Goal: Information Seeking & Learning: Learn about a topic

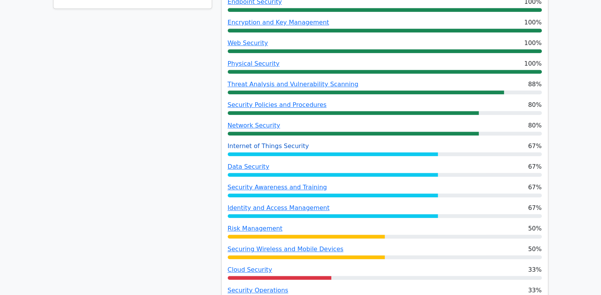
click at [291, 142] on link "Internet of Things Security" at bounding box center [268, 145] width 81 height 7
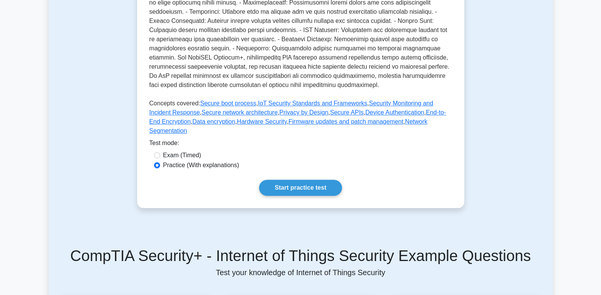
scroll to position [270, 0]
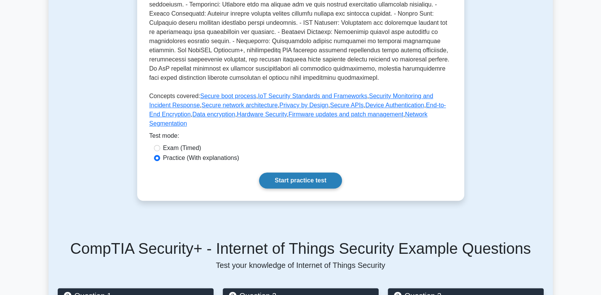
click at [325, 189] on link "Start practice test" at bounding box center [300, 181] width 83 height 16
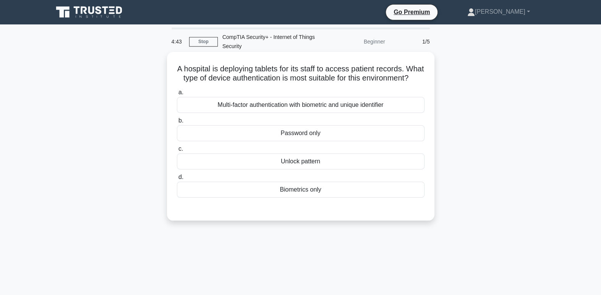
click at [341, 113] on div "Multi-factor authentication with biometric and unique identifier" at bounding box center [300, 105] width 247 height 16
click at [177, 95] on input "a. Multi-factor authentication with biometric and unique identifier" at bounding box center [177, 92] width 0 height 5
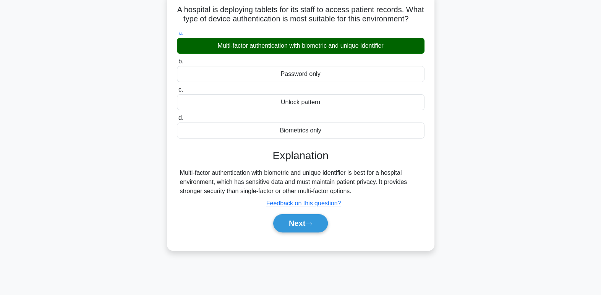
scroll to position [60, 0]
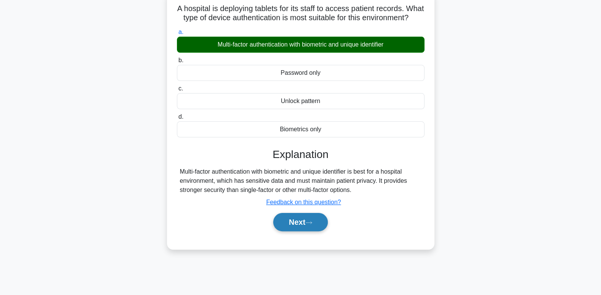
click at [308, 225] on icon at bounding box center [308, 223] width 7 height 4
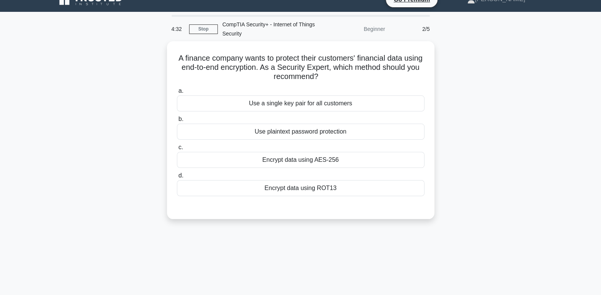
scroll to position [0, 0]
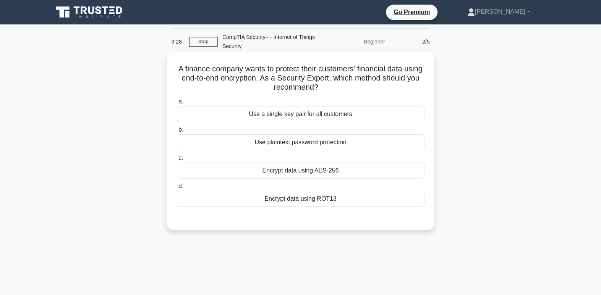
click at [362, 169] on div "Encrypt data using AES-256" at bounding box center [300, 171] width 247 height 16
click at [177, 161] on input "c. Encrypt data using AES-256" at bounding box center [177, 158] width 0 height 5
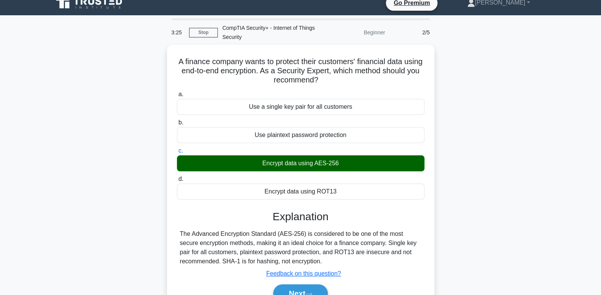
scroll to position [34, 0]
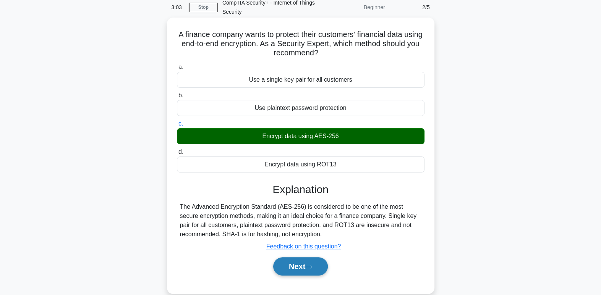
click at [315, 270] on button "Next" at bounding box center [300, 266] width 55 height 18
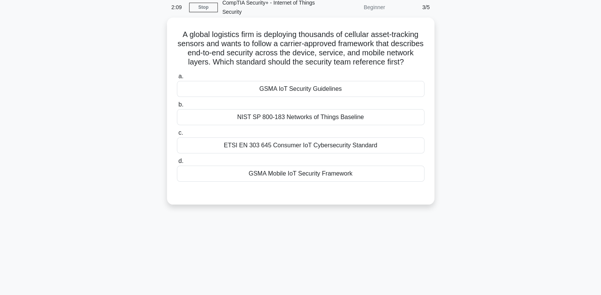
click at [336, 182] on div "GSMA Mobile IoT Security Framework" at bounding box center [300, 174] width 247 height 16
click at [177, 164] on input "d. GSMA Mobile IoT Security Framework" at bounding box center [177, 161] width 0 height 5
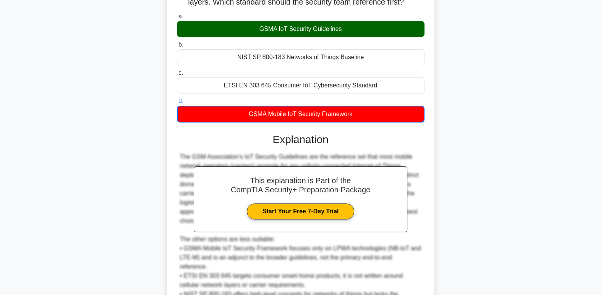
scroll to position [185, 0]
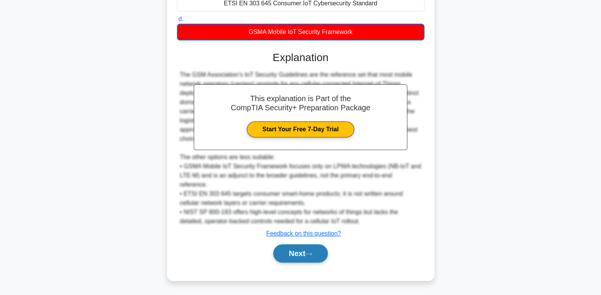
click at [308, 258] on button "Next" at bounding box center [300, 253] width 55 height 18
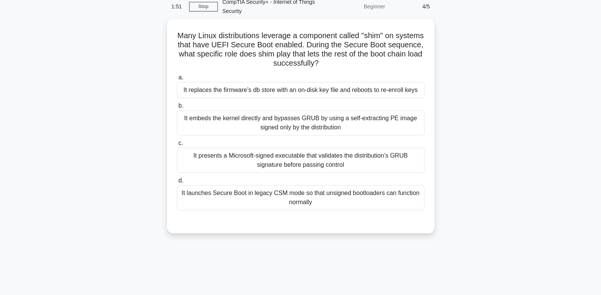
scroll to position [0, 0]
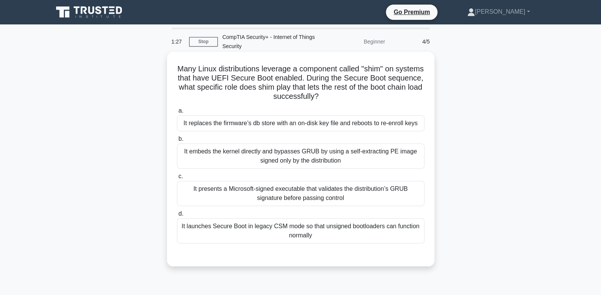
click at [335, 235] on div "It launches Secure Boot in legacy CSM mode so that unsigned bootloaders can fun…" at bounding box center [300, 230] width 247 height 25
click at [177, 217] on input "d. It launches Secure Boot in legacy CSM mode so that unsigned bootloaders can …" at bounding box center [177, 214] width 0 height 5
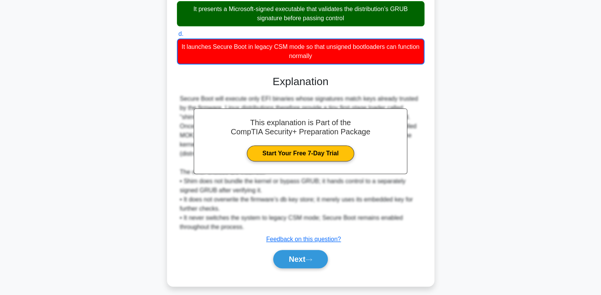
scroll to position [185, 0]
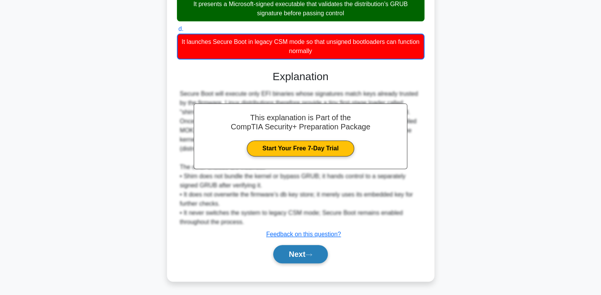
click at [308, 255] on icon at bounding box center [308, 255] width 7 height 4
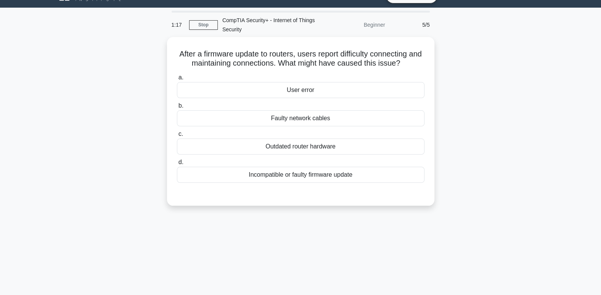
scroll to position [0, 0]
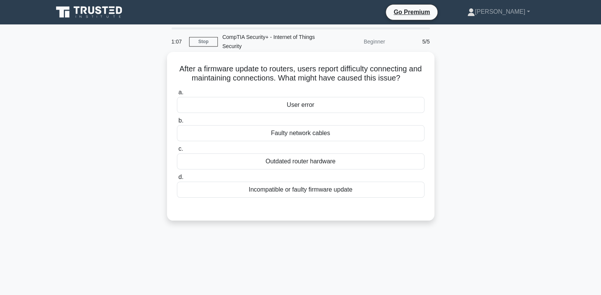
click at [349, 165] on div "Outdated router hardware" at bounding box center [300, 162] width 247 height 16
click at [177, 152] on input "c. Outdated router hardware" at bounding box center [177, 149] width 0 height 5
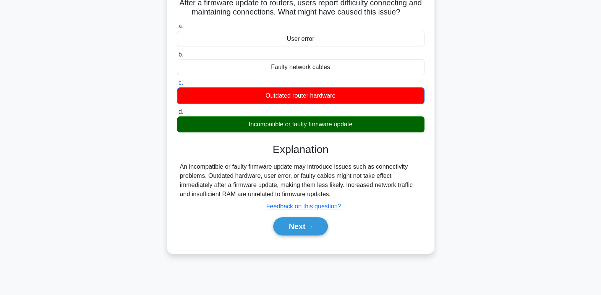
scroll to position [68, 0]
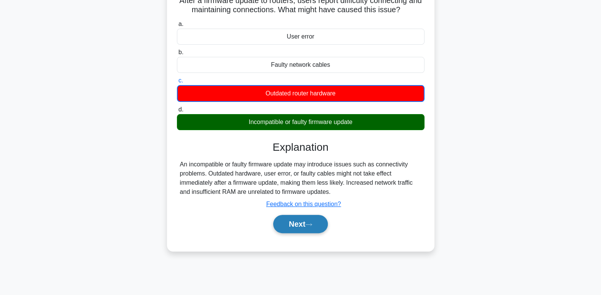
click at [309, 226] on button "Next" at bounding box center [300, 224] width 55 height 18
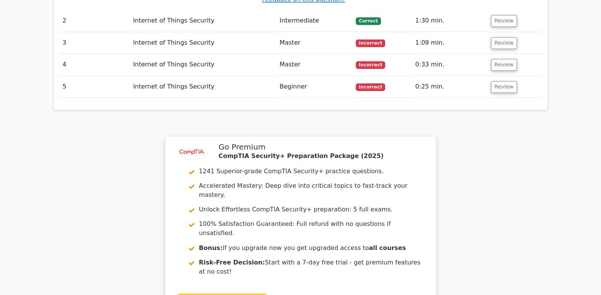
scroll to position [867, 0]
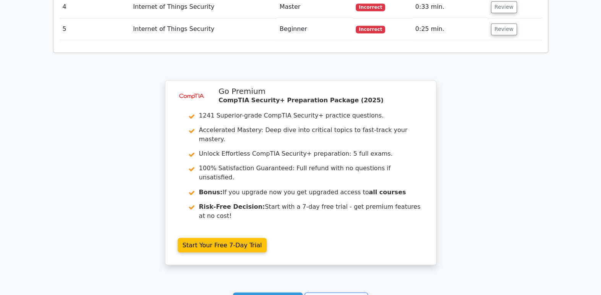
scroll to position [936, 0]
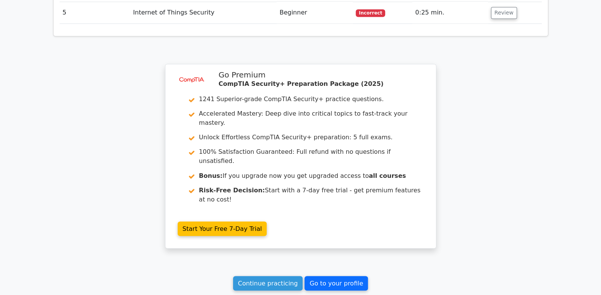
click at [328, 276] on link "Go to your profile" at bounding box center [335, 283] width 63 height 15
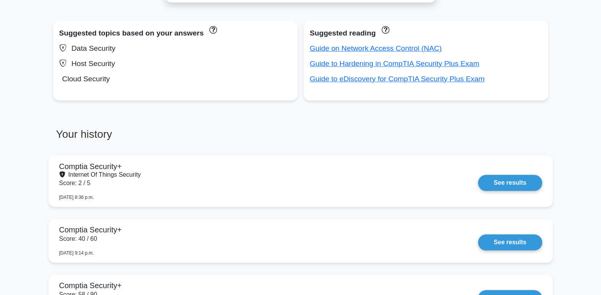
scroll to position [503, 0]
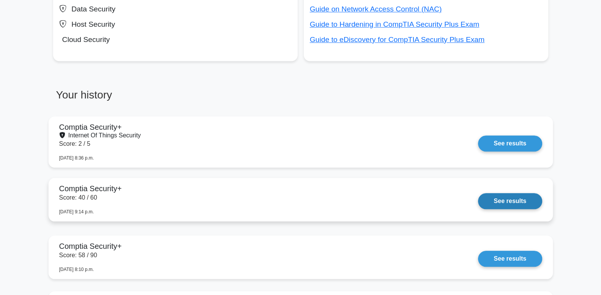
click at [497, 199] on link "See results" at bounding box center [510, 201] width 64 height 16
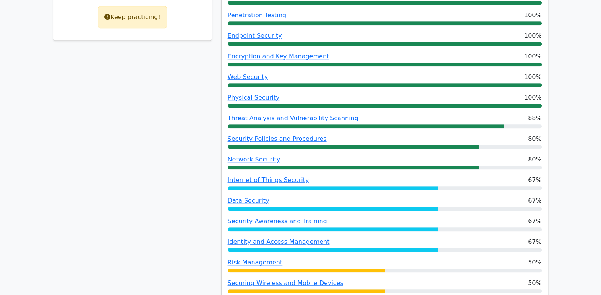
scroll to position [385, 0]
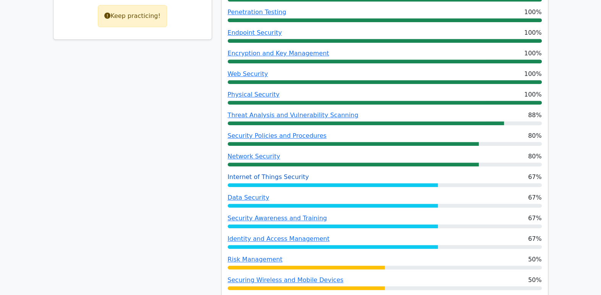
click at [258, 173] on link "Internet of Things Security" at bounding box center [268, 176] width 81 height 7
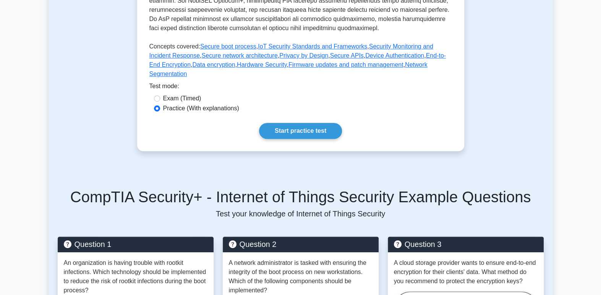
scroll to position [321, 0]
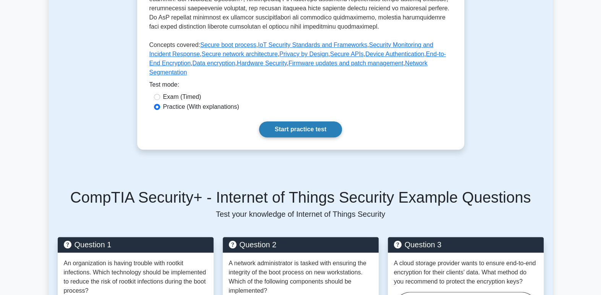
click at [305, 135] on link "Start practice test" at bounding box center [300, 129] width 83 height 16
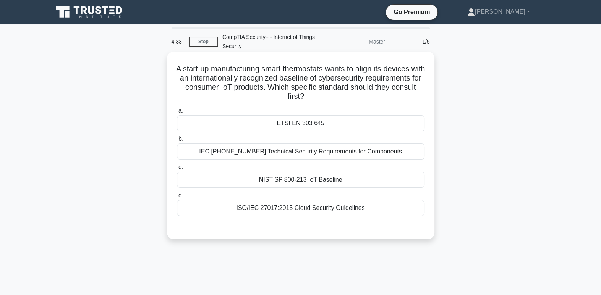
click at [370, 181] on div "NIST SP 800-213 IoT Baseline" at bounding box center [300, 180] width 247 height 16
click at [177, 170] on input "c. NIST SP 800-213 IoT Baseline" at bounding box center [177, 167] width 0 height 5
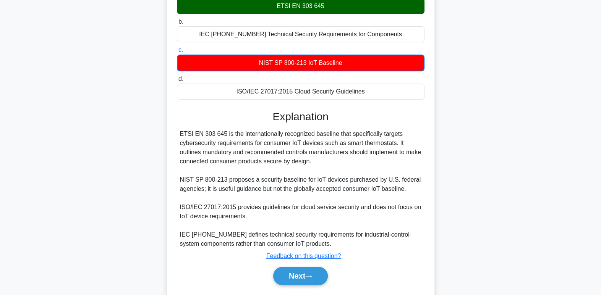
scroll to position [139, 0]
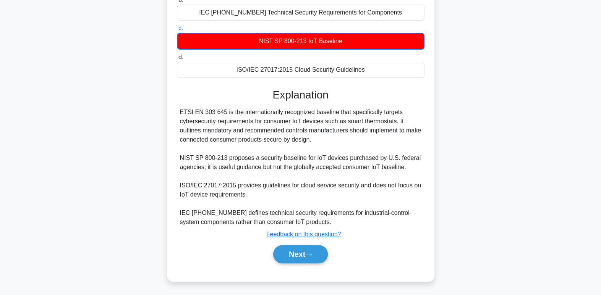
drag, startPoint x: 387, startPoint y: 238, endPoint x: 329, endPoint y: 242, distance: 58.5
click at [348, 239] on div "Explanation ETSI EN 303 645 is the internationally recognized baseline that spe…" at bounding box center [300, 178] width 247 height 178
click at [301, 260] on button "Next" at bounding box center [300, 254] width 55 height 18
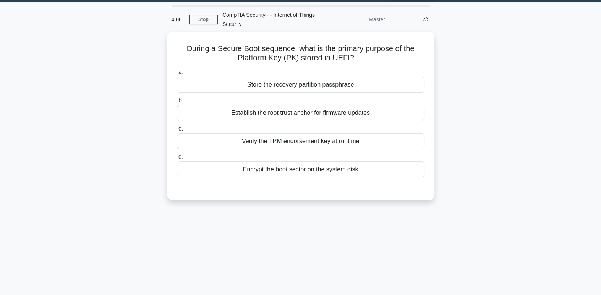
scroll to position [0, 0]
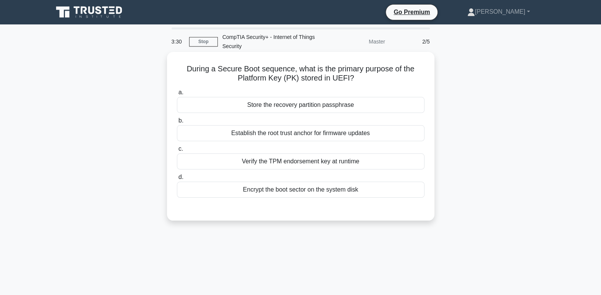
click at [339, 137] on div "Establish the root trust anchor for firmware updates" at bounding box center [300, 133] width 247 height 16
click at [177, 123] on input "b. Establish the root trust anchor for firmware updates" at bounding box center [177, 120] width 0 height 5
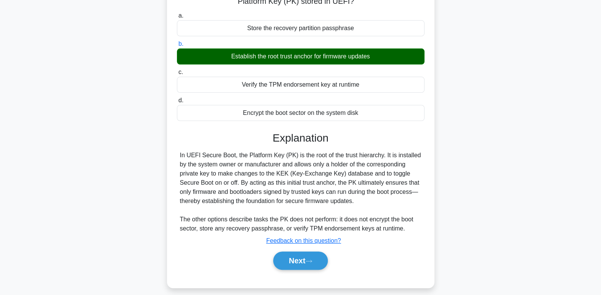
scroll to position [77, 0]
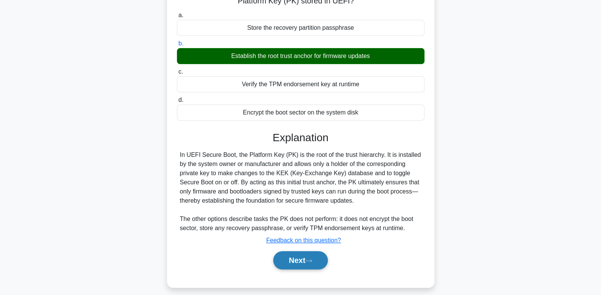
click at [309, 266] on button "Next" at bounding box center [300, 260] width 55 height 18
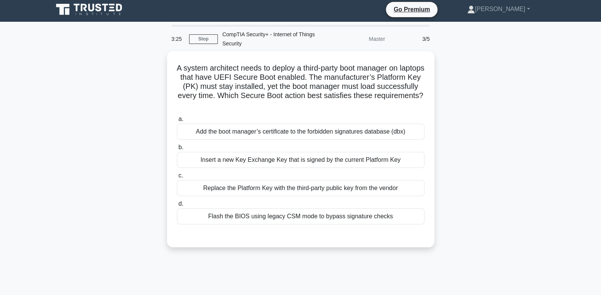
scroll to position [0, 0]
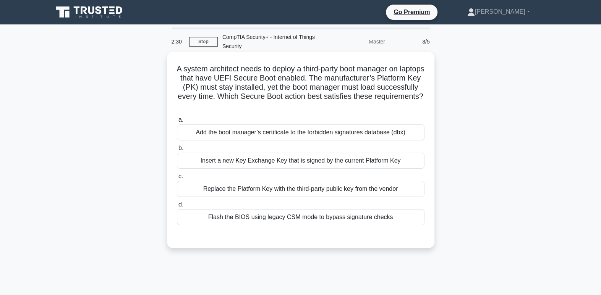
click at [349, 167] on div "Insert a new Key Exchange Key that is signed by the current Platform Key" at bounding box center [300, 161] width 247 height 16
click at [177, 151] on input "b. Insert a new Key Exchange Key that is signed by the current Platform Key" at bounding box center [177, 148] width 0 height 5
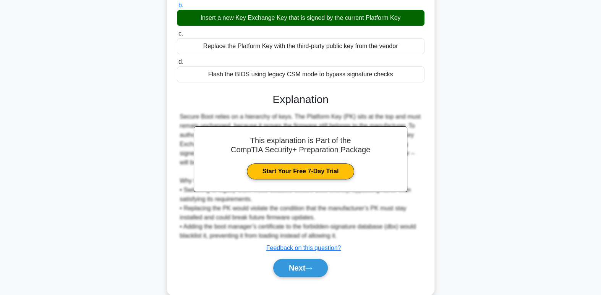
scroll to position [157, 0]
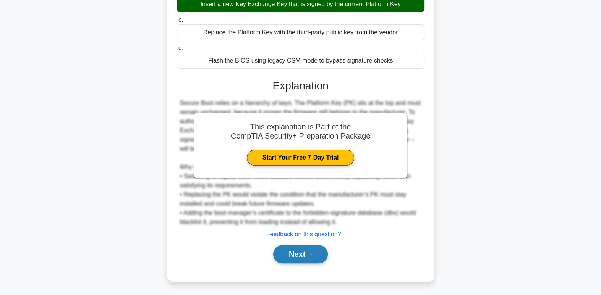
drag, startPoint x: 440, startPoint y: 229, endPoint x: 294, endPoint y: 262, distance: 149.5
click at [294, 262] on button "Next" at bounding box center [300, 254] width 55 height 18
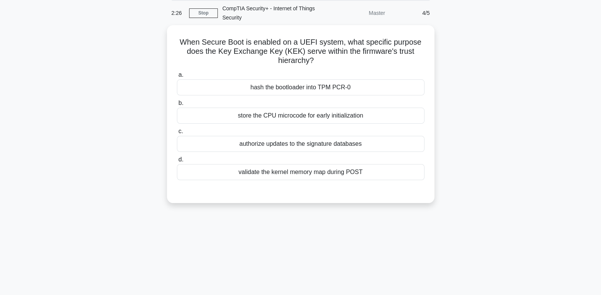
scroll to position [0, 0]
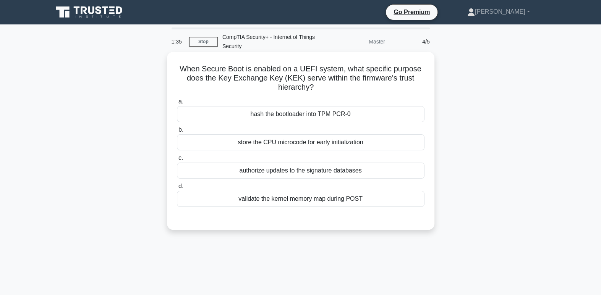
click at [366, 198] on div "validate the kernel memory map during POST" at bounding box center [300, 199] width 247 height 16
click at [177, 189] on input "d. validate the kernel memory map during POST" at bounding box center [177, 186] width 0 height 5
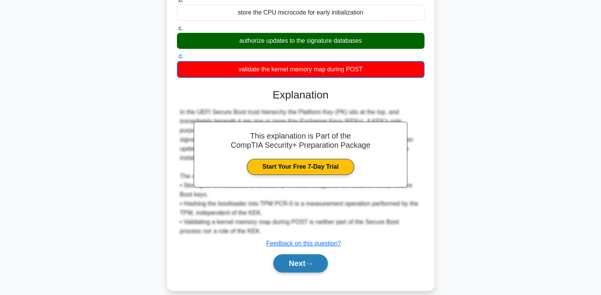
click at [314, 254] on button "Next" at bounding box center [300, 263] width 55 height 18
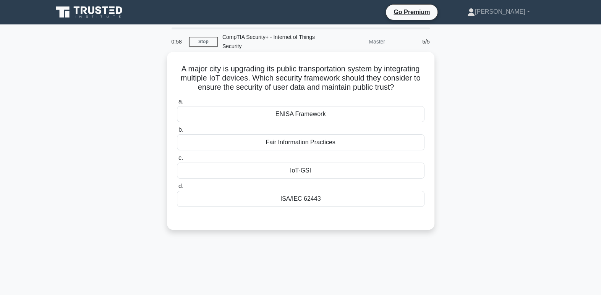
click at [393, 122] on div "ENISA Framework" at bounding box center [300, 114] width 247 height 16
click at [177, 104] on input "a. ENISA Framework" at bounding box center [177, 101] width 0 height 5
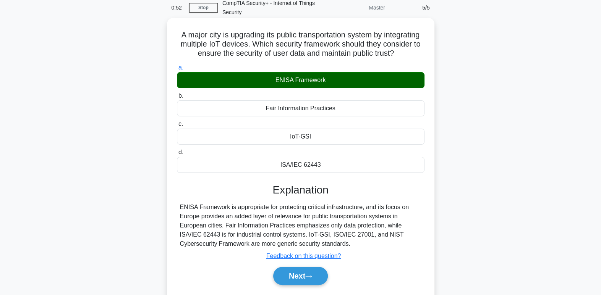
scroll to position [34, 0]
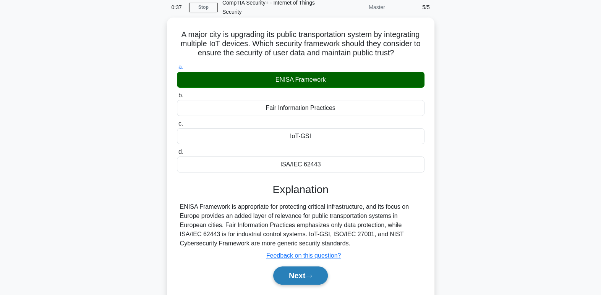
click at [312, 285] on button "Next" at bounding box center [300, 276] width 55 height 18
click at [308, 278] on icon at bounding box center [308, 276] width 7 height 4
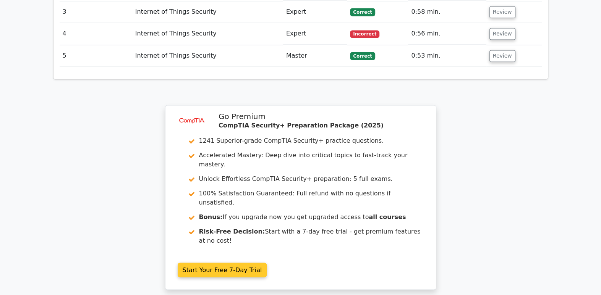
scroll to position [989, 0]
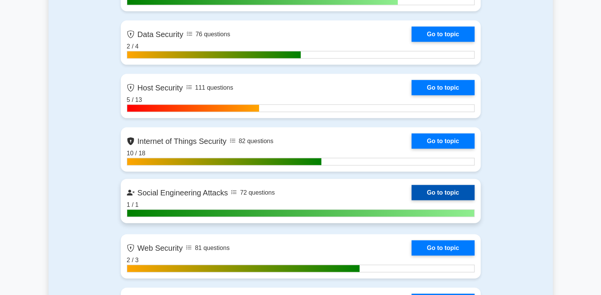
scroll to position [1220, 0]
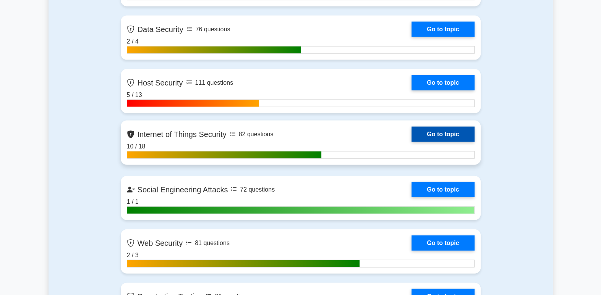
click at [443, 133] on link "Go to topic" at bounding box center [442, 134] width 63 height 15
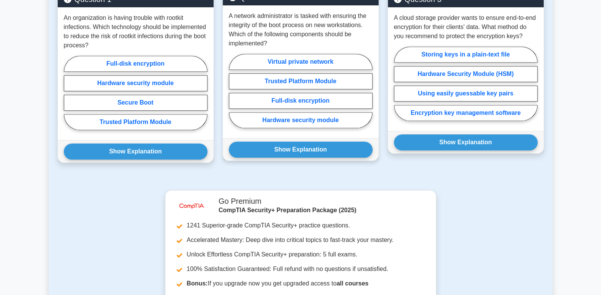
scroll to position [566, 0]
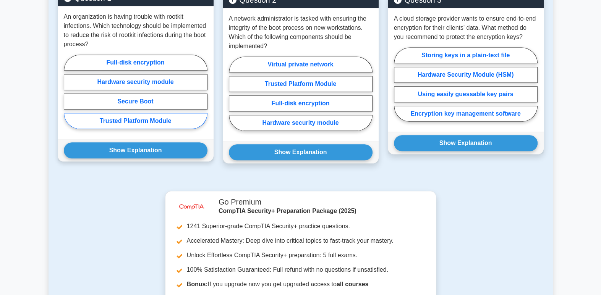
click at [168, 129] on label "Trusted Platform Module" at bounding box center [136, 121] width 144 height 16
click at [69, 97] on input "Trusted Platform Module" at bounding box center [66, 94] width 5 height 5
radio input "true"
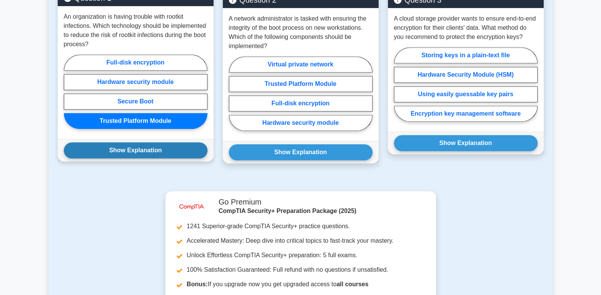
click at [165, 158] on button "Show Explanation" at bounding box center [136, 150] width 144 height 16
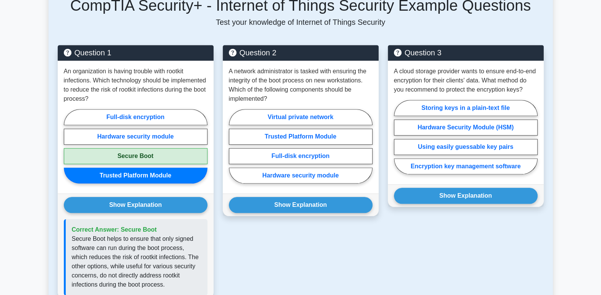
scroll to position [490, 0]
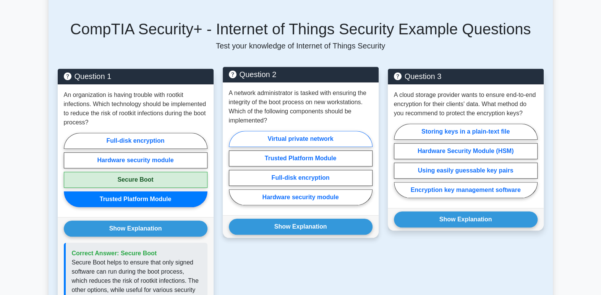
click at [316, 147] on label "Virtual private network" at bounding box center [301, 139] width 144 height 16
click at [234, 168] on input "Virtual private network" at bounding box center [231, 170] width 5 height 5
radio input "true"
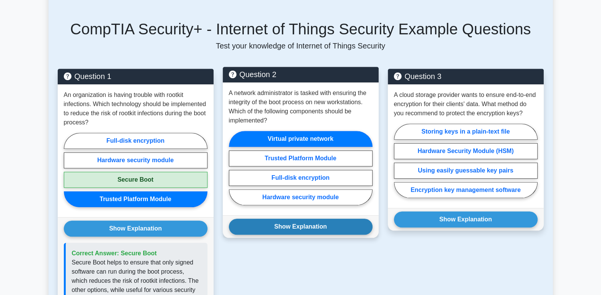
click at [320, 235] on button "Show Explanation" at bounding box center [301, 227] width 144 height 16
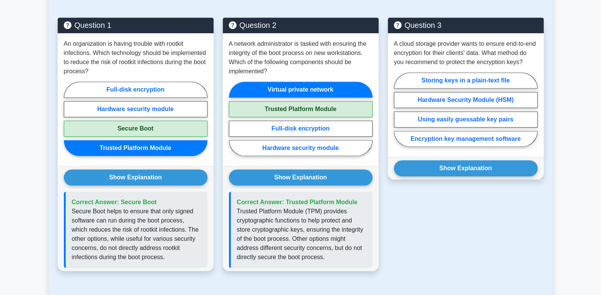
scroll to position [539, 0]
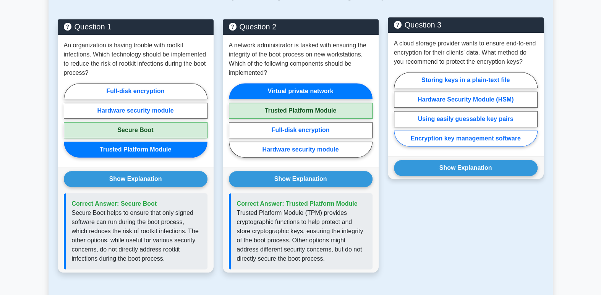
click at [513, 147] on label "Encryption key management software" at bounding box center [466, 139] width 144 height 16
click at [399, 114] on input "Encryption key management software" at bounding box center [396, 111] width 5 height 5
radio input "true"
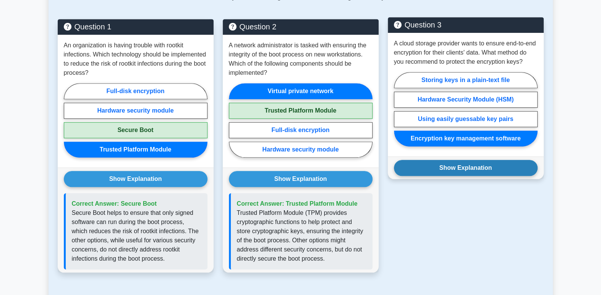
click at [513, 176] on button "Show Explanation" at bounding box center [466, 168] width 144 height 16
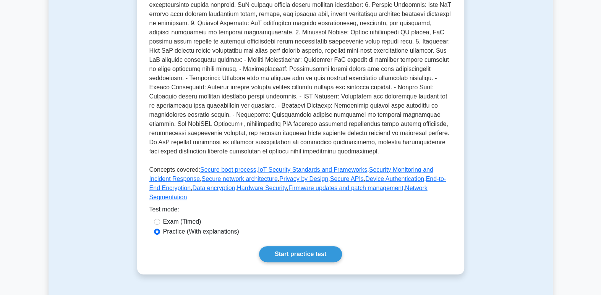
scroll to position [233, 0]
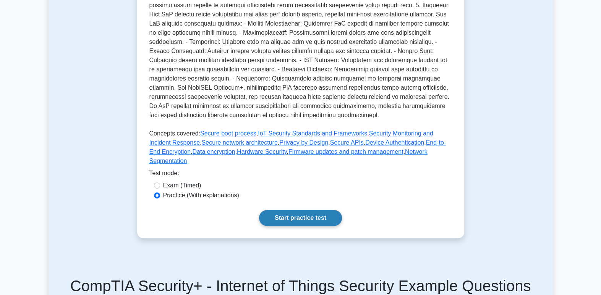
click at [317, 226] on link "Start practice test" at bounding box center [300, 218] width 83 height 16
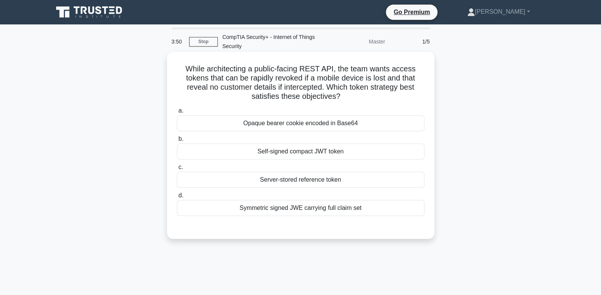
click at [328, 152] on div "Self-signed compact JWT token" at bounding box center [300, 152] width 247 height 16
click at [177, 142] on input "b. Self-signed compact JWT token" at bounding box center [177, 139] width 0 height 5
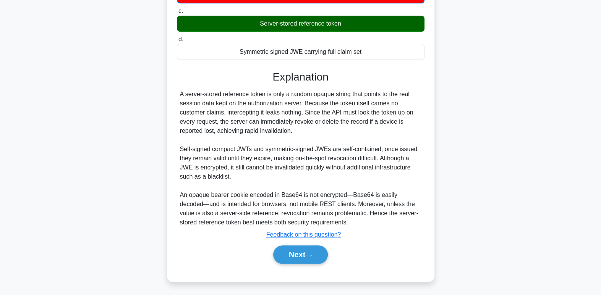
scroll to position [157, 0]
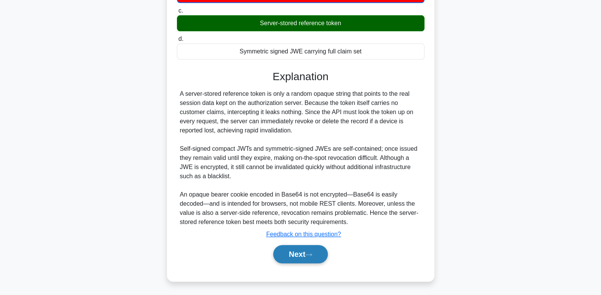
click at [285, 250] on button "Next" at bounding box center [300, 254] width 55 height 18
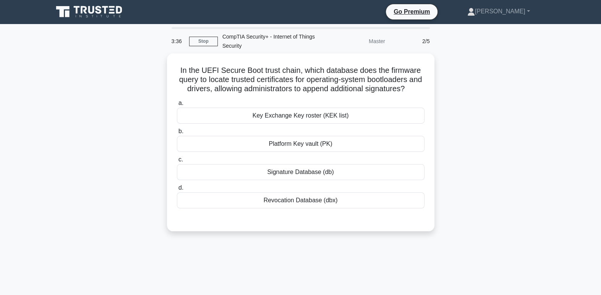
scroll to position [0, 0]
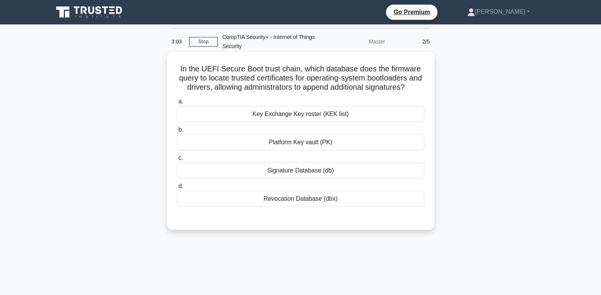
click at [337, 206] on div "Revocation Database (dbx)" at bounding box center [300, 199] width 247 height 16
click at [177, 189] on input "d. Revocation Database (dbx)" at bounding box center [177, 186] width 0 height 5
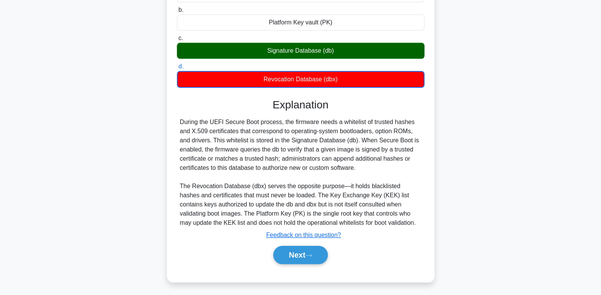
scroll to position [122, 0]
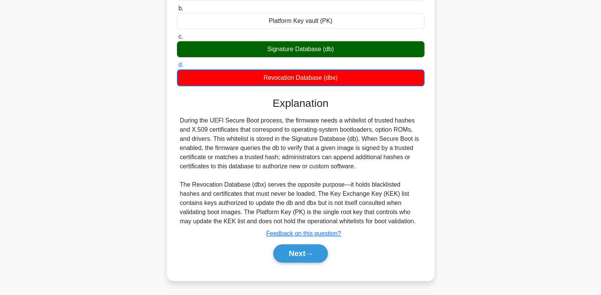
click at [376, 218] on div "During the UEFI Secure Boot process, the firmware needs a whitelist of trusted …" at bounding box center [300, 171] width 241 height 110
click at [314, 259] on button "Next" at bounding box center [300, 253] width 55 height 18
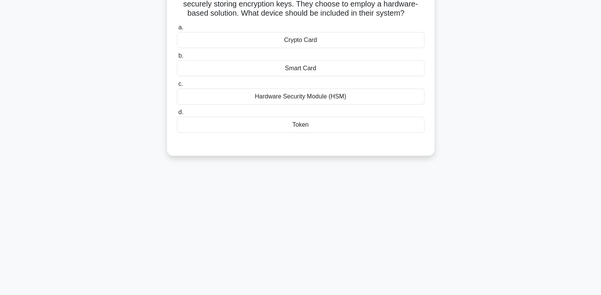
scroll to position [0, 0]
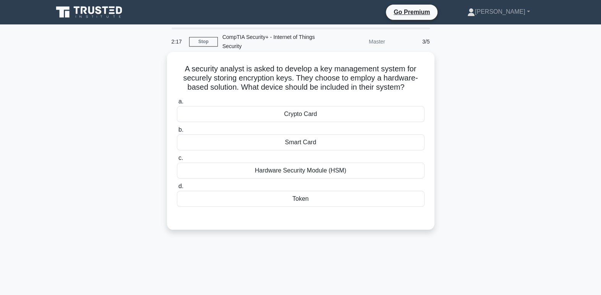
click at [376, 169] on div "Hardware Security Module (HSM)" at bounding box center [300, 171] width 247 height 16
click at [177, 161] on input "c. Hardware Security Module (HSM)" at bounding box center [177, 158] width 0 height 5
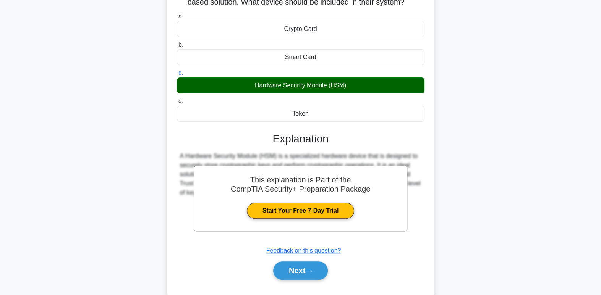
scroll to position [117, 0]
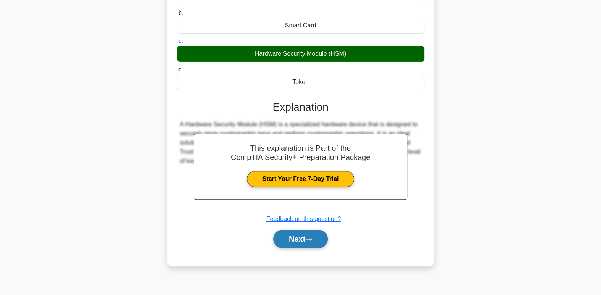
click at [307, 234] on button "Next" at bounding box center [300, 239] width 55 height 18
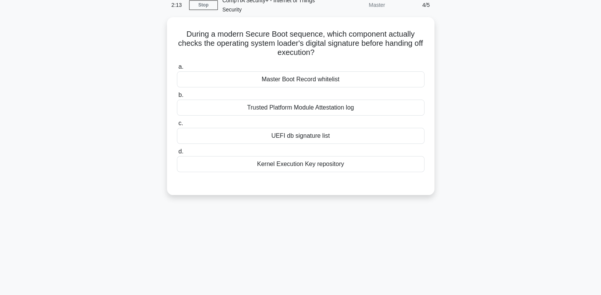
scroll to position [0, 0]
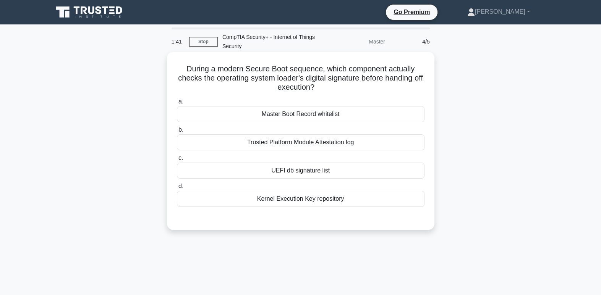
click at [294, 201] on div "Kernel Execution Key repository" at bounding box center [300, 199] width 247 height 16
click at [177, 189] on input "d. Kernel Execution Key repository" at bounding box center [177, 186] width 0 height 5
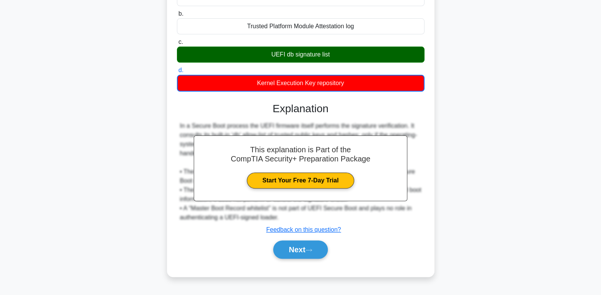
scroll to position [117, 0]
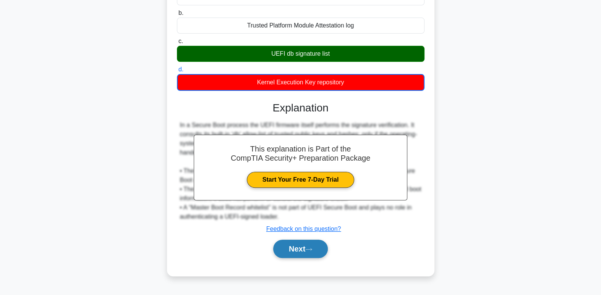
click at [318, 241] on button "Next" at bounding box center [300, 249] width 55 height 18
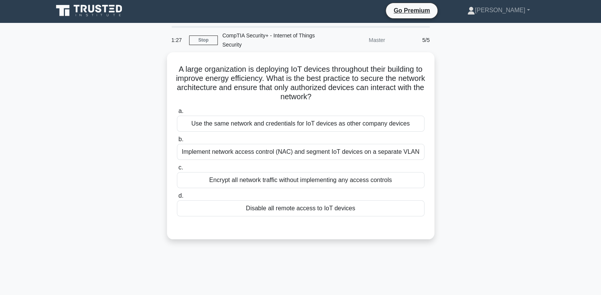
scroll to position [2, 0]
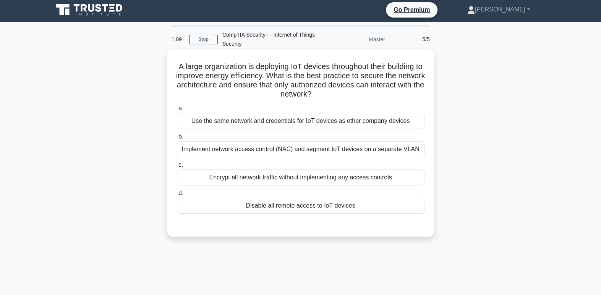
click at [413, 155] on div "Implement network access control (NAC) and segment IoT devices on a separate VL…" at bounding box center [300, 149] width 247 height 16
click at [177, 139] on input "b. Implement network access control (NAC) and segment IoT devices on a separate…" at bounding box center [177, 136] width 0 height 5
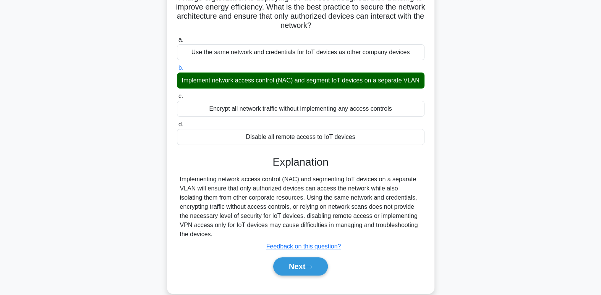
scroll to position [80, 0]
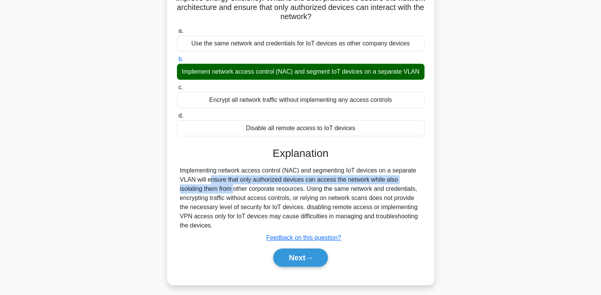
click at [398, 167] on div "Implementing network access control (NAC) and segmenting IoT devices on a separ…" at bounding box center [300, 198] width 241 height 64
click at [287, 264] on button "Next" at bounding box center [300, 258] width 55 height 18
click at [304, 254] on button "Next" at bounding box center [300, 258] width 55 height 18
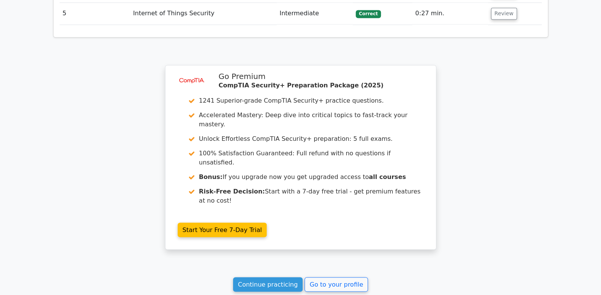
scroll to position [1085, 0]
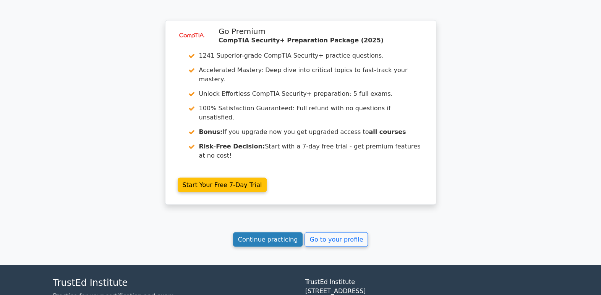
click at [258, 232] on link "Continue practicing" at bounding box center [268, 239] width 70 height 15
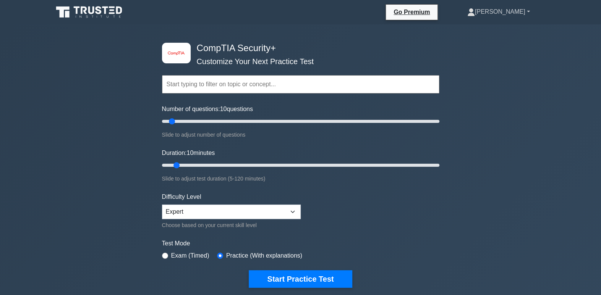
click at [510, 10] on link "[PERSON_NAME]" at bounding box center [498, 11] width 99 height 15
click at [499, 26] on link "Profile" at bounding box center [479, 30] width 60 height 12
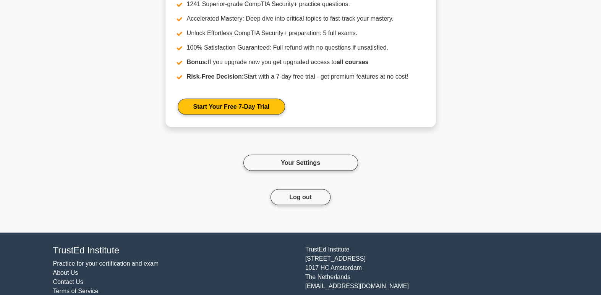
scroll to position [1134, 0]
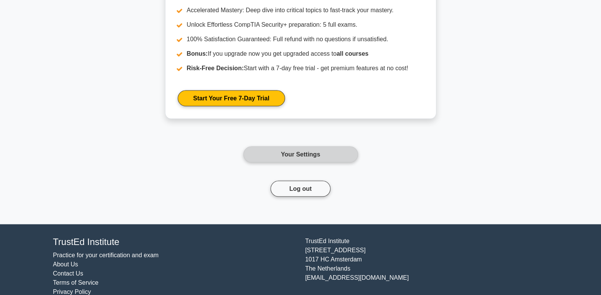
click at [301, 153] on link "Your Settings" at bounding box center [300, 155] width 115 height 16
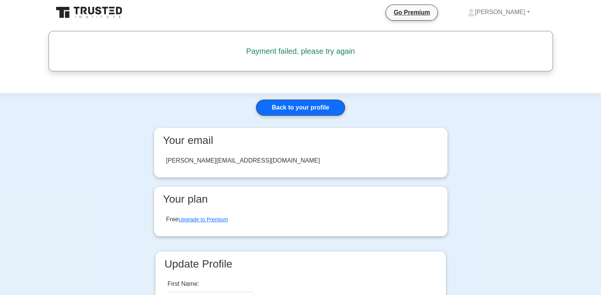
scroll to position [0, 0]
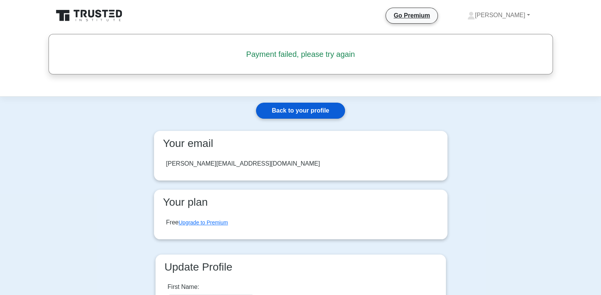
click at [317, 105] on link "Back to your profile" at bounding box center [300, 111] width 89 height 16
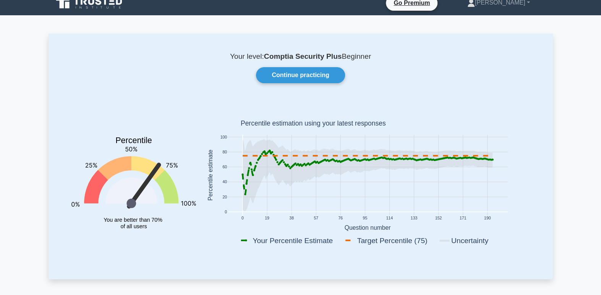
scroll to position [8, 0]
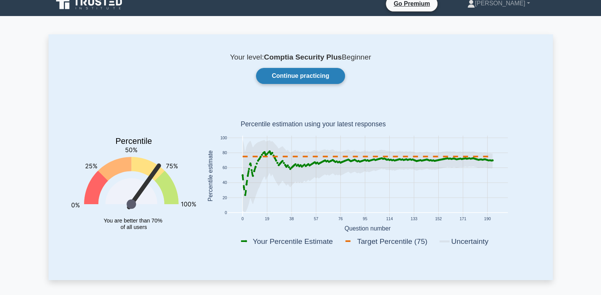
click at [312, 73] on link "Continue practicing" at bounding box center [300, 76] width 89 height 16
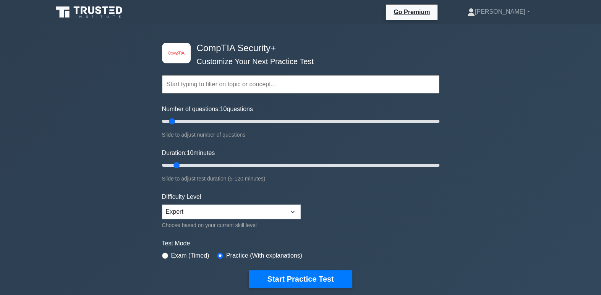
click at [294, 81] on input "text" at bounding box center [300, 84] width 277 height 18
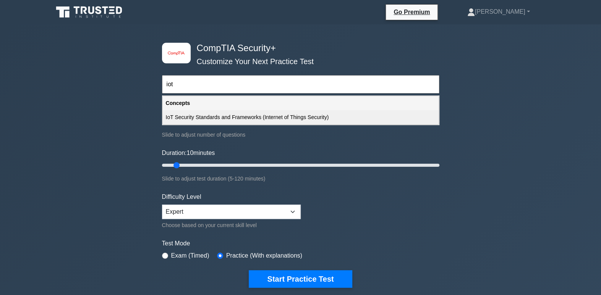
click at [273, 121] on div "IoT Security Standards and Frameworks (Internet of Things Security)" at bounding box center [301, 117] width 276 height 14
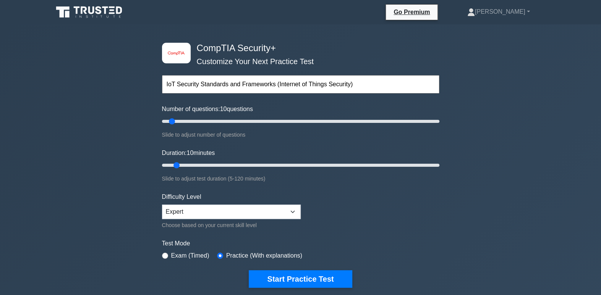
click at [374, 90] on input "IoT Security Standards and Frameworks (Internet of Things Security)" at bounding box center [300, 84] width 277 height 18
type input "IoT Security Standards and Frameworks (Internet of Things Security)"
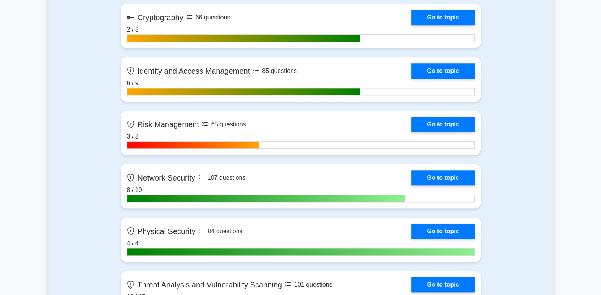
scroll to position [526, 0]
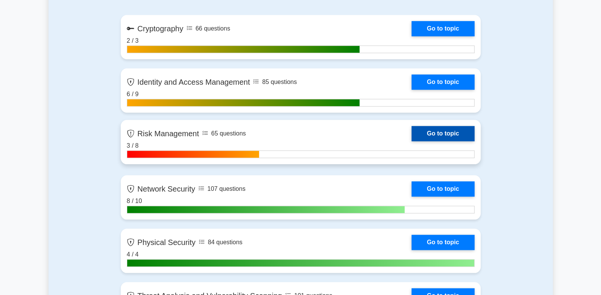
click at [458, 137] on link "Go to topic" at bounding box center [442, 133] width 63 height 15
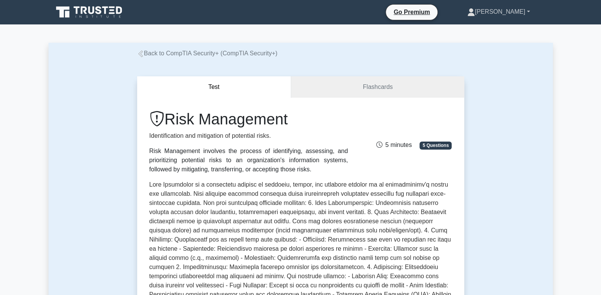
click at [507, 11] on link "[PERSON_NAME]" at bounding box center [498, 11] width 99 height 15
click at [501, 28] on link "Profile" at bounding box center [479, 30] width 60 height 12
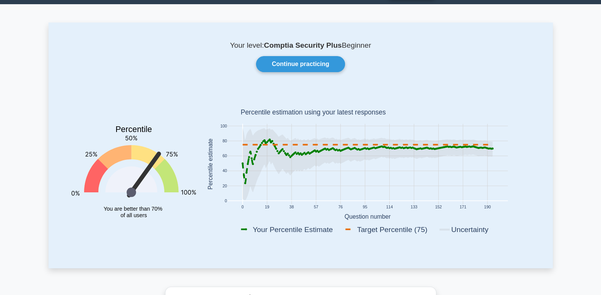
scroll to position [12, 0]
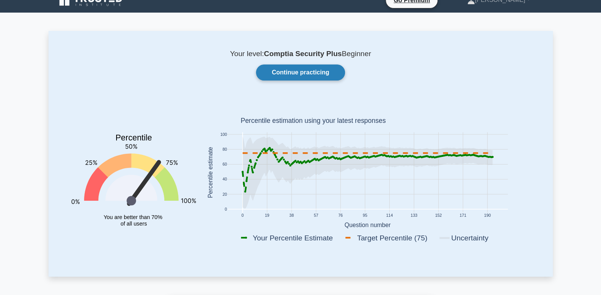
click at [320, 76] on link "Continue practicing" at bounding box center [300, 73] width 89 height 16
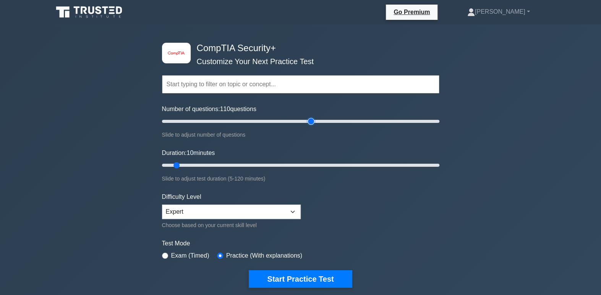
click at [307, 121] on input "Number of questions: 110 questions" at bounding box center [300, 121] width 277 height 9
click at [304, 120] on input "Number of questions: 110 questions" at bounding box center [300, 121] width 277 height 9
drag, startPoint x: 304, startPoint y: 120, endPoint x: 258, endPoint y: 116, distance: 45.6
click at [258, 117] on input "Number of questions: 75 questions" at bounding box center [300, 121] width 277 height 9
drag, startPoint x: 256, startPoint y: 122, endPoint x: 244, endPoint y: 122, distance: 12.2
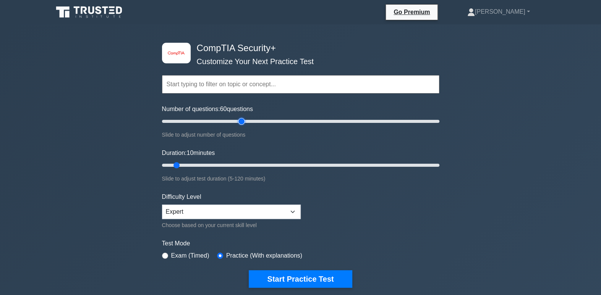
type input "60"
click at [244, 122] on input "Number of questions: 60 questions" at bounding box center [300, 121] width 277 height 9
click at [272, 163] on input "Duration: 50 minutes" at bounding box center [300, 165] width 277 height 9
drag, startPoint x: 272, startPoint y: 163, endPoint x: 291, endPoint y: 163, distance: 19.5
type input "60"
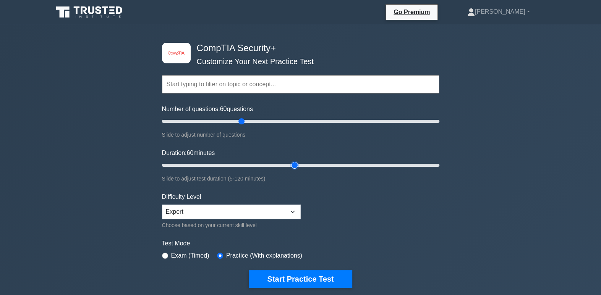
click at [291, 163] on input "Duration: 60 minutes" at bounding box center [300, 165] width 277 height 9
click at [276, 207] on select "Beginner Intermediate Expert" at bounding box center [231, 212] width 139 height 15
click at [280, 213] on select "Beginner Intermediate Expert" at bounding box center [231, 212] width 139 height 15
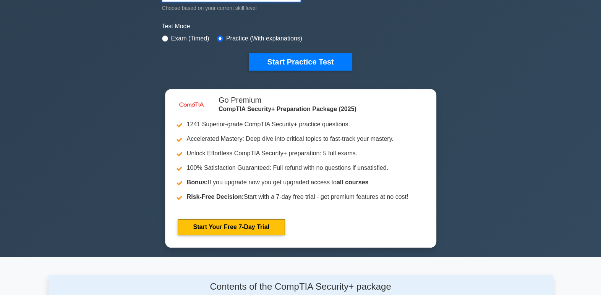
scroll to position [183, 0]
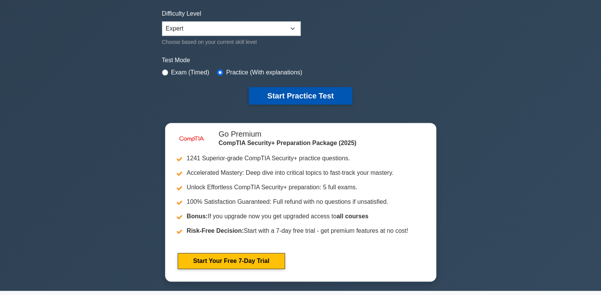
click at [325, 96] on button "Start Practice Test" at bounding box center [300, 96] width 103 height 18
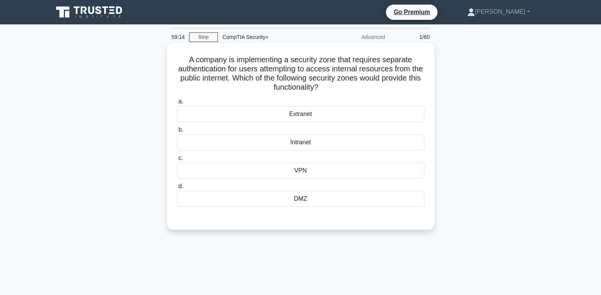
click at [291, 145] on div "Intranet" at bounding box center [300, 142] width 247 height 16
click at [177, 133] on input "b. Intranet" at bounding box center [177, 130] width 0 height 5
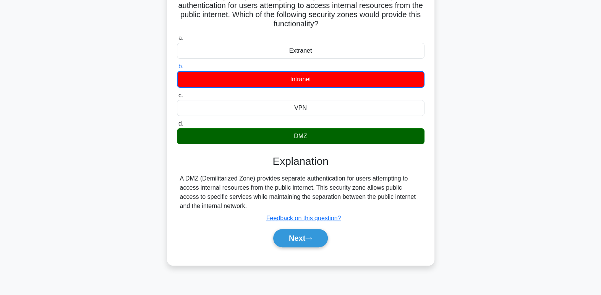
scroll to position [96, 0]
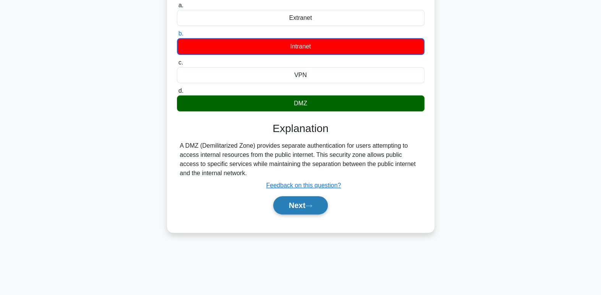
click at [307, 207] on button "Next" at bounding box center [300, 205] width 55 height 18
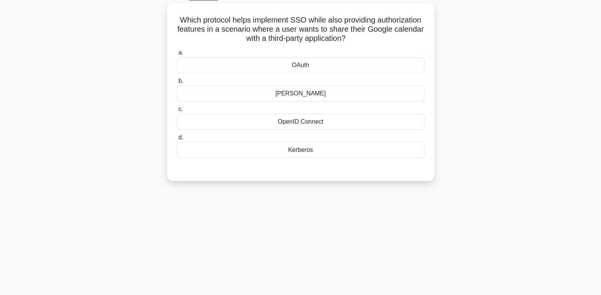
scroll to position [36, 0]
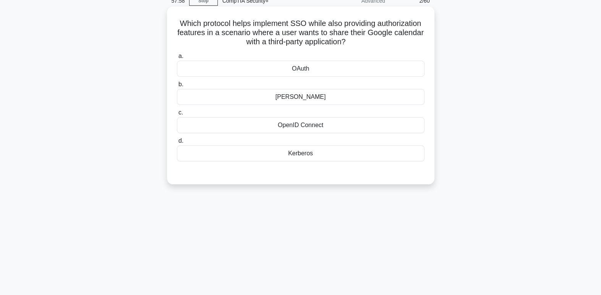
click at [309, 72] on div "OAuth" at bounding box center [300, 69] width 247 height 16
click at [177, 59] on input "a. [GEOGRAPHIC_DATA]" at bounding box center [177, 56] width 0 height 5
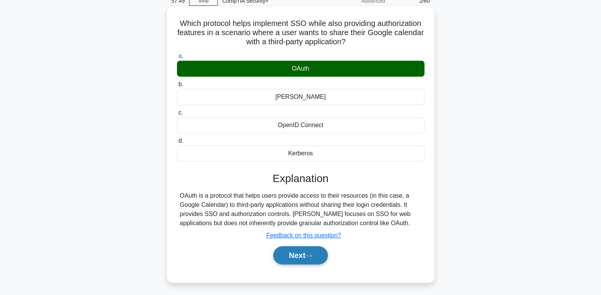
click at [312, 254] on icon at bounding box center [308, 256] width 7 height 4
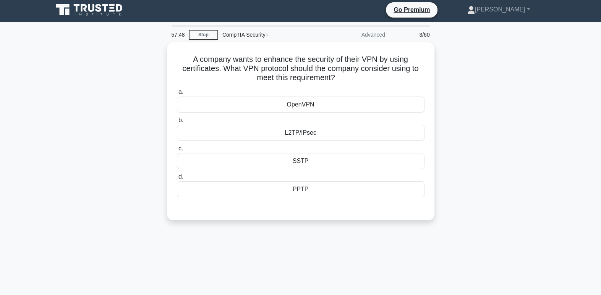
scroll to position [3, 0]
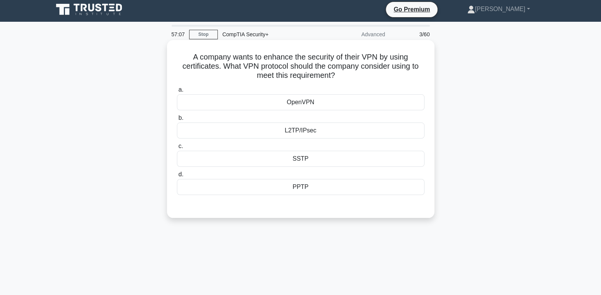
drag, startPoint x: 313, startPoint y: 105, endPoint x: 305, endPoint y: 101, distance: 8.5
click at [305, 101] on div "OpenVPN" at bounding box center [300, 102] width 247 height 16
click at [177, 92] on input "a. OpenVPN" at bounding box center [177, 89] width 0 height 5
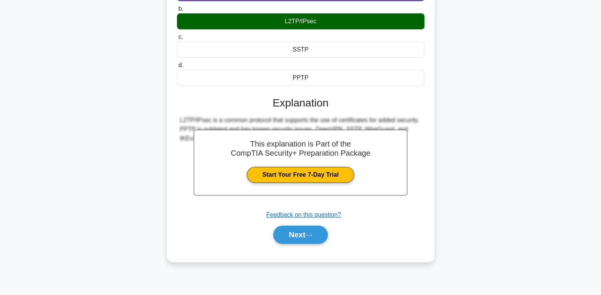
scroll to position [117, 0]
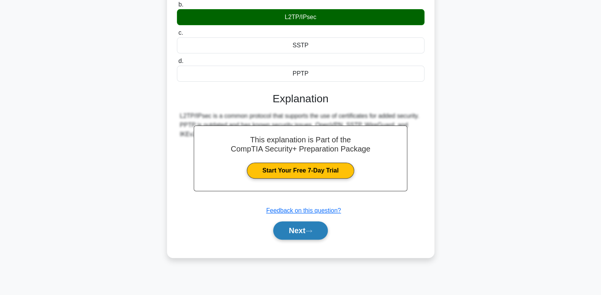
click at [291, 233] on button "Next" at bounding box center [300, 231] width 55 height 18
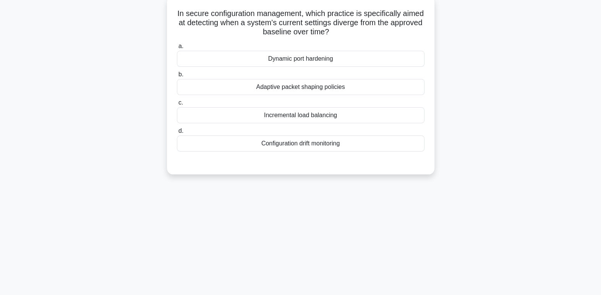
scroll to position [33, 0]
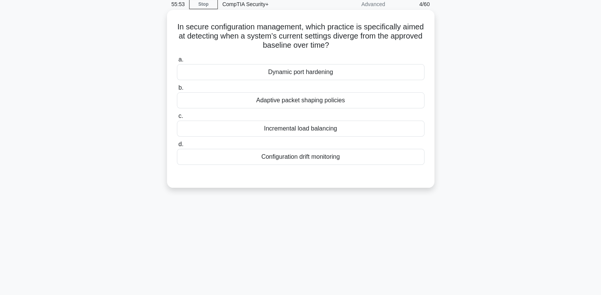
click at [397, 163] on div "Configuration drift monitoring" at bounding box center [300, 157] width 247 height 16
click at [177, 147] on input "d. Configuration drift monitoring" at bounding box center [177, 144] width 0 height 5
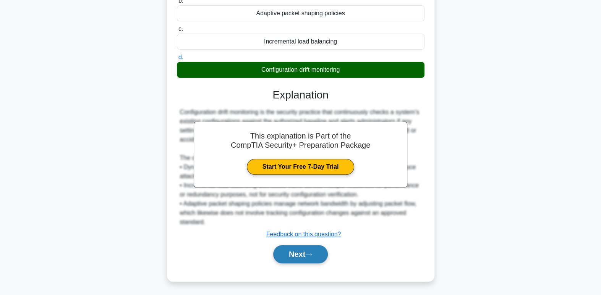
click at [308, 262] on button "Next" at bounding box center [300, 254] width 55 height 18
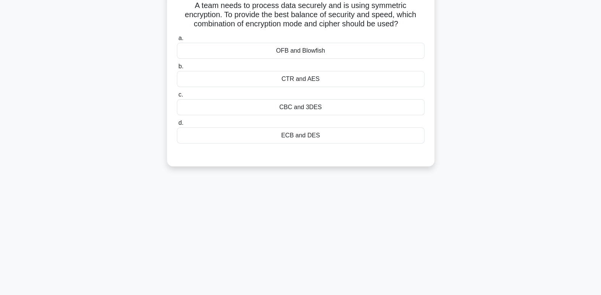
scroll to position [0, 0]
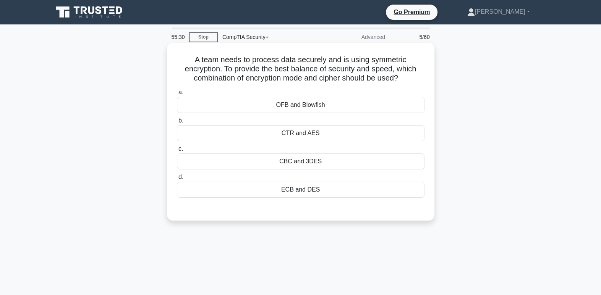
click at [371, 140] on div "CTR and AES" at bounding box center [300, 133] width 247 height 16
click at [177, 123] on input "b. CTR and AES" at bounding box center [177, 120] width 0 height 5
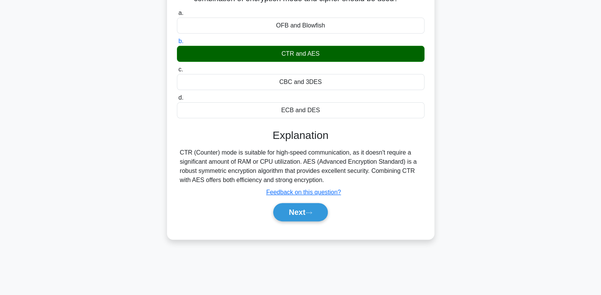
scroll to position [80, 0]
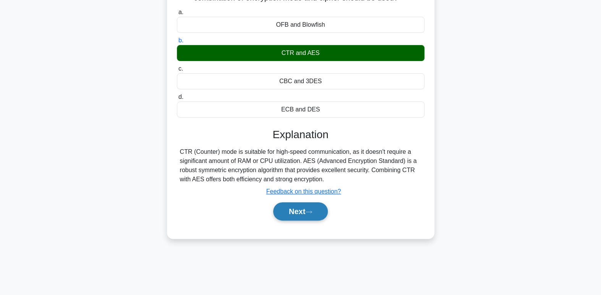
click at [293, 213] on button "Next" at bounding box center [300, 211] width 55 height 18
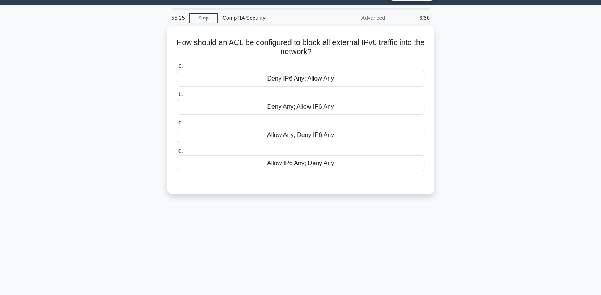
scroll to position [0, 0]
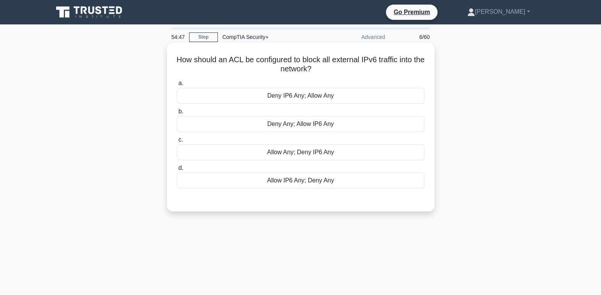
click at [350, 99] on div "Deny IP6 Any; Allow Any" at bounding box center [300, 96] width 247 height 16
click at [177, 86] on input "a. Deny IP6 Any; Allow Any" at bounding box center [177, 83] width 0 height 5
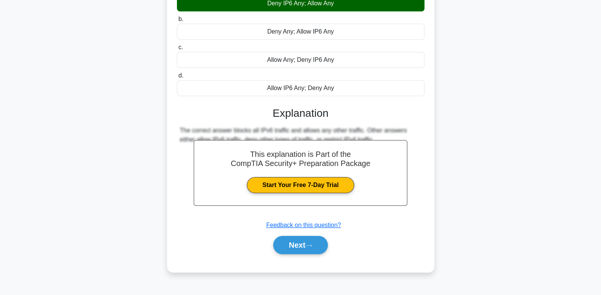
scroll to position [117, 0]
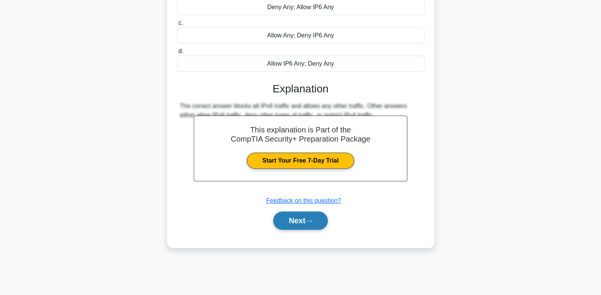
click at [319, 226] on button "Next" at bounding box center [300, 221] width 55 height 18
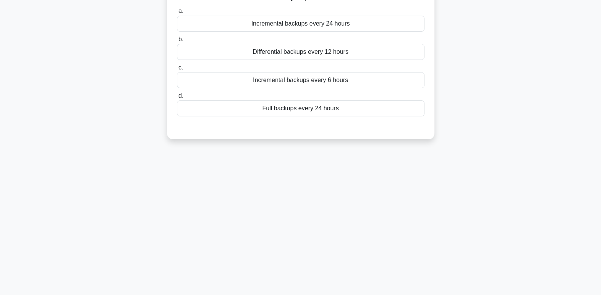
scroll to position [0, 0]
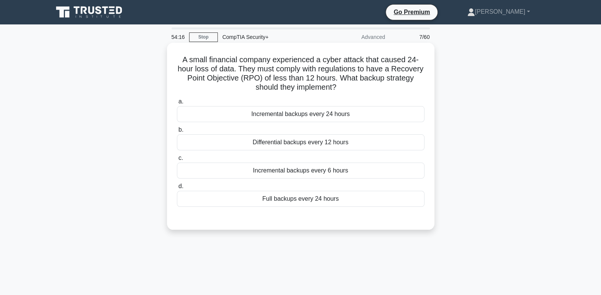
click at [414, 176] on div "Incremental backups every 6 hours" at bounding box center [300, 171] width 247 height 16
click at [177, 161] on input "c. Incremental backups every 6 hours" at bounding box center [177, 158] width 0 height 5
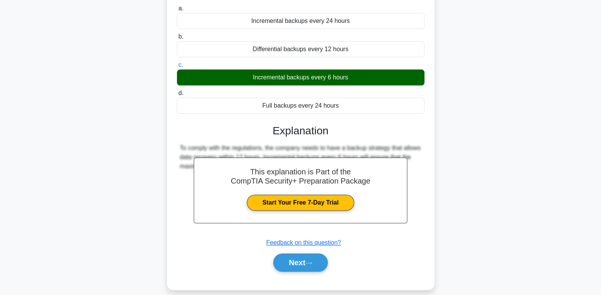
scroll to position [91, 0]
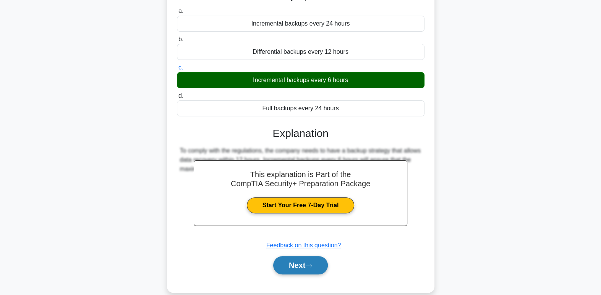
click at [317, 264] on button "Next" at bounding box center [300, 265] width 55 height 18
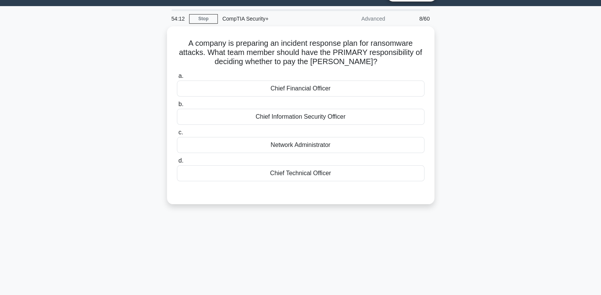
scroll to position [0, 0]
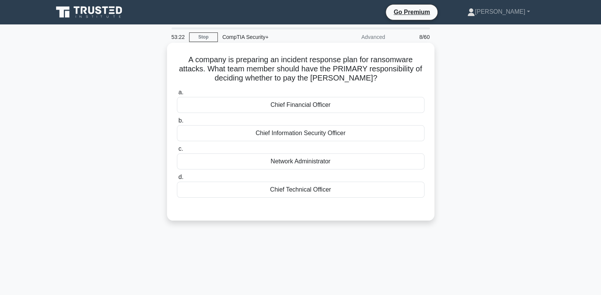
click at [404, 106] on div "Chief Financial Officer" at bounding box center [300, 105] width 247 height 16
click at [177, 95] on input "a. Chief Financial Officer" at bounding box center [177, 92] width 0 height 5
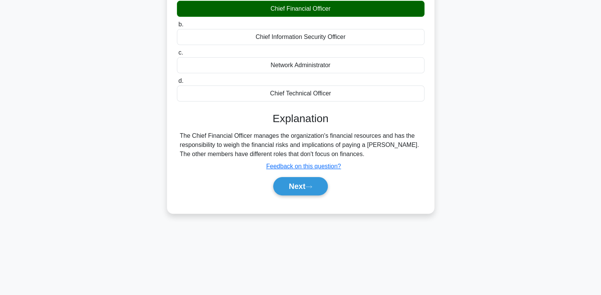
scroll to position [98, 0]
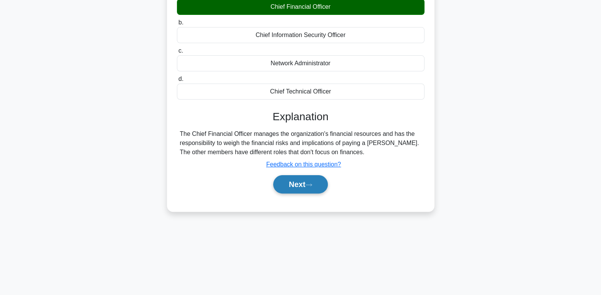
click at [319, 191] on button "Next" at bounding box center [300, 184] width 55 height 18
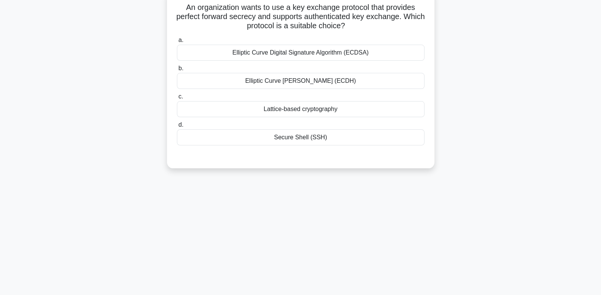
scroll to position [0, 0]
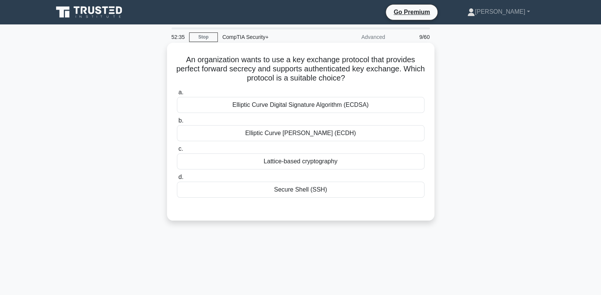
click at [358, 139] on div "Elliptic Curve [PERSON_NAME] (ECDH)" at bounding box center [300, 133] width 247 height 16
click at [177, 123] on input "b. Elliptic Curve [PERSON_NAME] (ECDH)" at bounding box center [177, 120] width 0 height 5
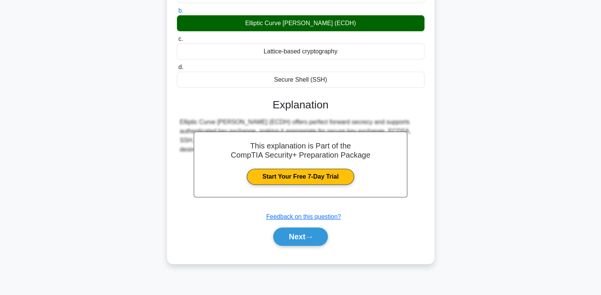
scroll to position [111, 0]
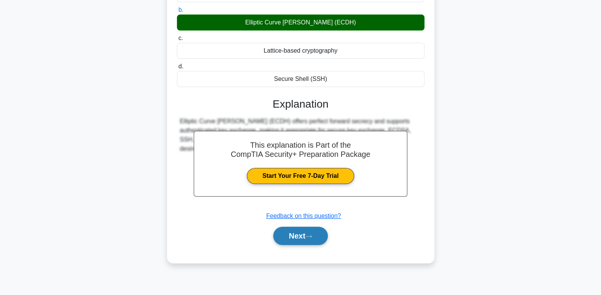
click at [324, 237] on button "Next" at bounding box center [300, 236] width 55 height 18
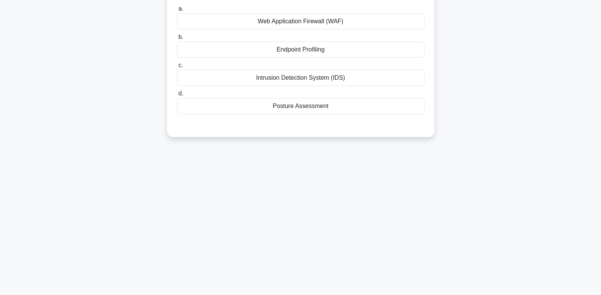
scroll to position [0, 0]
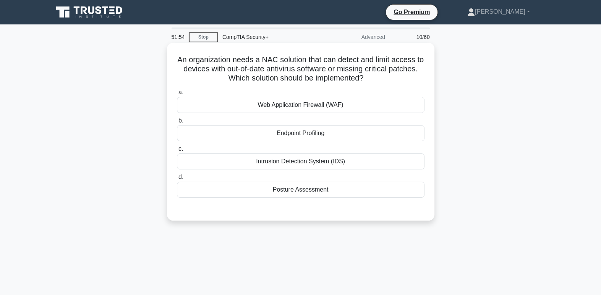
click at [391, 110] on div "Web Application Firewall (WAF)" at bounding box center [300, 105] width 247 height 16
click at [177, 95] on input "a. Web Application Firewall (WAF)" at bounding box center [177, 92] width 0 height 5
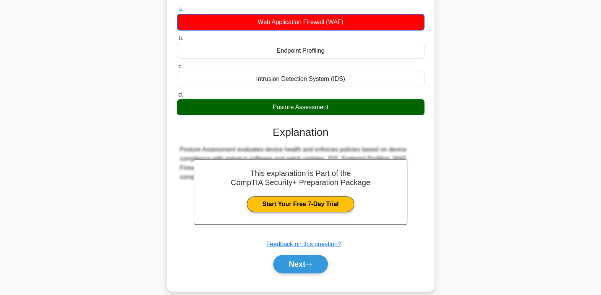
scroll to position [117, 0]
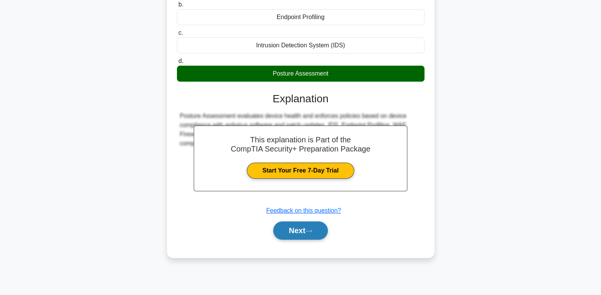
click at [312, 236] on button "Next" at bounding box center [300, 231] width 55 height 18
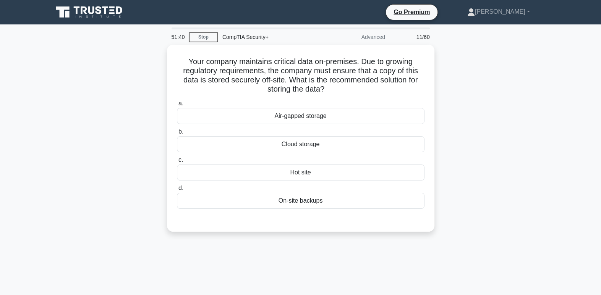
scroll to position [0, 0]
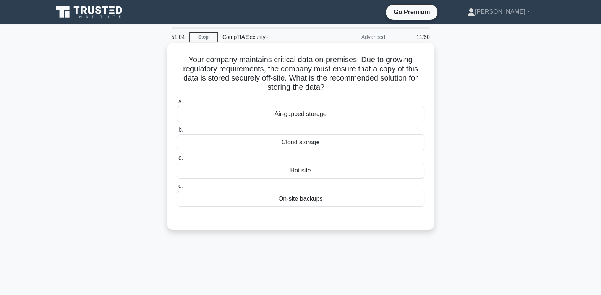
click at [413, 113] on div "Air-gapped storage" at bounding box center [300, 114] width 247 height 16
click at [177, 104] on input "a. Air-gapped storage" at bounding box center [177, 101] width 0 height 5
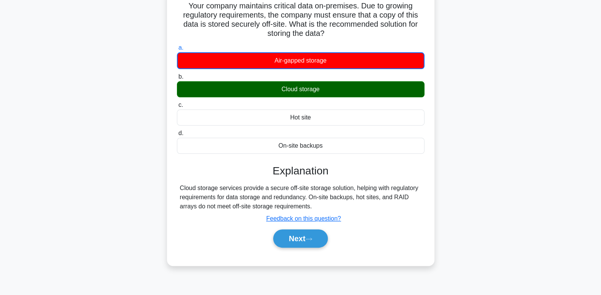
click at [540, 115] on div "Your company maintains critical data on-premises. Due to growing regulatory req…" at bounding box center [301, 132] width 504 height 286
click at [540, 111] on div "Your company maintains critical data on-premises. Due to growing regulatory req…" at bounding box center [301, 132] width 504 height 286
click at [489, 162] on div "Your company maintains critical data on-premises. Due to growing regulatory req…" at bounding box center [301, 132] width 504 height 286
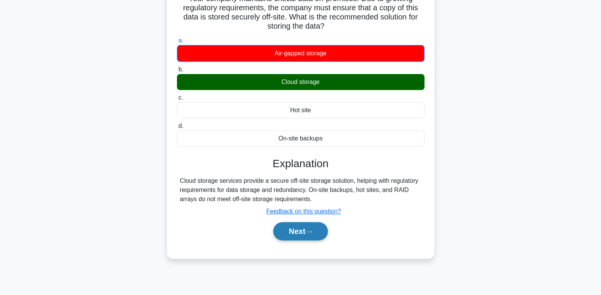
click at [328, 233] on button "Next" at bounding box center [300, 231] width 55 height 18
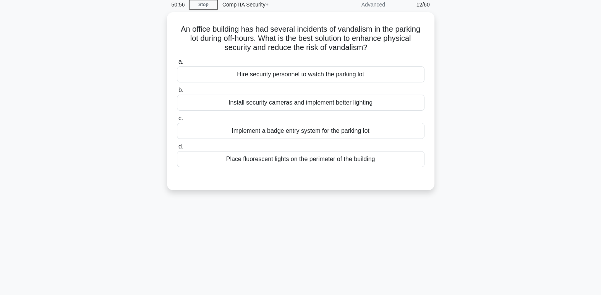
scroll to position [0, 0]
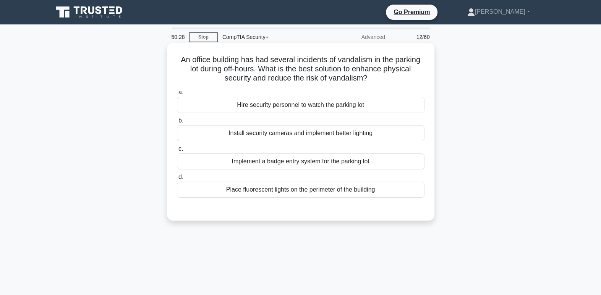
click at [421, 141] on div "Install security cameras and implement better lighting" at bounding box center [300, 133] width 247 height 16
click at [177, 123] on input "b. Install security cameras and implement better lighting" at bounding box center [177, 120] width 0 height 5
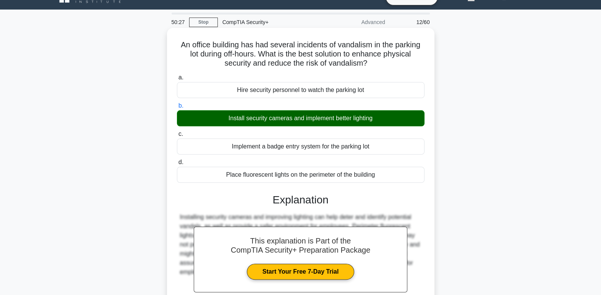
scroll to position [117, 0]
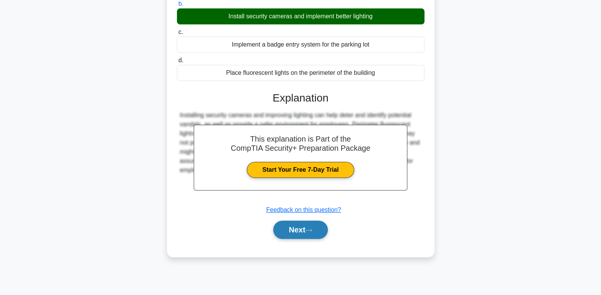
click at [315, 230] on button "Next" at bounding box center [300, 230] width 55 height 18
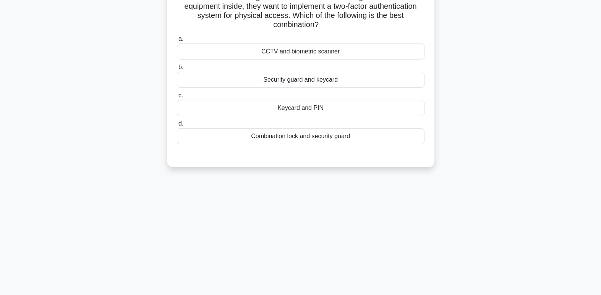
scroll to position [0, 0]
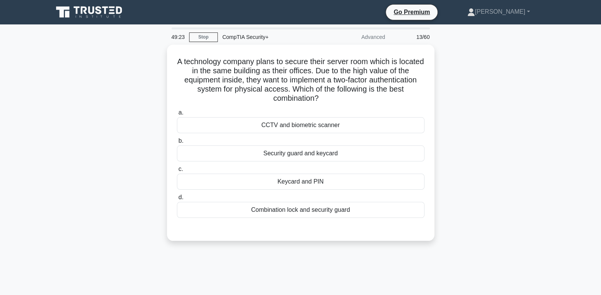
click at [414, 125] on div "CCTV and biometric scanner" at bounding box center [300, 125] width 247 height 16
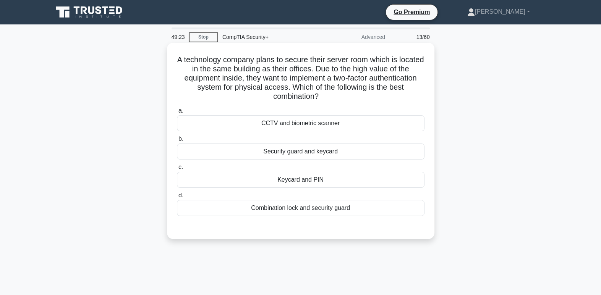
click at [177, 113] on input "a. CCTV and biometric scanner" at bounding box center [177, 110] width 0 height 5
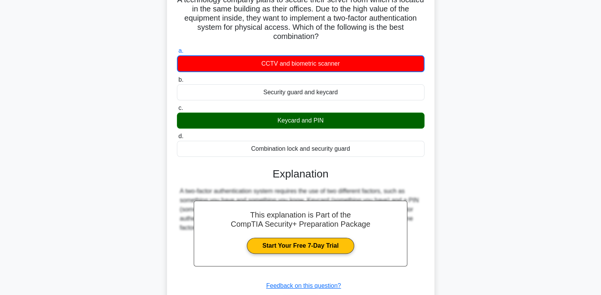
scroll to position [117, 0]
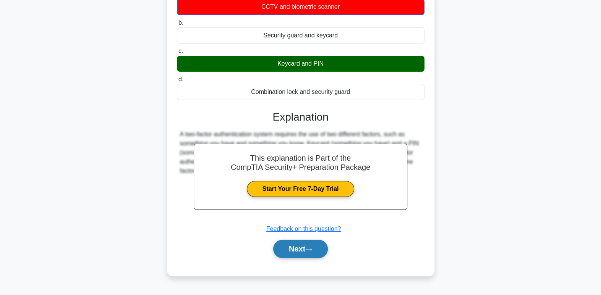
click at [312, 250] on icon at bounding box center [308, 249] width 7 height 4
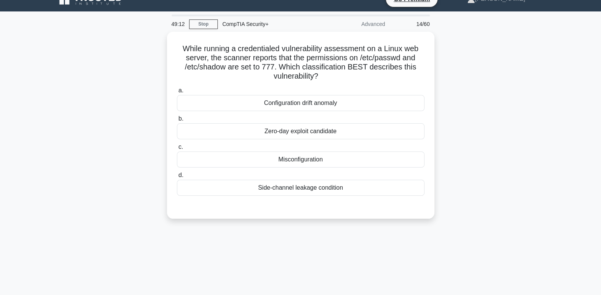
scroll to position [9, 0]
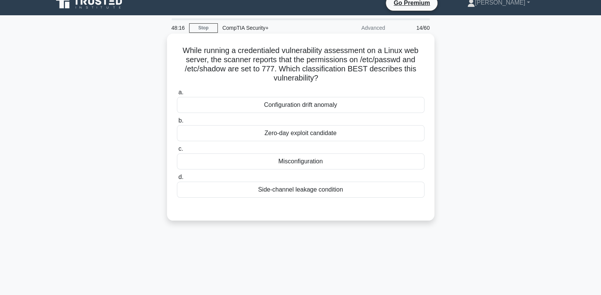
click at [405, 141] on div "Zero-day exploit candidate" at bounding box center [300, 133] width 247 height 16
click at [177, 123] on input "b. Zero-day exploit candidate" at bounding box center [177, 120] width 0 height 5
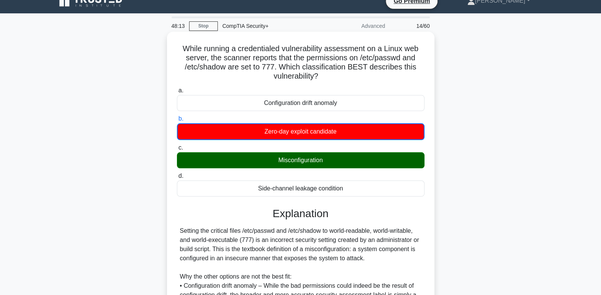
scroll to position [20, 0]
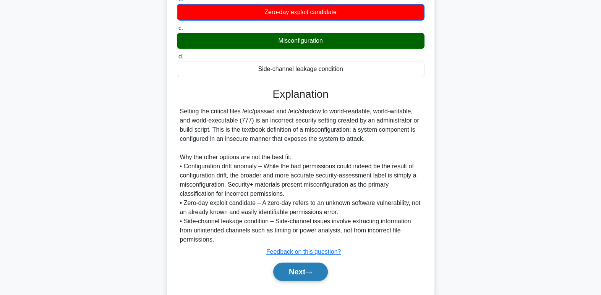
click at [324, 276] on button "Next" at bounding box center [300, 272] width 55 height 18
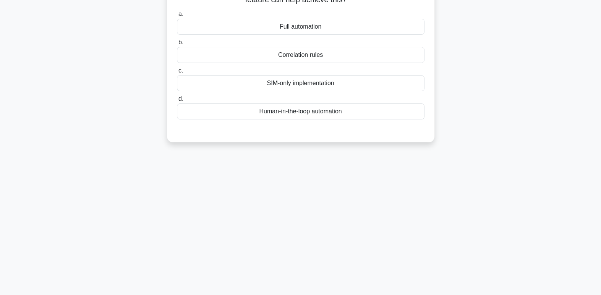
scroll to position [0, 0]
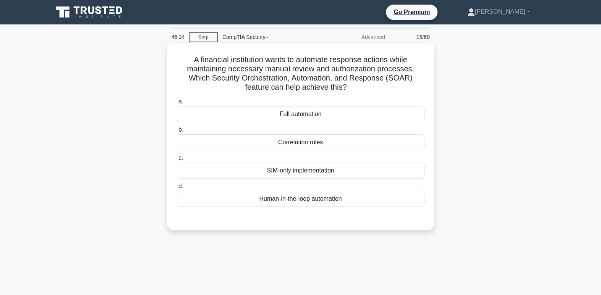
click at [423, 113] on div "Full automation" at bounding box center [300, 114] width 247 height 16
click at [177, 104] on input "a. Full automation" at bounding box center [177, 101] width 0 height 5
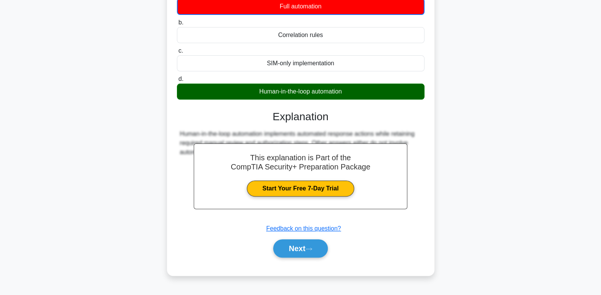
scroll to position [117, 0]
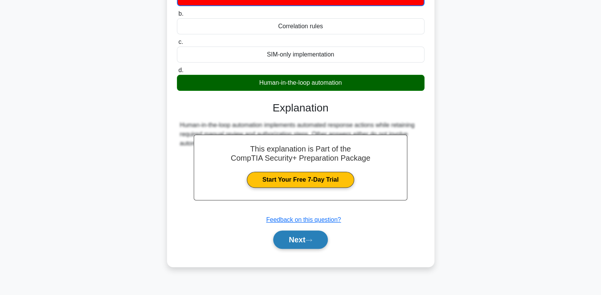
click at [320, 243] on button "Next" at bounding box center [300, 240] width 55 height 18
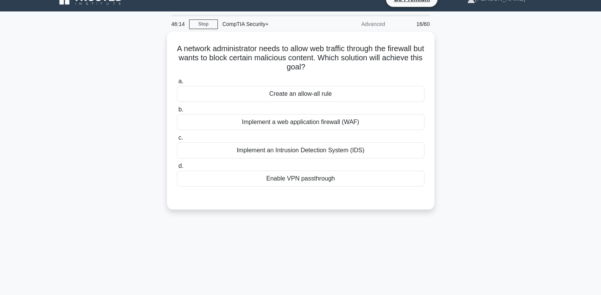
scroll to position [0, 0]
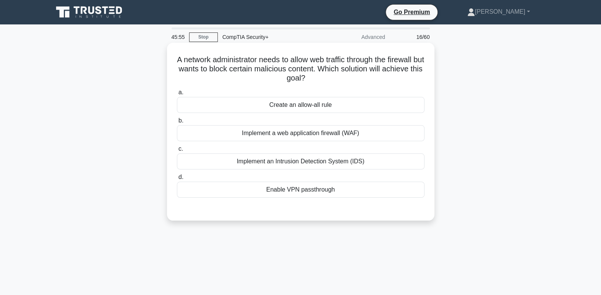
click at [404, 141] on div "Implement a web application firewall (WAF)" at bounding box center [300, 133] width 247 height 16
click at [177, 123] on input "b. Implement a web application firewall (WAF)" at bounding box center [177, 120] width 0 height 5
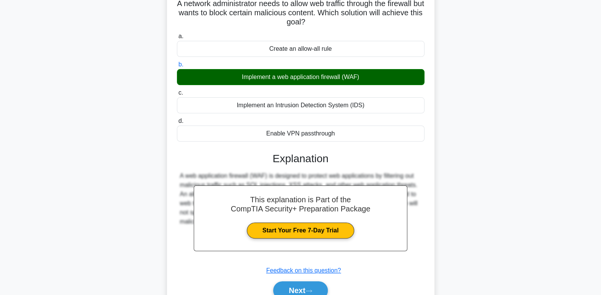
scroll to position [117, 0]
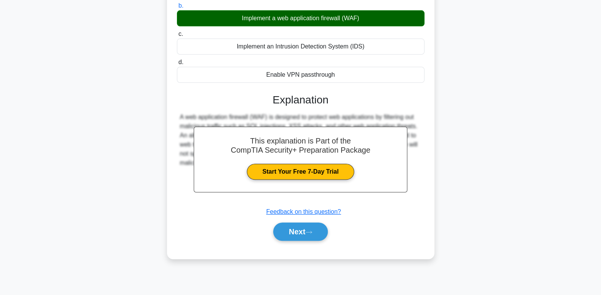
click at [446, 210] on div "A network administrator needs to allow web traffic through the firewall but wan…" at bounding box center [301, 98] width 504 height 340
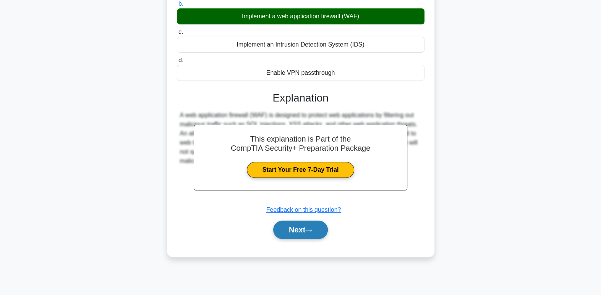
click at [313, 234] on button "Next" at bounding box center [300, 230] width 55 height 18
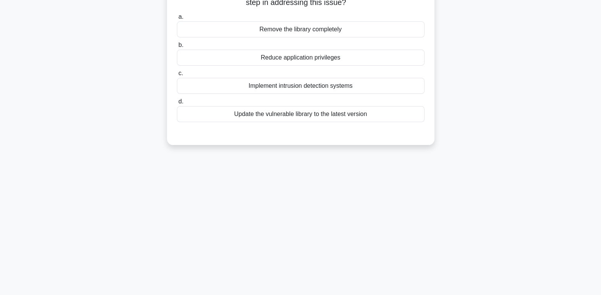
scroll to position [0, 0]
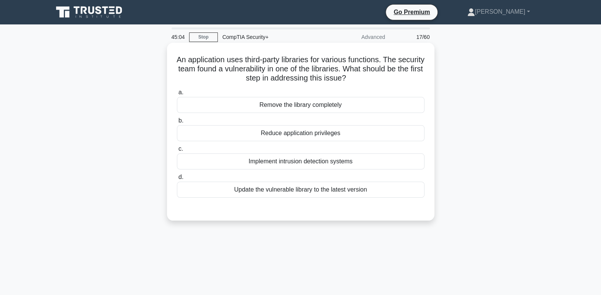
click at [414, 105] on div "Remove the library completely" at bounding box center [300, 105] width 247 height 16
click at [177, 95] on input "a. Remove the library completely" at bounding box center [177, 92] width 0 height 5
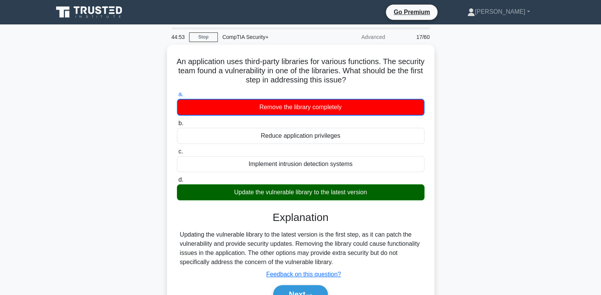
click at [522, 230] on div "An application uses third-party libraries for various functions. The security t…" at bounding box center [301, 188] width 504 height 286
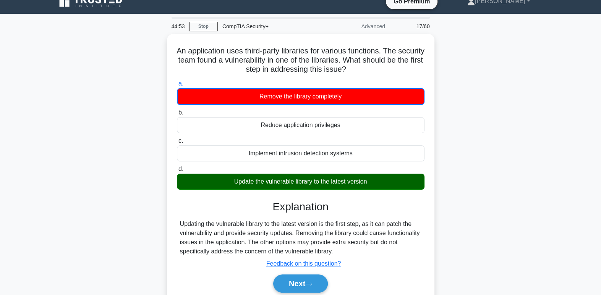
scroll to position [40, 0]
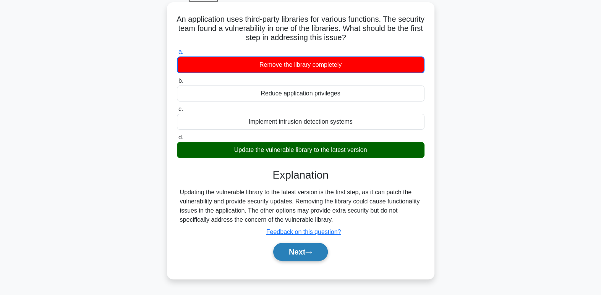
click at [312, 257] on button "Next" at bounding box center [300, 252] width 55 height 18
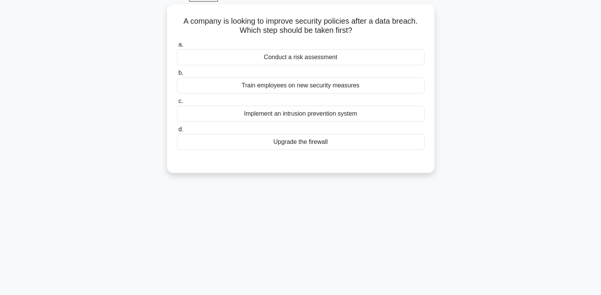
scroll to position [0, 0]
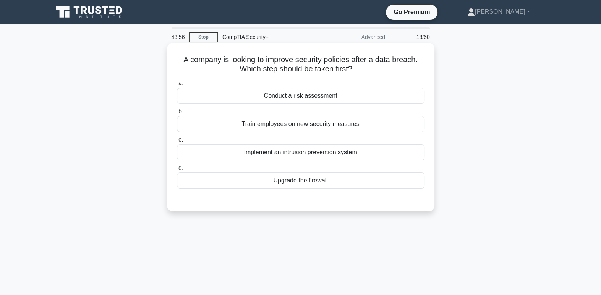
click at [413, 98] on div "Conduct a risk assessment" at bounding box center [300, 96] width 247 height 16
click at [177, 86] on input "a. Conduct a risk assessment" at bounding box center [177, 83] width 0 height 5
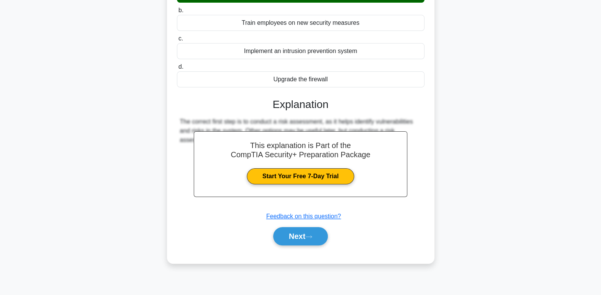
scroll to position [102, 0]
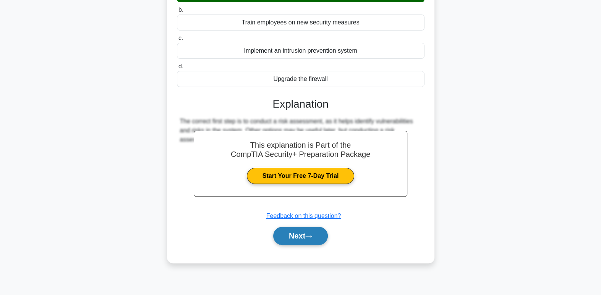
click at [312, 237] on icon at bounding box center [308, 237] width 7 height 4
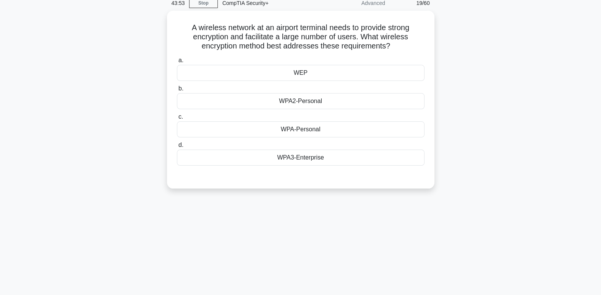
scroll to position [0, 0]
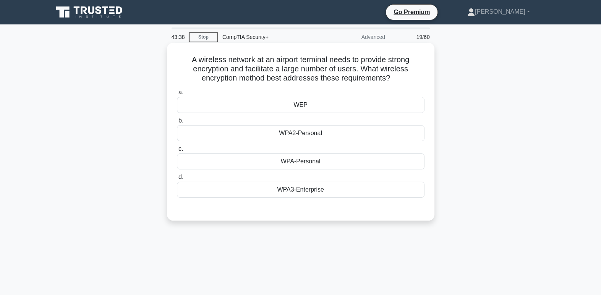
click at [407, 193] on div "WPA3-Enterprise" at bounding box center [300, 190] width 247 height 16
click at [177, 180] on input "d. WPA3-Enterprise" at bounding box center [177, 177] width 0 height 5
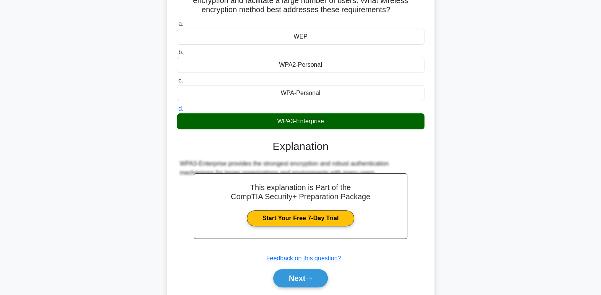
scroll to position [117, 0]
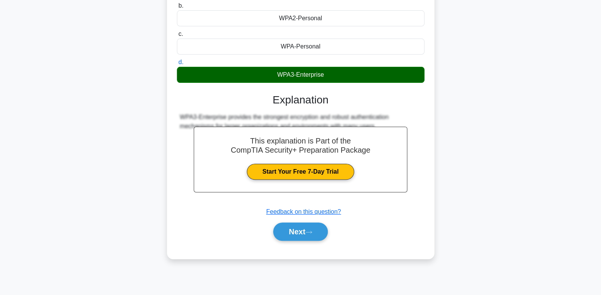
click at [458, 198] on div "A wireless network at an airport terminal needs to provide strong encryption an…" at bounding box center [301, 98] width 504 height 340
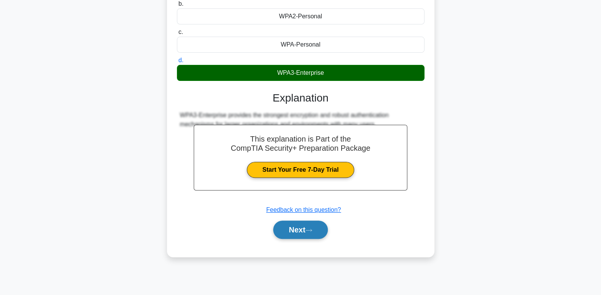
click at [322, 236] on button "Next" at bounding box center [300, 230] width 55 height 18
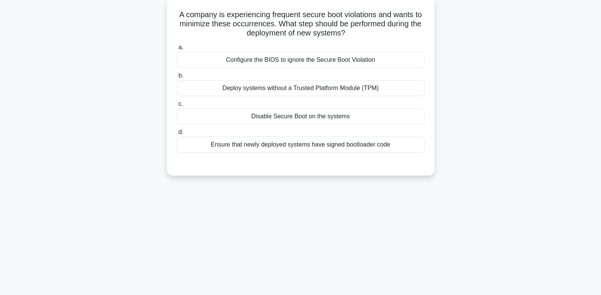
scroll to position [0, 0]
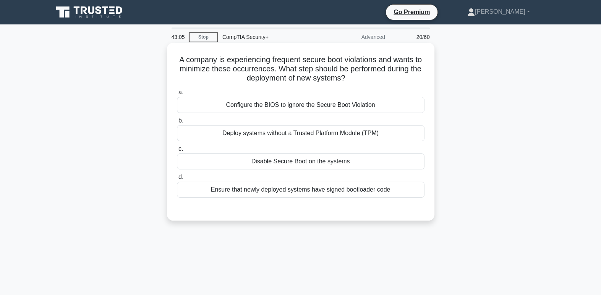
click at [412, 197] on div "Ensure that newly deployed systems have signed bootloader code" at bounding box center [300, 190] width 247 height 16
click at [177, 180] on input "d. Ensure that newly deployed systems have signed bootloader code" at bounding box center [177, 177] width 0 height 5
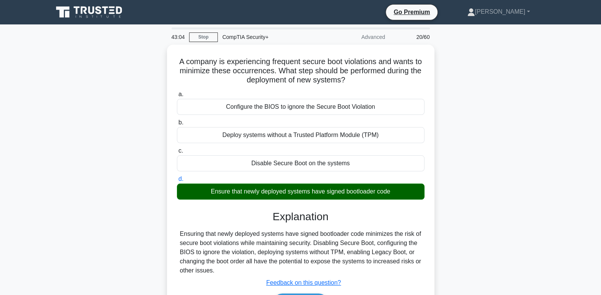
click at [471, 256] on div "A company is experiencing frequent secure boot violations and wants to minimize…" at bounding box center [301, 192] width 504 height 294
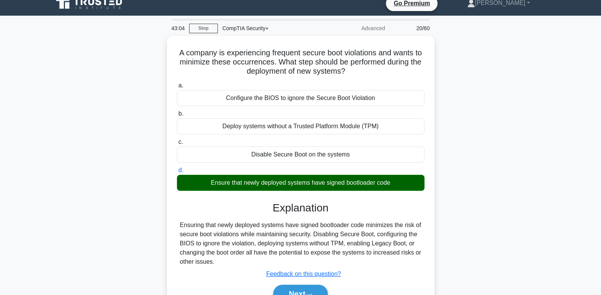
click at [491, 180] on div "A company is experiencing frequent secure boot violations and wants to minimize…" at bounding box center [301, 183] width 504 height 294
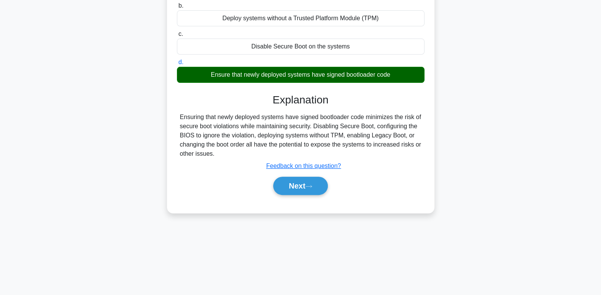
scroll to position [113, 0]
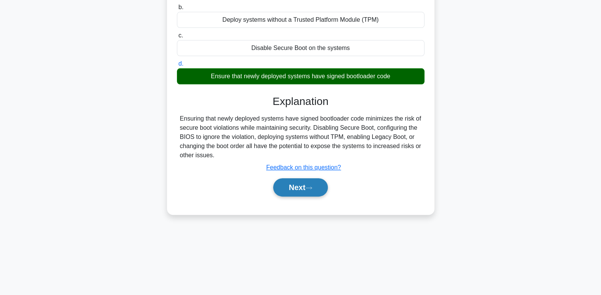
click at [321, 194] on button "Next" at bounding box center [300, 187] width 55 height 18
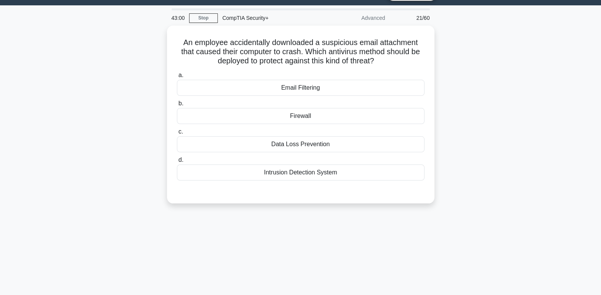
scroll to position [0, 0]
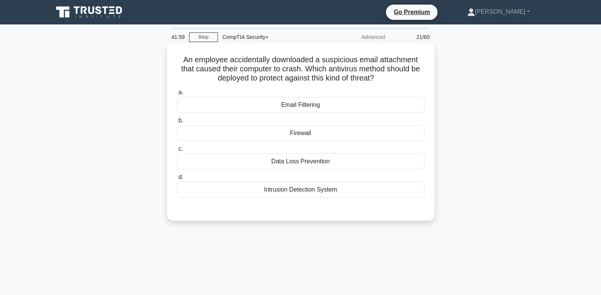
click at [360, 137] on div "Firewall" at bounding box center [300, 133] width 247 height 16
click at [177, 123] on input "b. Firewall" at bounding box center [177, 120] width 0 height 5
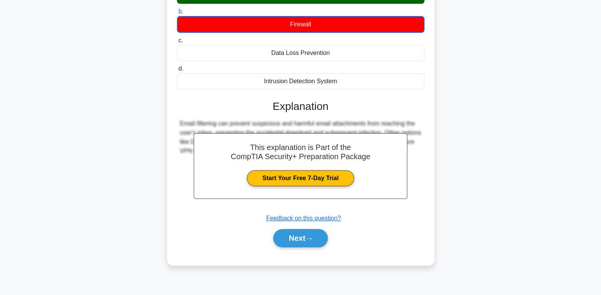
scroll to position [96, 0]
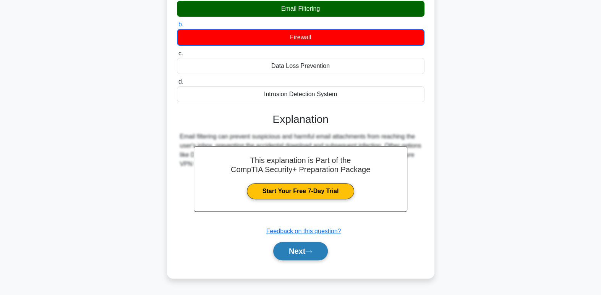
click at [315, 260] on button "Next" at bounding box center [300, 251] width 55 height 18
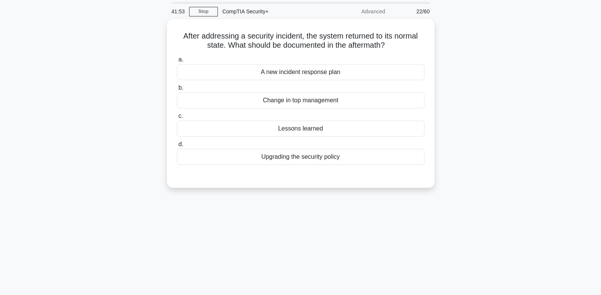
scroll to position [0, 0]
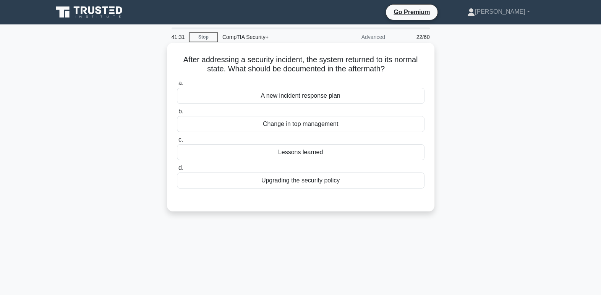
click at [364, 159] on div "Lessons learned" at bounding box center [300, 152] width 247 height 16
click at [177, 142] on input "c. Lessons learned" at bounding box center [177, 139] width 0 height 5
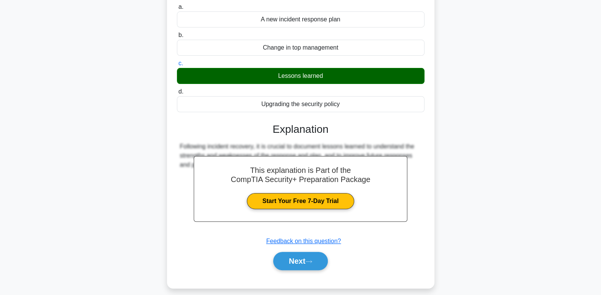
scroll to position [117, 0]
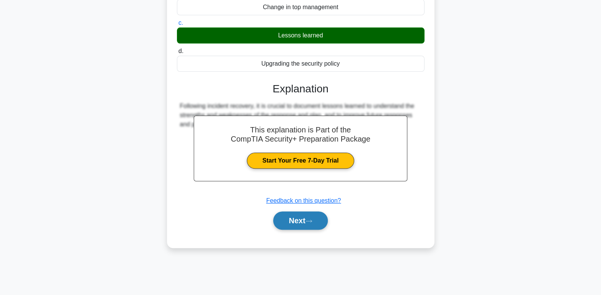
click at [311, 228] on button "Next" at bounding box center [300, 221] width 55 height 18
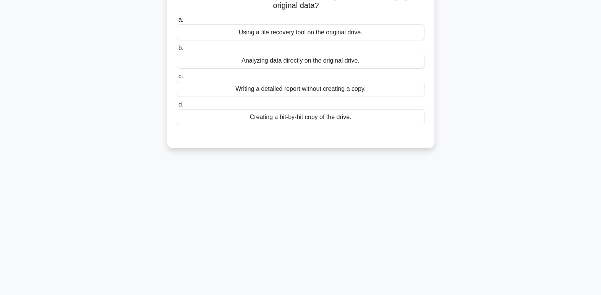
scroll to position [0, 0]
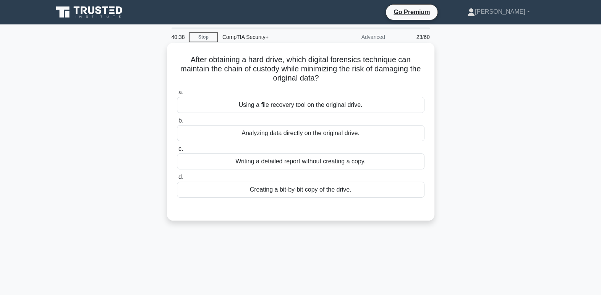
click at [398, 110] on div "Using a file recovery tool on the original drive." at bounding box center [300, 105] width 247 height 16
click at [177, 95] on input "a. Using a file recovery tool on the original drive." at bounding box center [177, 92] width 0 height 5
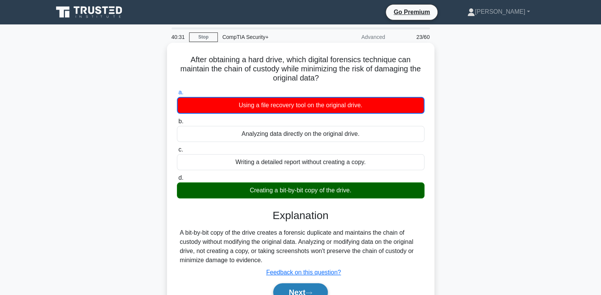
click at [325, 286] on button "Next" at bounding box center [300, 292] width 55 height 18
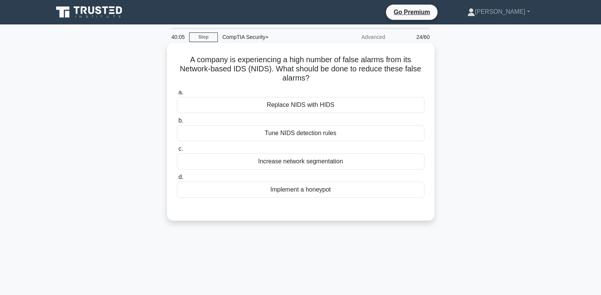
click at [370, 148] on label "c. Increase network segmentation" at bounding box center [300, 156] width 247 height 25
click at [177, 148] on input "c. Increase network segmentation" at bounding box center [177, 149] width 0 height 5
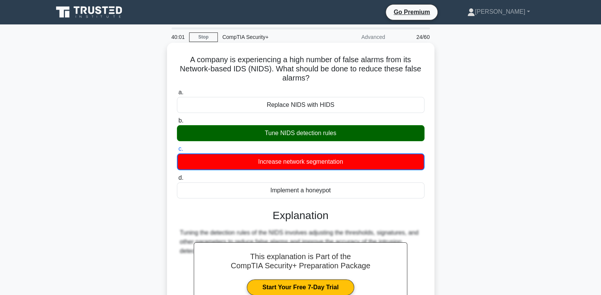
click at [390, 136] on div "Tune NIDS detection rules" at bounding box center [300, 133] width 247 height 16
click at [177, 123] on input "b. Tune NIDS detection rules" at bounding box center [177, 120] width 0 height 5
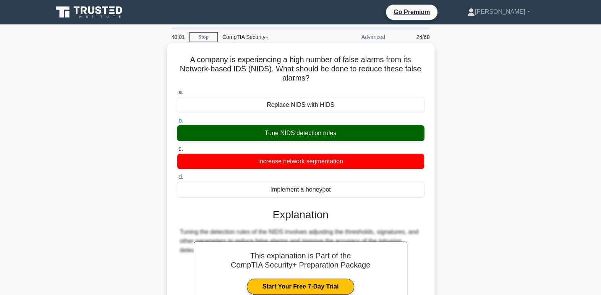
click at [396, 133] on div "Tune NIDS detection rules" at bounding box center [300, 133] width 247 height 16
click at [177, 123] on input "b. Tune NIDS detection rules" at bounding box center [177, 120] width 0 height 5
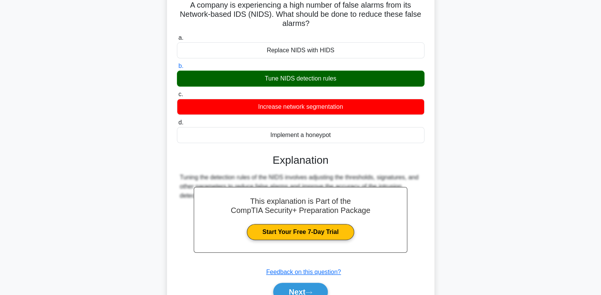
scroll to position [117, 0]
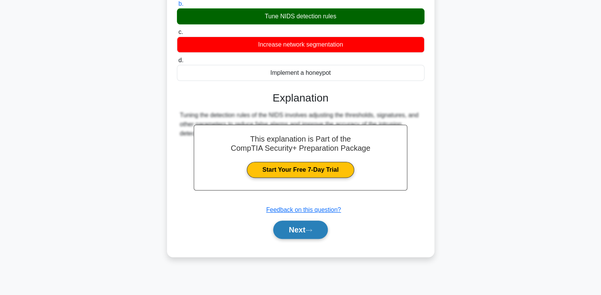
click at [316, 235] on button "Next" at bounding box center [300, 230] width 55 height 18
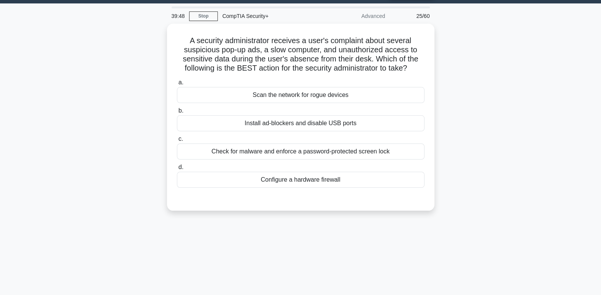
scroll to position [4, 0]
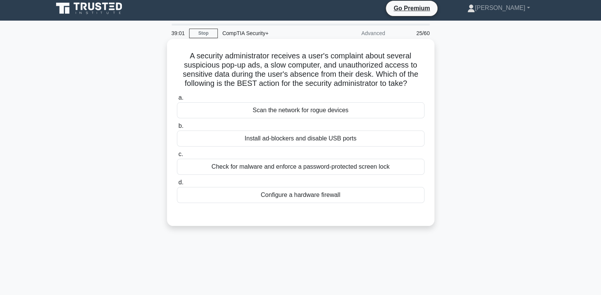
click at [255, 169] on div "Check for malware and enforce a password-protected screen lock" at bounding box center [300, 167] width 247 height 16
click at [177, 157] on input "c. Check for malware and enforce a password-protected screen lock" at bounding box center [177, 154] width 0 height 5
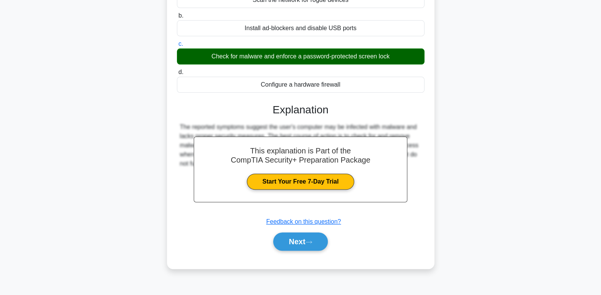
scroll to position [117, 0]
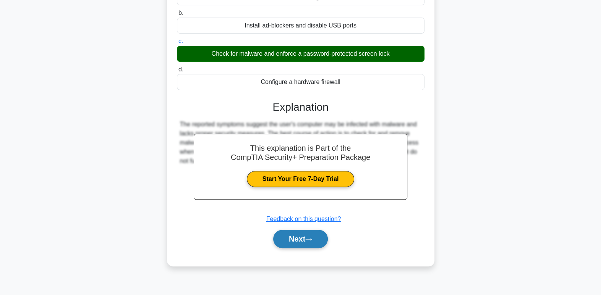
click at [318, 236] on button "Next" at bounding box center [300, 239] width 55 height 18
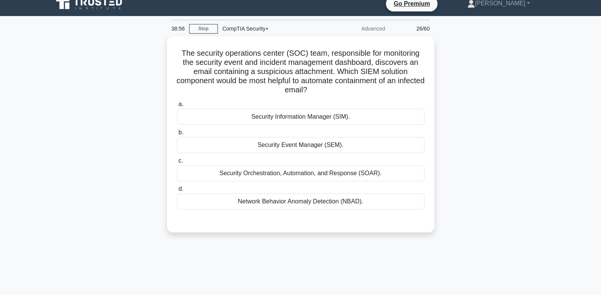
scroll to position [0, 0]
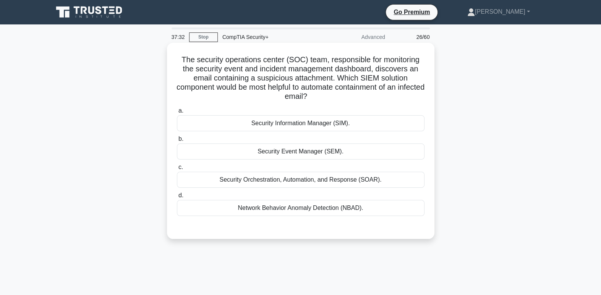
click at [380, 149] on div "Security Event Manager (SEM)." at bounding box center [300, 152] width 247 height 16
click at [177, 142] on input "b. Security Event Manager (SEM)." at bounding box center [177, 139] width 0 height 5
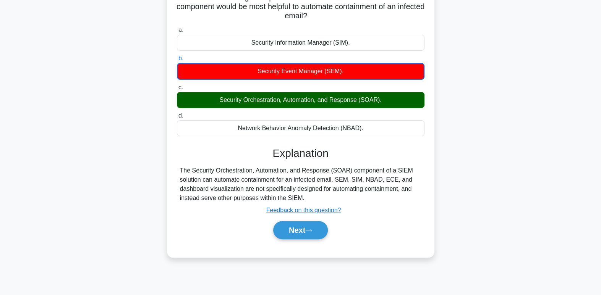
scroll to position [89, 0]
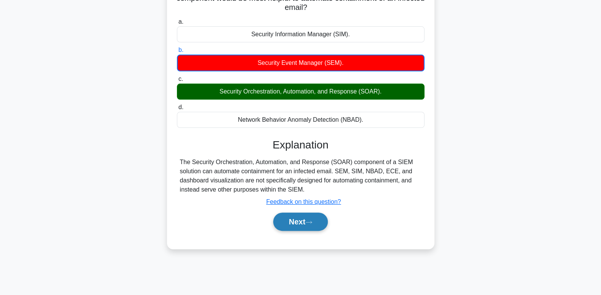
click at [296, 223] on button "Next" at bounding box center [300, 222] width 55 height 18
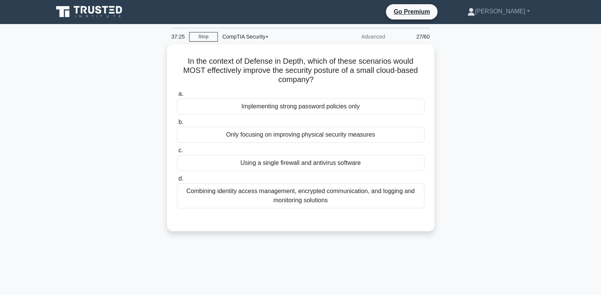
scroll to position [0, 0]
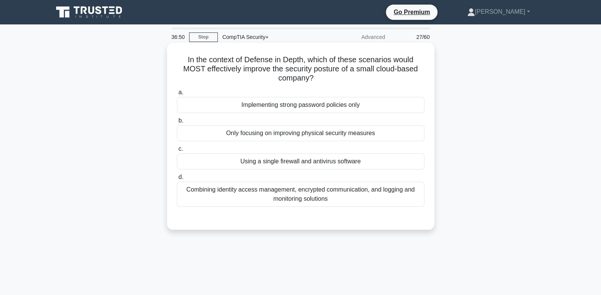
click at [373, 197] on div "Combining identity access management, encrypted communication, and logging and …" at bounding box center [300, 194] width 247 height 25
click at [177, 180] on input "d. Combining identity access management, encrypted communication, and logging a…" at bounding box center [177, 177] width 0 height 5
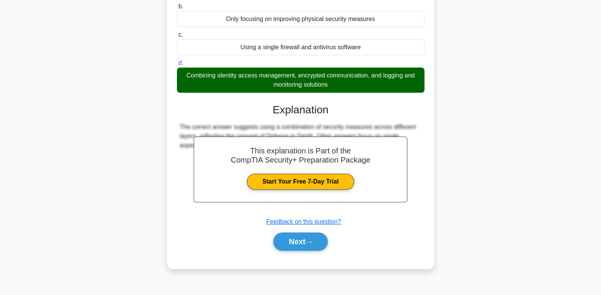
scroll to position [117, 0]
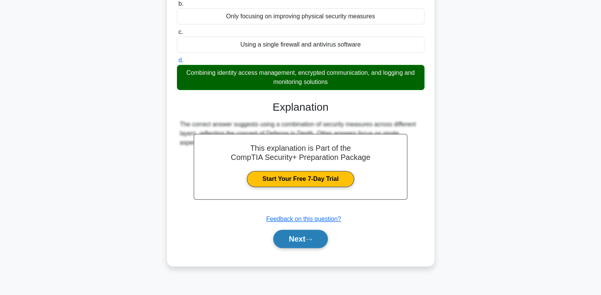
click at [291, 242] on button "Next" at bounding box center [300, 239] width 55 height 18
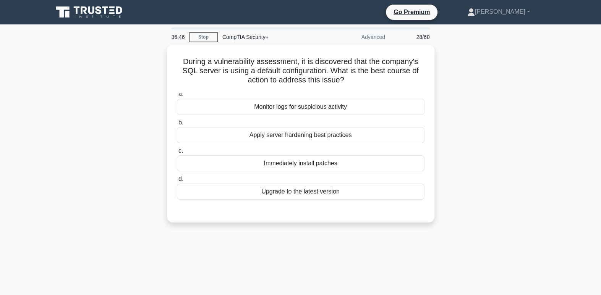
scroll to position [0, 0]
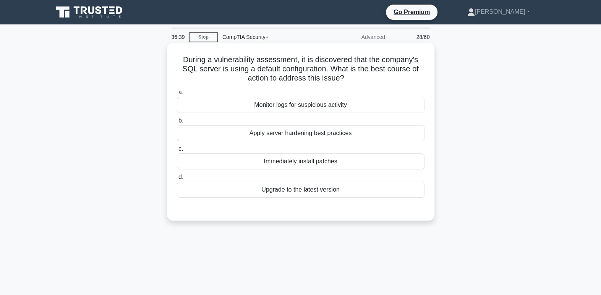
drag, startPoint x: 403, startPoint y: 78, endPoint x: 365, endPoint y: 67, distance: 38.9
click at [367, 67] on h5 "During a vulnerability assessment, it is discovered that the company's SQL serv…" at bounding box center [300, 69] width 249 height 28
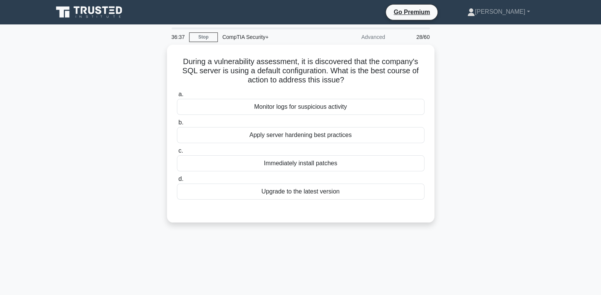
click at [485, 85] on div "During a vulnerability assessment, it is discovered that the company's SQL serv…" at bounding box center [301, 138] width 504 height 187
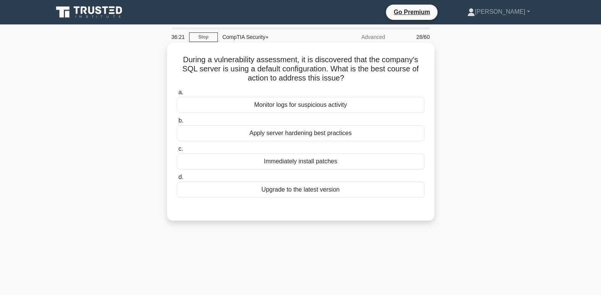
click at [352, 134] on div "Apply server hardening best practices" at bounding box center [300, 133] width 247 height 16
click at [177, 123] on input "b. Apply server hardening best practices" at bounding box center [177, 120] width 0 height 5
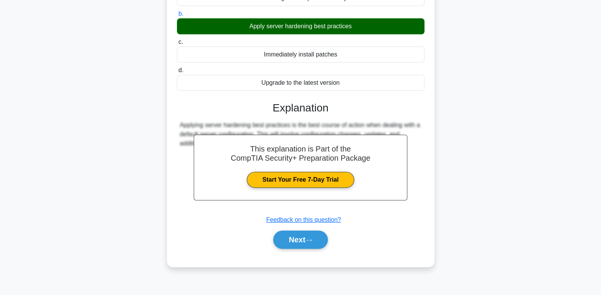
scroll to position [117, 0]
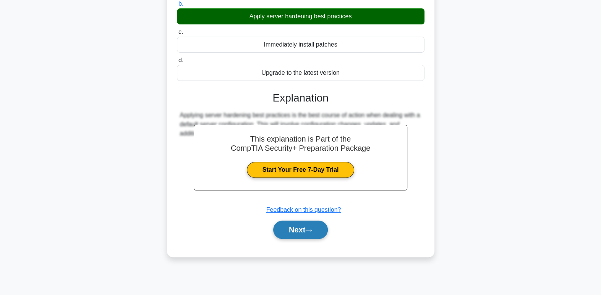
click at [296, 238] on button "Next" at bounding box center [300, 230] width 55 height 18
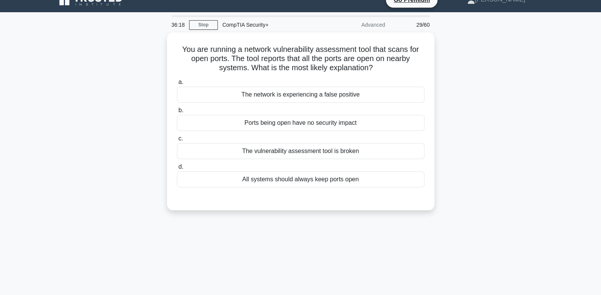
scroll to position [0, 0]
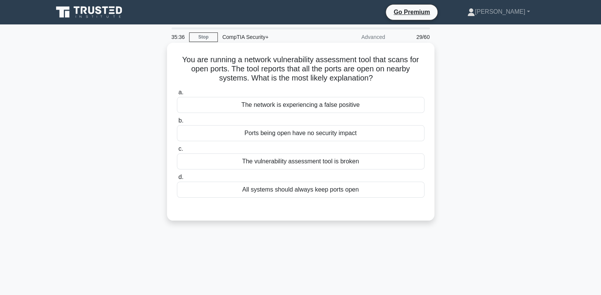
click at [329, 107] on div "The network is experiencing a false positive" at bounding box center [300, 105] width 247 height 16
click at [177, 95] on input "a. The network is experiencing a false positive" at bounding box center [177, 92] width 0 height 5
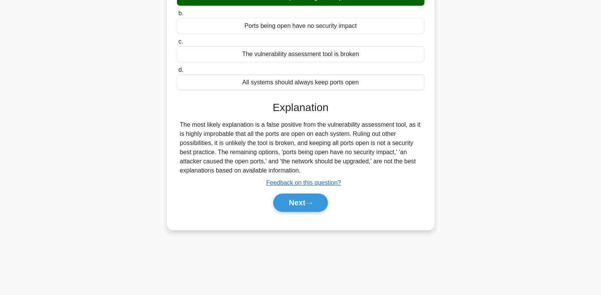
scroll to position [117, 0]
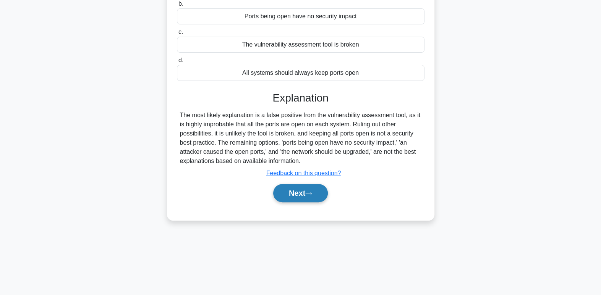
click at [318, 194] on button "Next" at bounding box center [300, 193] width 55 height 18
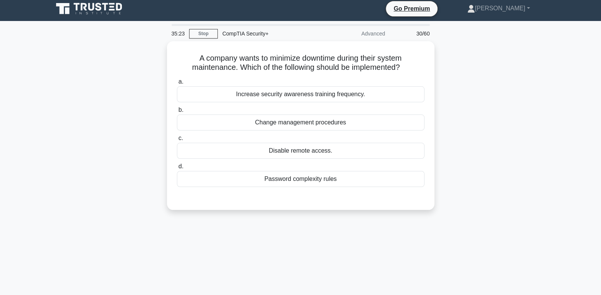
scroll to position [0, 0]
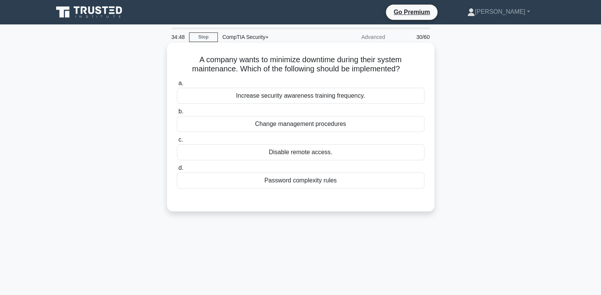
click at [333, 95] on div "Increase security awareness training frequency." at bounding box center [300, 96] width 247 height 16
click at [177, 86] on input "a. Increase security awareness training frequency." at bounding box center [177, 83] width 0 height 5
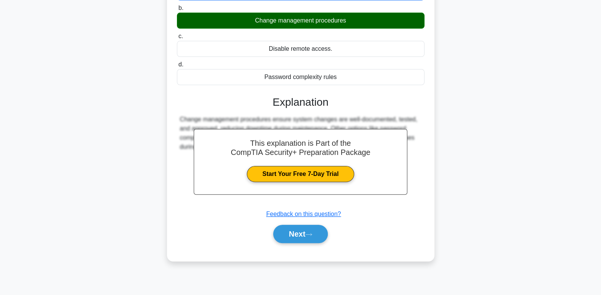
scroll to position [117, 0]
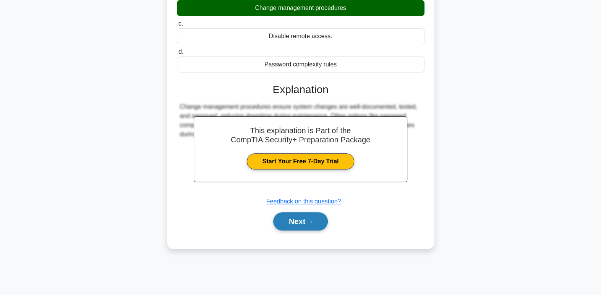
click at [307, 218] on button "Next" at bounding box center [300, 221] width 55 height 18
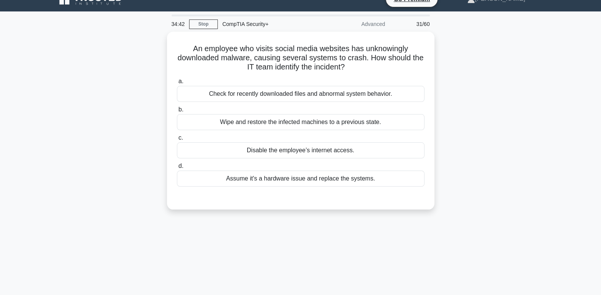
scroll to position [8, 0]
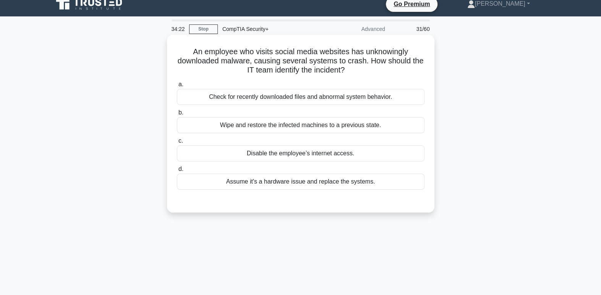
click at [327, 100] on div "Check for recently downloaded files and abnormal system behavior." at bounding box center [300, 97] width 247 height 16
click at [177, 87] on input "a. Check for recently downloaded files and abnormal system behavior." at bounding box center [177, 84] width 0 height 5
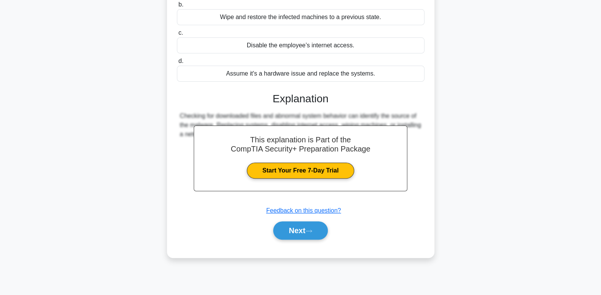
scroll to position [117, 0]
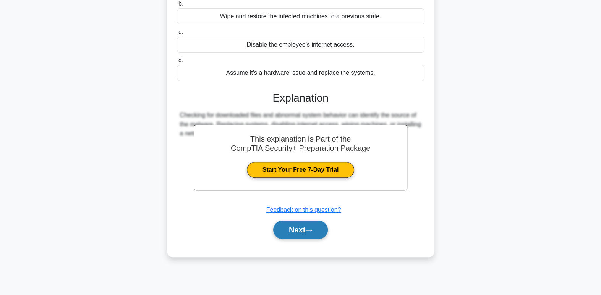
click at [296, 228] on button "Next" at bounding box center [300, 230] width 55 height 18
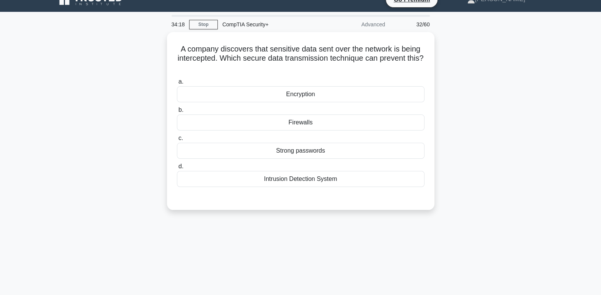
scroll to position [13, 0]
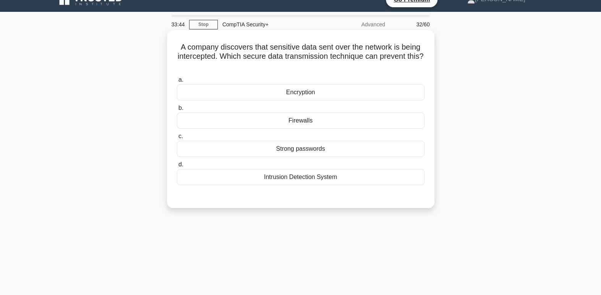
click at [316, 89] on div "Encryption" at bounding box center [300, 92] width 247 height 16
click at [177, 82] on input "a. Encryption" at bounding box center [177, 80] width 0 height 5
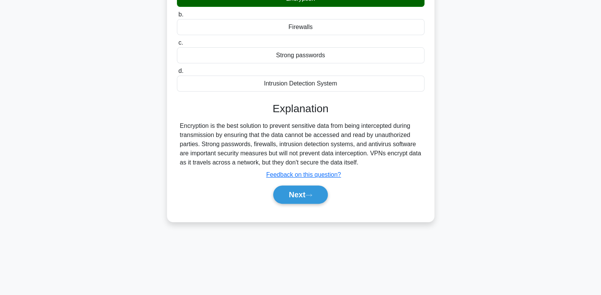
scroll to position [117, 0]
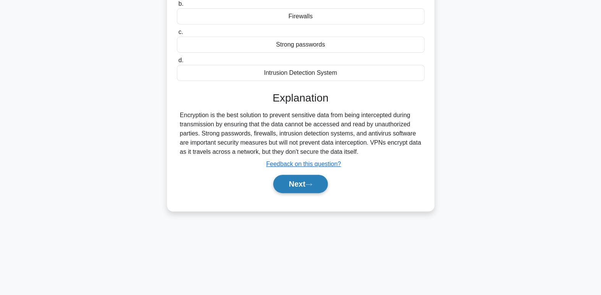
click at [294, 181] on button "Next" at bounding box center [300, 184] width 55 height 18
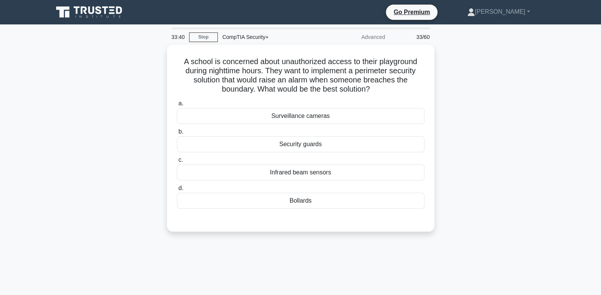
scroll to position [0, 0]
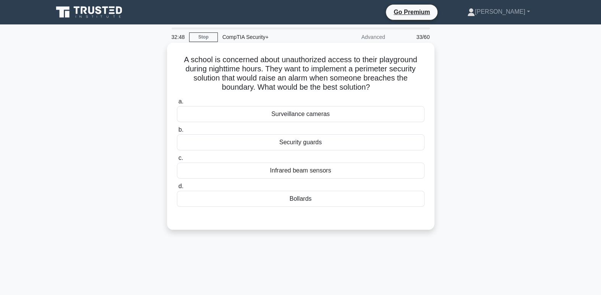
click at [384, 173] on div "Infrared beam sensors" at bounding box center [300, 171] width 247 height 16
click at [177, 161] on input "c. Infrared beam sensors" at bounding box center [177, 158] width 0 height 5
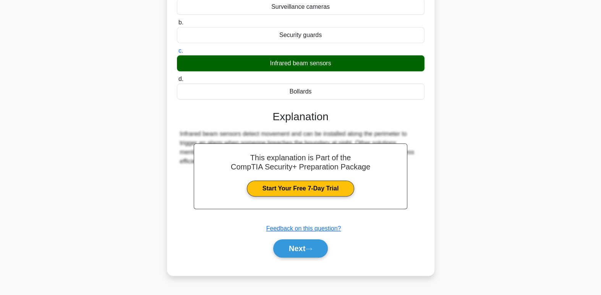
scroll to position [117, 0]
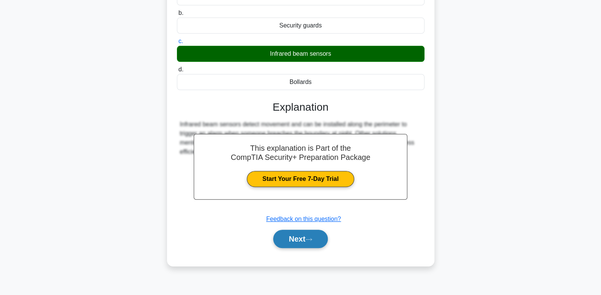
click at [302, 241] on button "Next" at bounding box center [300, 239] width 55 height 18
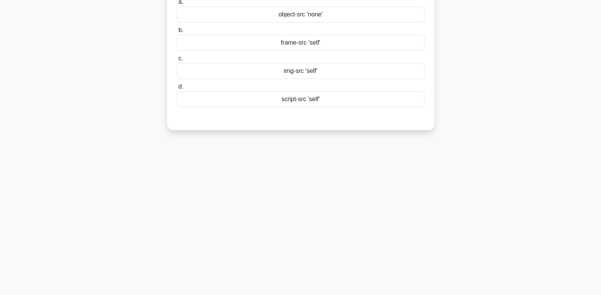
scroll to position [0, 0]
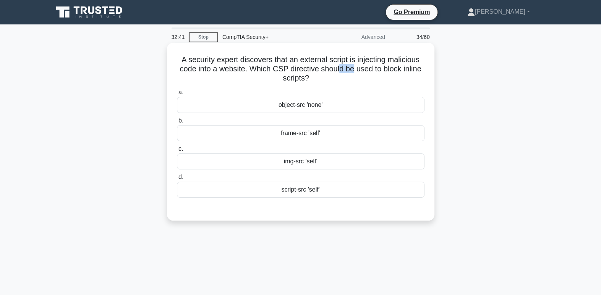
drag, startPoint x: 338, startPoint y: 70, endPoint x: 360, endPoint y: 70, distance: 21.4
click at [360, 70] on h5 "A security expert discovers that an external script is injecting malicious code…" at bounding box center [300, 69] width 249 height 28
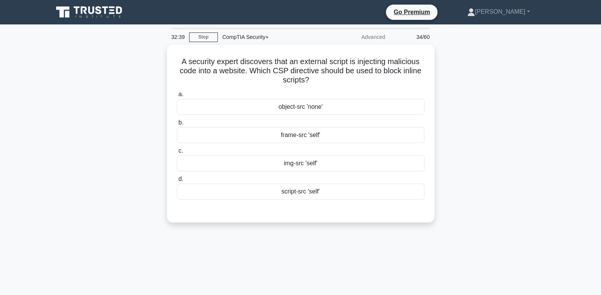
click at [451, 82] on div "A security expert discovers that an external script is injecting malicious code…" at bounding box center [301, 138] width 504 height 187
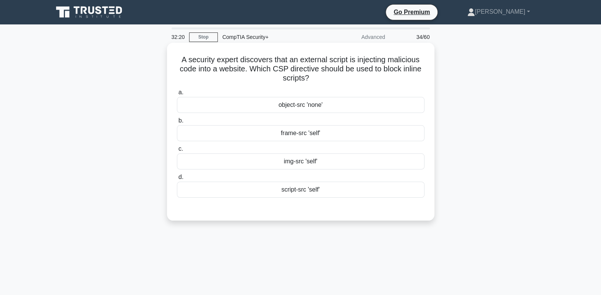
click at [360, 192] on div "script-src 'self'" at bounding box center [300, 190] width 247 height 16
click at [177, 180] on input "d. script-src 'self'" at bounding box center [177, 177] width 0 height 5
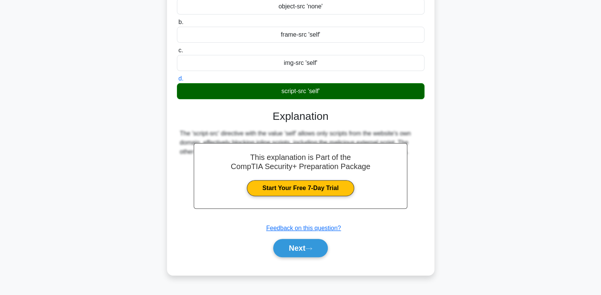
scroll to position [117, 0]
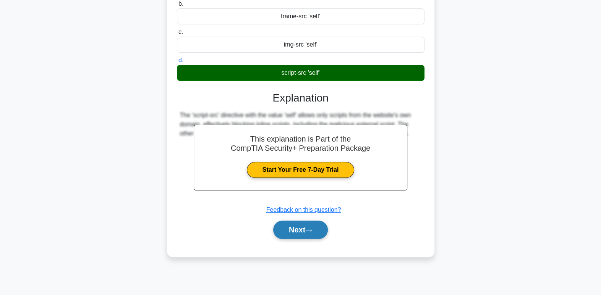
click at [295, 232] on button "Next" at bounding box center [300, 230] width 55 height 18
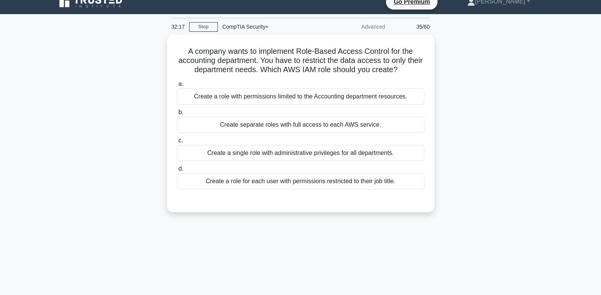
scroll to position [0, 0]
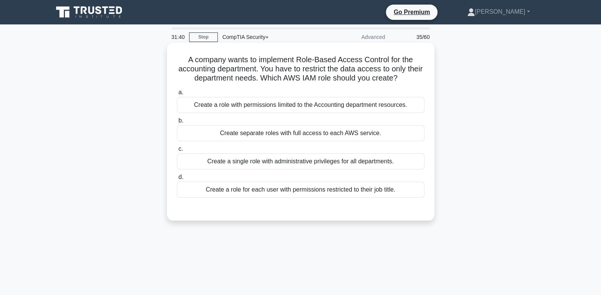
click at [395, 189] on div "Create a role for each user with permissions restricted to their job title." at bounding box center [300, 190] width 247 height 16
click at [177, 180] on input "d. Create a role for each user with permissions restricted to their job title." at bounding box center [177, 177] width 0 height 5
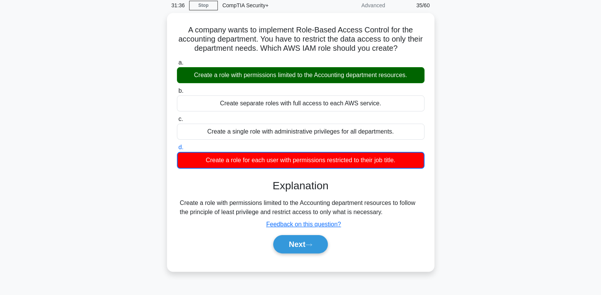
scroll to position [40, 0]
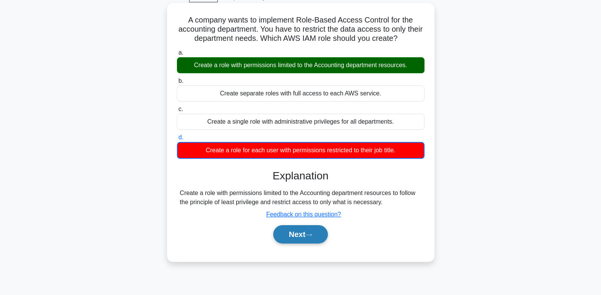
click at [317, 230] on button "Next" at bounding box center [300, 234] width 55 height 18
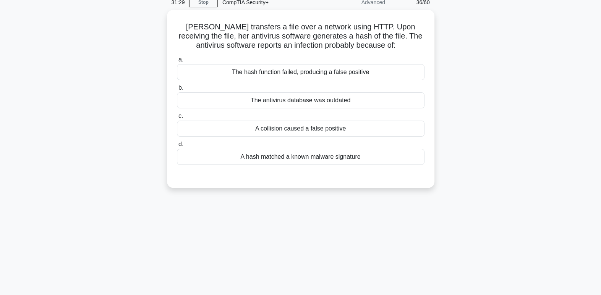
scroll to position [0, 0]
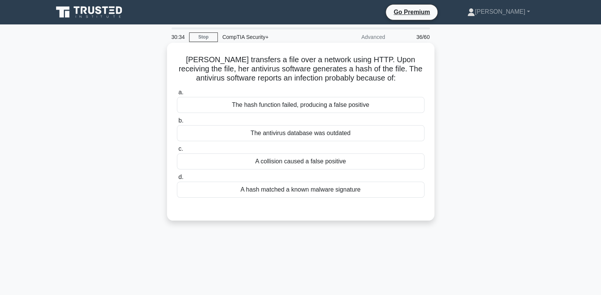
click at [347, 105] on div "The hash function failed, producing a false positive" at bounding box center [300, 105] width 247 height 16
click at [177, 95] on input "a. The hash function failed, producing a false positive" at bounding box center [177, 92] width 0 height 5
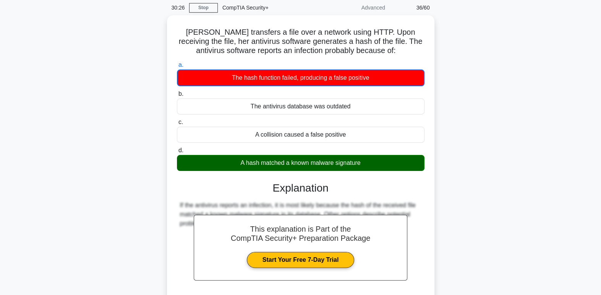
scroll to position [117, 0]
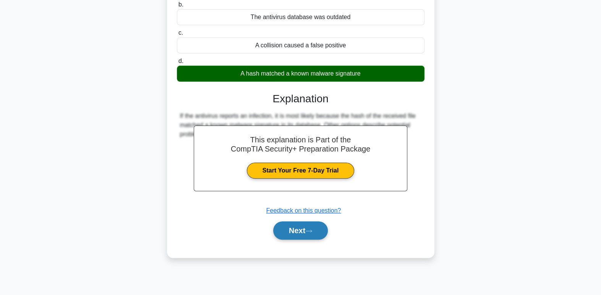
click at [307, 235] on button "Next" at bounding box center [300, 231] width 55 height 18
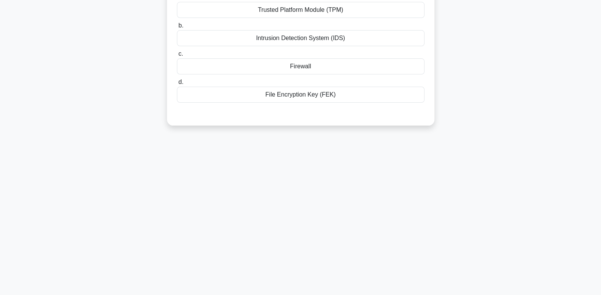
scroll to position [0, 0]
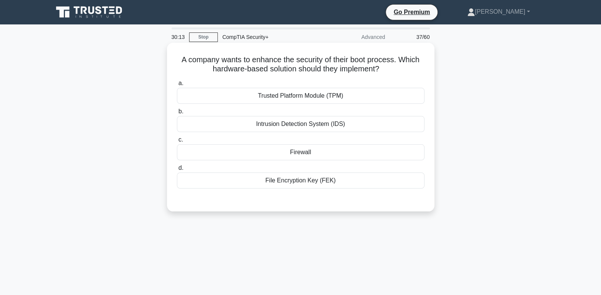
click at [280, 97] on div "Trusted Platform Module (TPM)" at bounding box center [300, 96] width 247 height 16
click at [177, 86] on input "a. Trusted Platform Module (TPM)" at bounding box center [177, 83] width 0 height 5
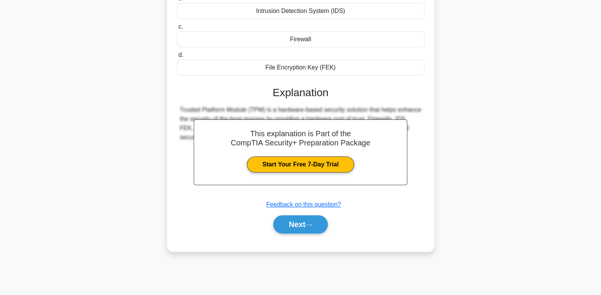
scroll to position [117, 0]
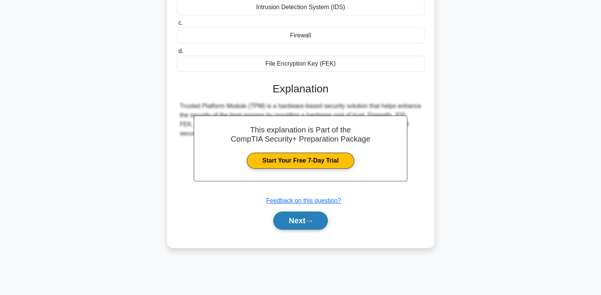
click at [324, 221] on button "Next" at bounding box center [300, 221] width 55 height 18
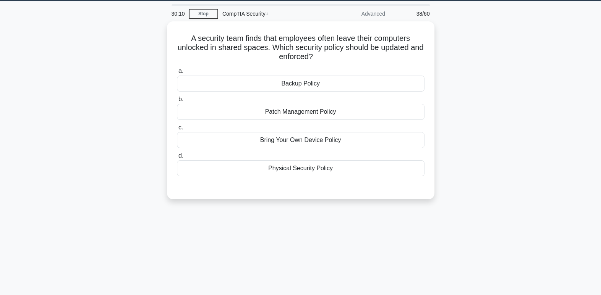
scroll to position [0, 0]
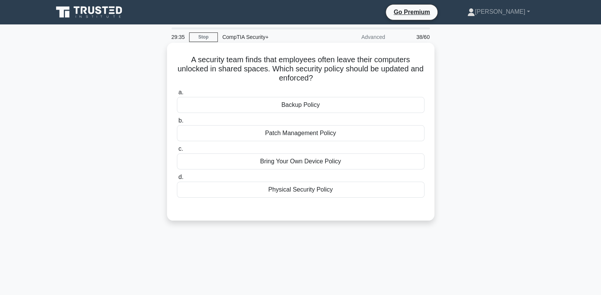
click at [375, 196] on div "Physical Security Policy" at bounding box center [300, 190] width 247 height 16
click at [177, 180] on input "d. Physical Security Policy" at bounding box center [177, 177] width 0 height 5
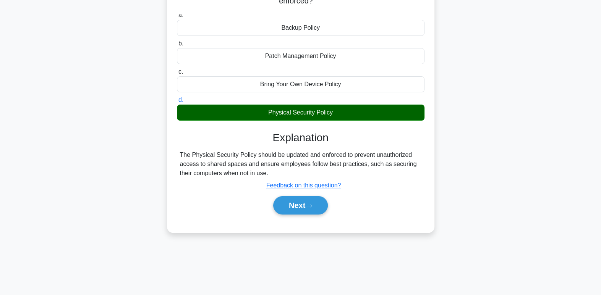
scroll to position [89, 0]
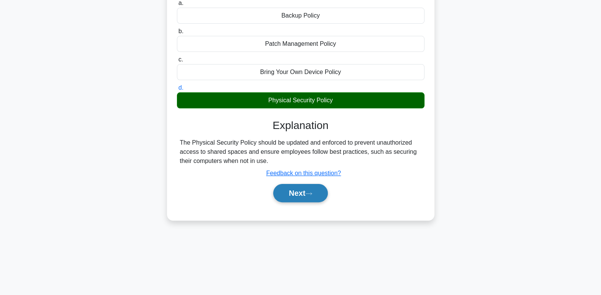
click at [300, 192] on button "Next" at bounding box center [300, 193] width 55 height 18
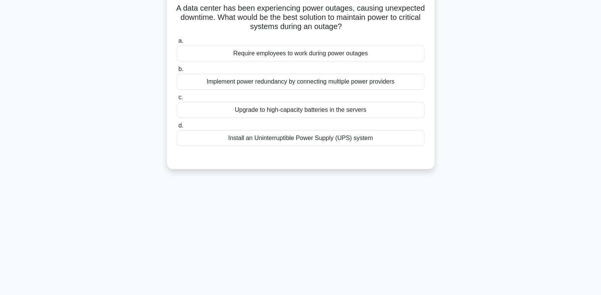
scroll to position [0, 0]
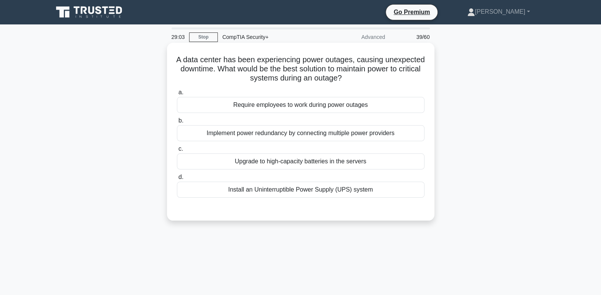
click at [385, 190] on div "Install an Uninterruptible Power Supply (UPS) system" at bounding box center [300, 190] width 247 height 16
click at [177, 180] on input "d. Install an Uninterruptible Power Supply (UPS) system" at bounding box center [177, 177] width 0 height 5
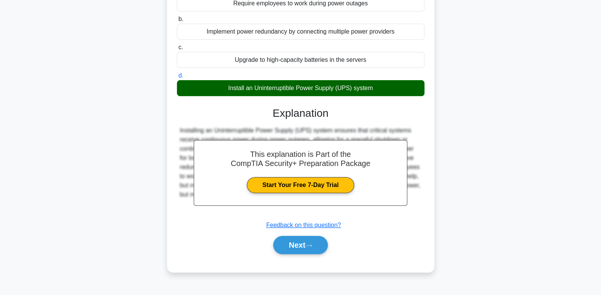
scroll to position [117, 0]
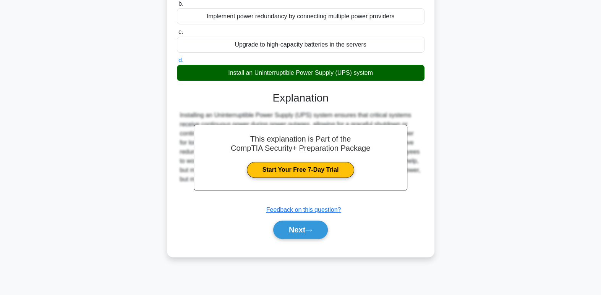
drag, startPoint x: 483, startPoint y: 228, endPoint x: 322, endPoint y: 188, distance: 165.7
click at [362, 197] on div "A data center has been experiencing power outages, causing unexpected downtime.…" at bounding box center [301, 98] width 504 height 340
click at [308, 232] on button "Next" at bounding box center [300, 230] width 55 height 18
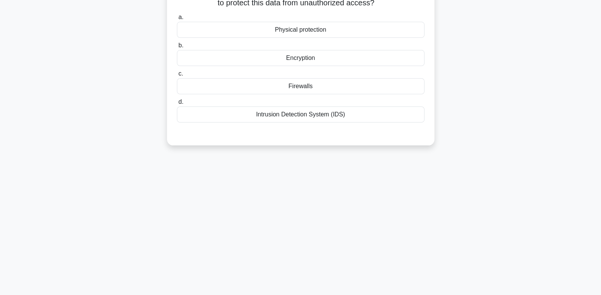
scroll to position [0, 0]
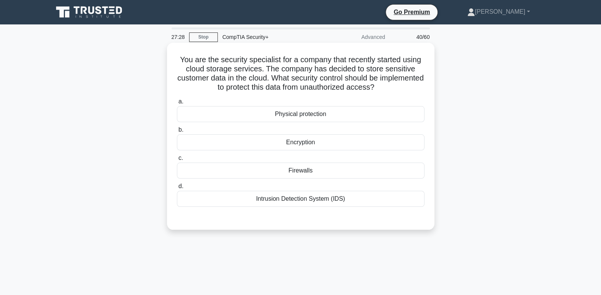
click at [332, 146] on div "Encryption" at bounding box center [300, 142] width 247 height 16
click at [177, 133] on input "b. Encryption" at bounding box center [177, 130] width 0 height 5
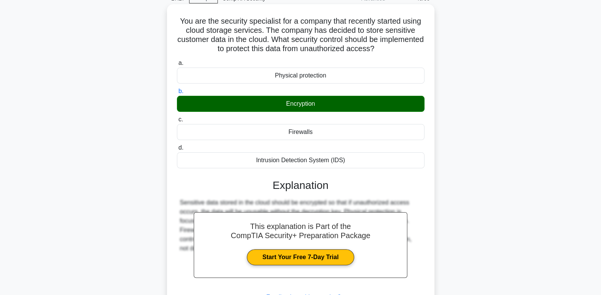
scroll to position [117, 0]
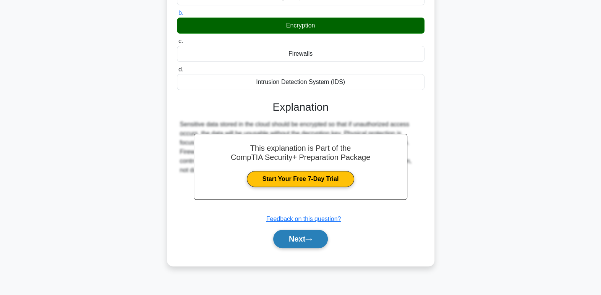
click at [300, 241] on button "Next" at bounding box center [300, 239] width 55 height 18
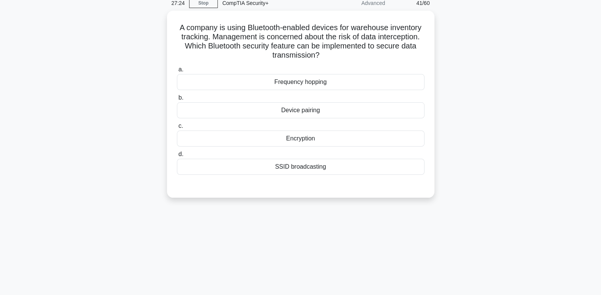
scroll to position [0, 0]
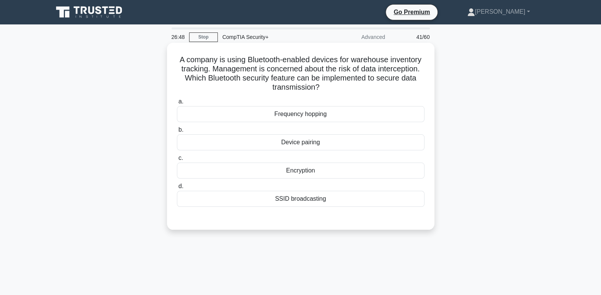
click at [362, 171] on div "Encryption" at bounding box center [300, 171] width 247 height 16
click at [177, 161] on input "c. Encryption" at bounding box center [177, 158] width 0 height 5
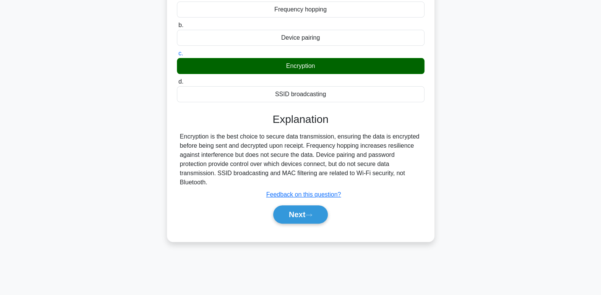
scroll to position [117, 0]
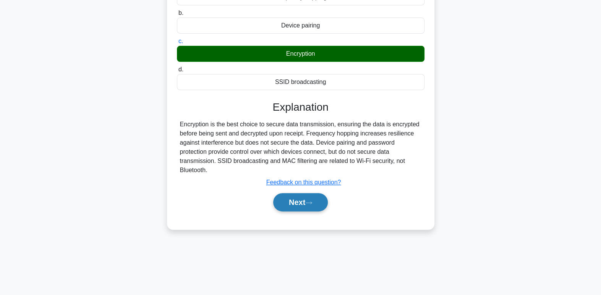
click at [306, 203] on button "Next" at bounding box center [300, 202] width 55 height 18
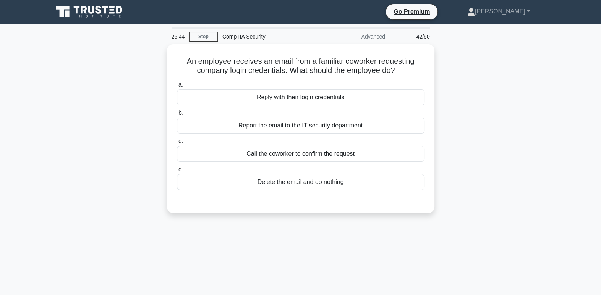
scroll to position [0, 0]
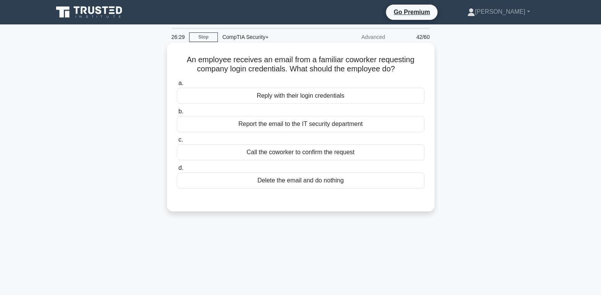
click at [367, 123] on div "Report the email to the IT security department" at bounding box center [300, 124] width 247 height 16
click at [177, 114] on input "b. Report the email to the IT security department" at bounding box center [177, 111] width 0 height 5
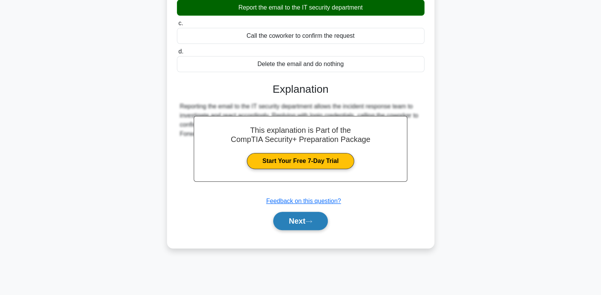
scroll to position [117, 0]
click at [312, 225] on button "Next" at bounding box center [300, 221] width 55 height 18
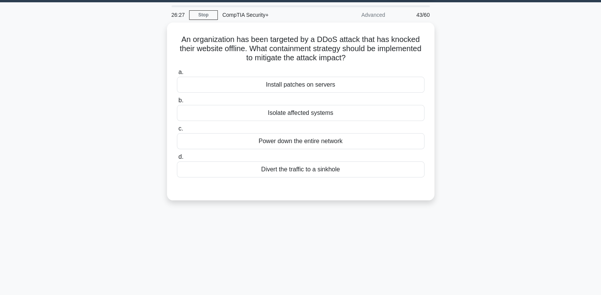
scroll to position [0, 0]
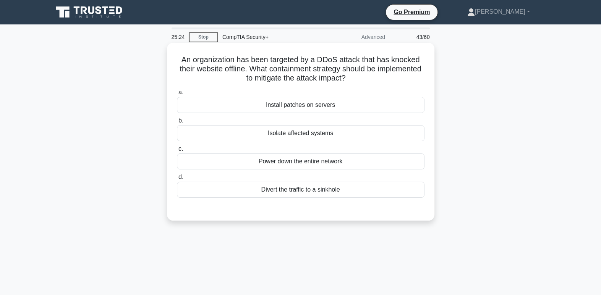
click at [340, 107] on div "Install patches on servers" at bounding box center [300, 105] width 247 height 16
click at [177, 95] on input "a. Install patches on servers" at bounding box center [177, 92] width 0 height 5
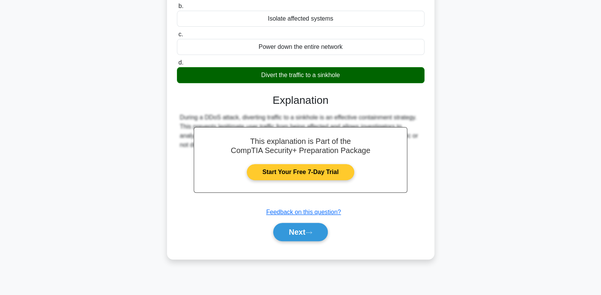
scroll to position [117, 0]
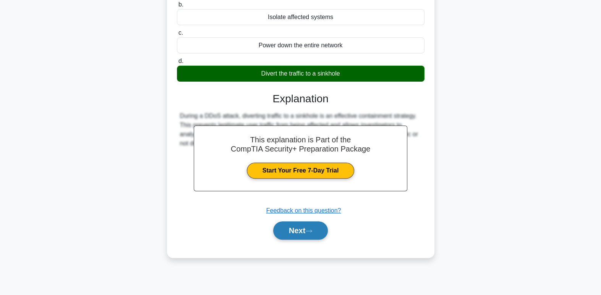
click at [299, 228] on button "Next" at bounding box center [300, 231] width 55 height 18
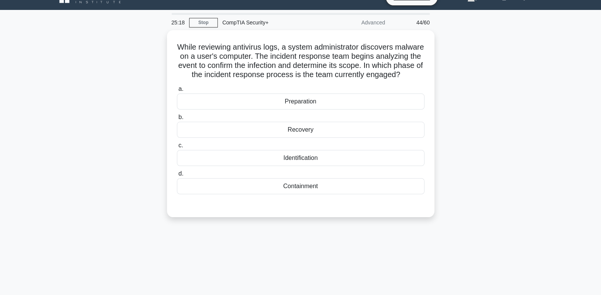
scroll to position [0, 0]
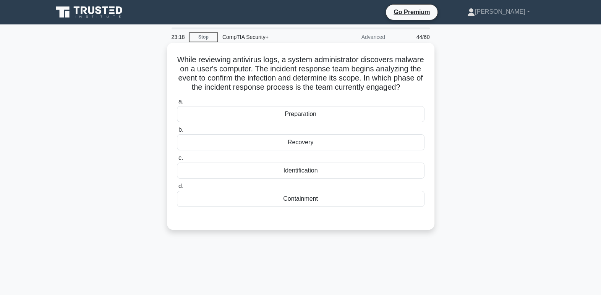
drag, startPoint x: 320, startPoint y: 181, endPoint x: 312, endPoint y: 177, distance: 8.9
click at [312, 177] on div "Identification" at bounding box center [300, 171] width 247 height 16
click at [177, 161] on input "c. Identification" at bounding box center [177, 158] width 0 height 5
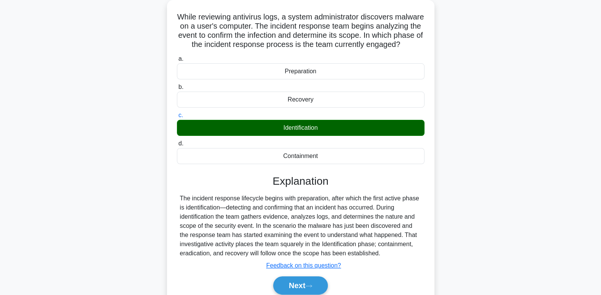
scroll to position [117, 0]
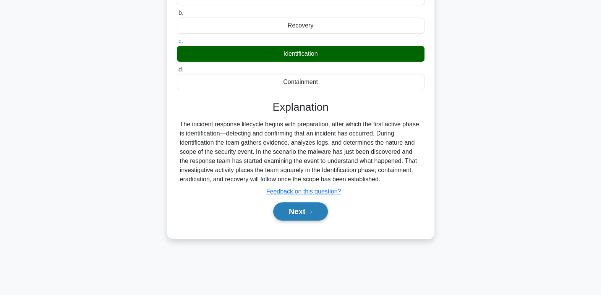
click at [323, 221] on button "Next" at bounding box center [300, 211] width 55 height 18
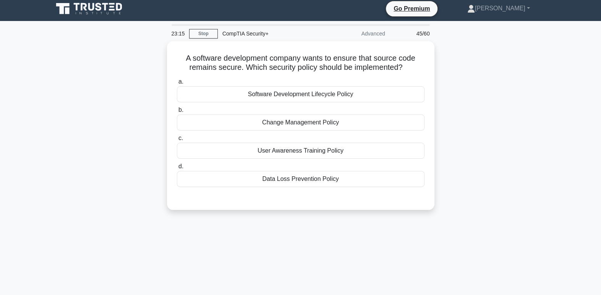
scroll to position [0, 0]
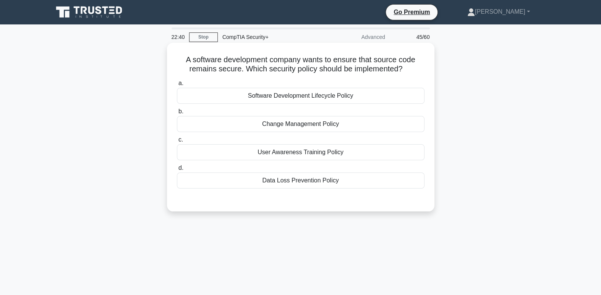
click at [398, 123] on div "Change Management Policy" at bounding box center [300, 124] width 247 height 16
click at [177, 114] on input "b. Change Management Policy" at bounding box center [177, 111] width 0 height 5
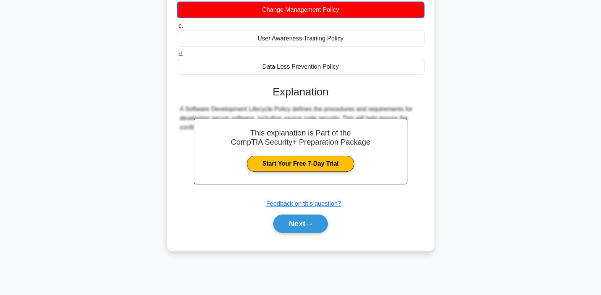
scroll to position [117, 0]
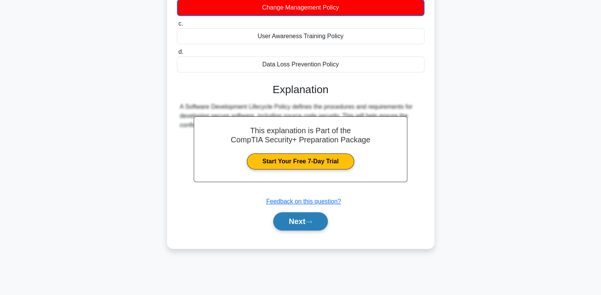
click at [322, 222] on button "Next" at bounding box center [300, 221] width 55 height 18
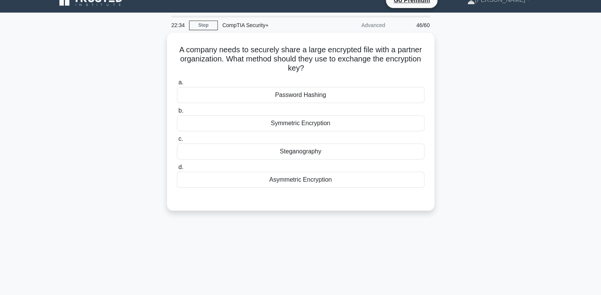
scroll to position [0, 0]
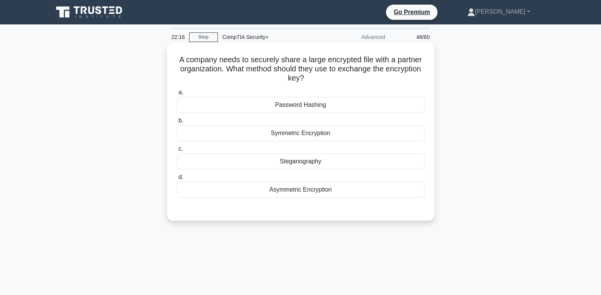
click at [397, 136] on div "Symmetric Encryption" at bounding box center [300, 133] width 247 height 16
click at [177, 123] on input "b. Symmetric Encryption" at bounding box center [177, 120] width 0 height 5
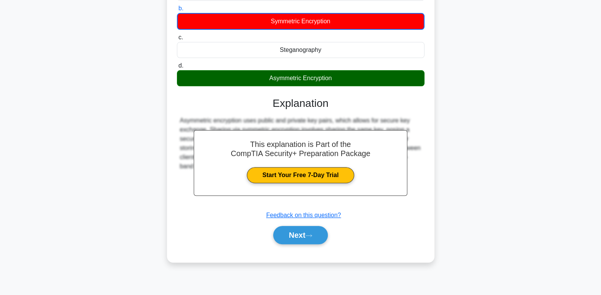
scroll to position [117, 0]
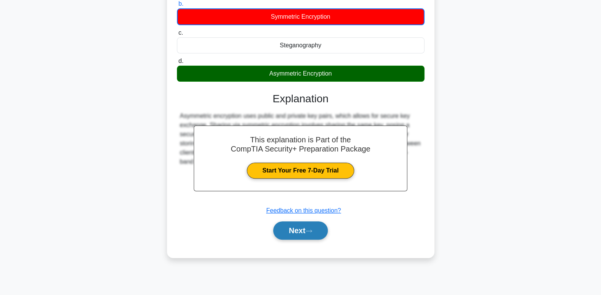
click at [326, 233] on button "Next" at bounding box center [300, 231] width 55 height 18
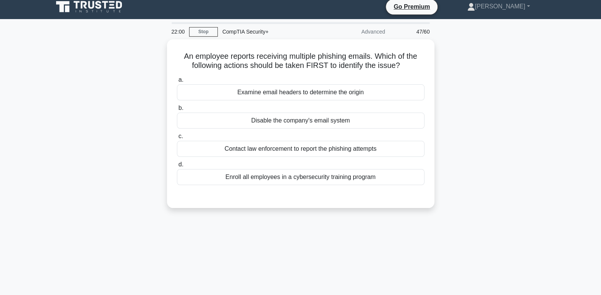
scroll to position [0, 0]
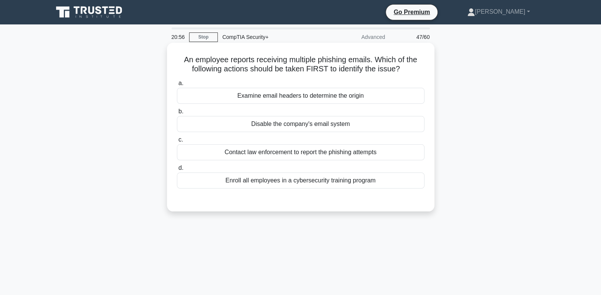
click at [414, 98] on div "Examine email headers to determine the origin" at bounding box center [300, 96] width 247 height 16
click at [177, 86] on input "a. Examine email headers to determine the origin" at bounding box center [177, 83] width 0 height 5
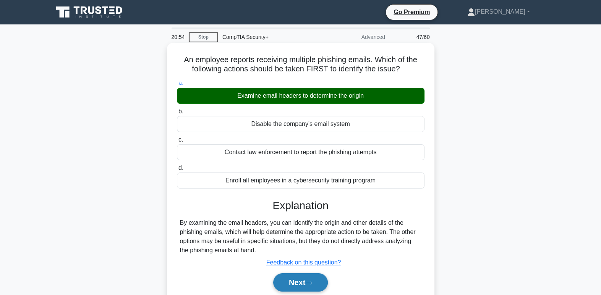
click at [312, 285] on icon at bounding box center [308, 283] width 7 height 4
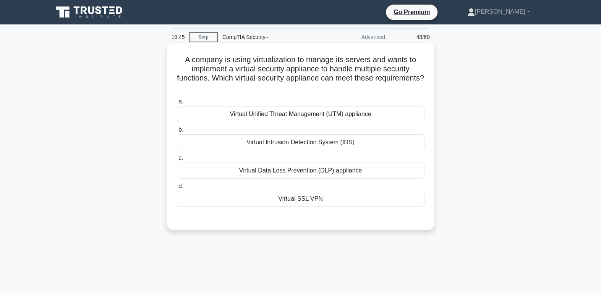
click at [378, 115] on div "Virtual Unified Threat Management (UTM) appliance" at bounding box center [300, 114] width 247 height 16
click at [177, 104] on input "a. Virtual Unified Threat Management (UTM) appliance" at bounding box center [177, 101] width 0 height 5
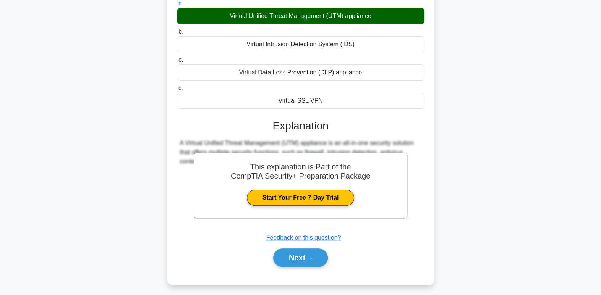
scroll to position [117, 0]
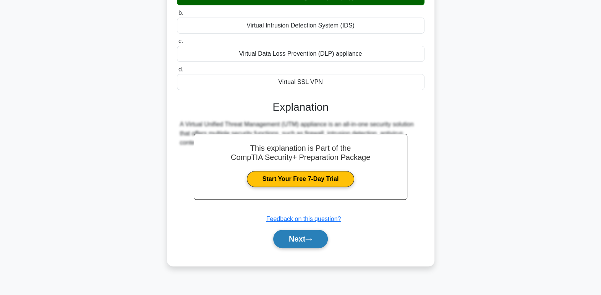
click at [292, 240] on button "Next" at bounding box center [300, 239] width 55 height 18
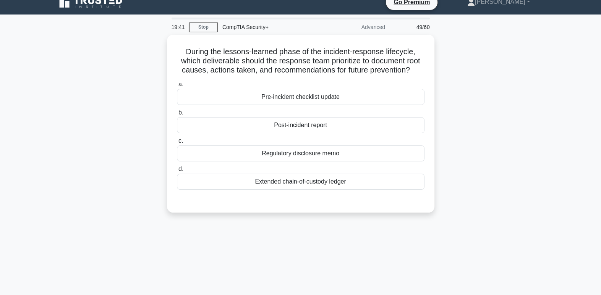
scroll to position [0, 0]
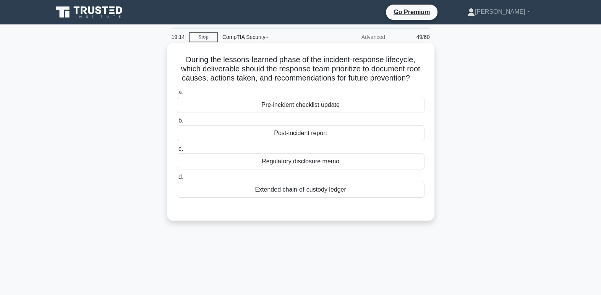
click at [336, 132] on div "Post-incident report" at bounding box center [300, 133] width 247 height 16
click at [177, 123] on input "b. Post-incident report" at bounding box center [177, 120] width 0 height 5
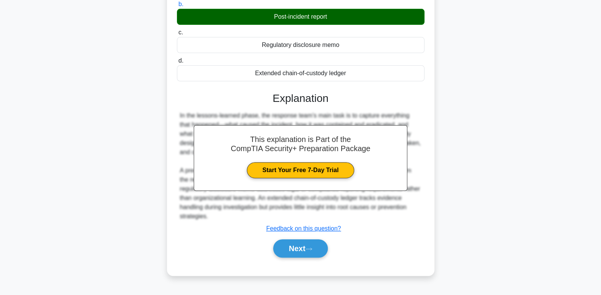
scroll to position [117, 0]
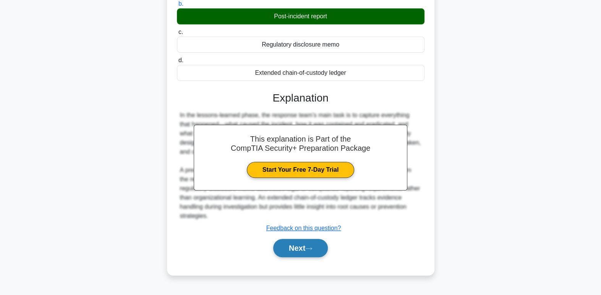
click at [308, 250] on icon at bounding box center [308, 249] width 7 height 4
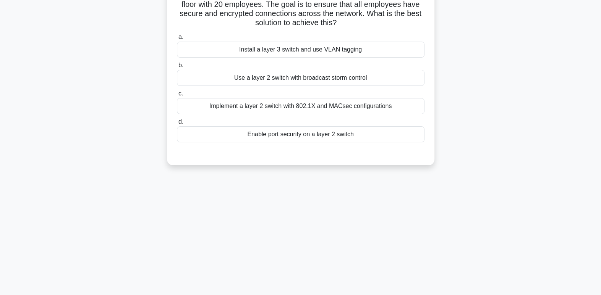
scroll to position [0, 0]
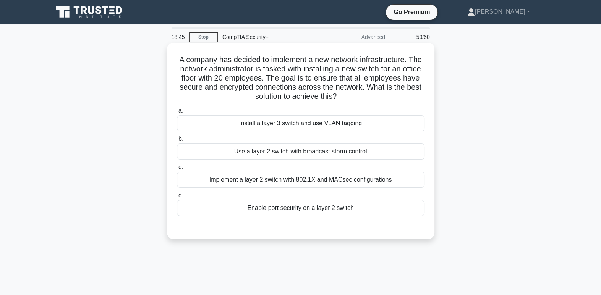
click at [402, 121] on div "Install a layer 3 switch and use VLAN tagging" at bounding box center [300, 123] width 247 height 16
click at [177, 113] on input "a. Install a layer 3 switch and use VLAN tagging" at bounding box center [177, 110] width 0 height 5
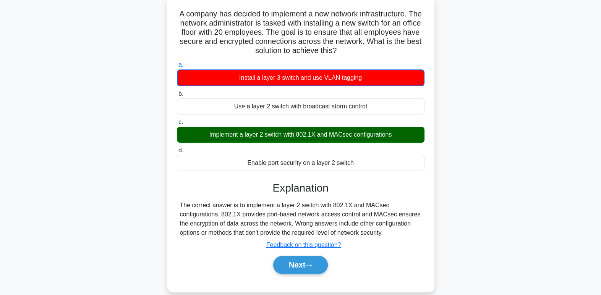
scroll to position [52, 0]
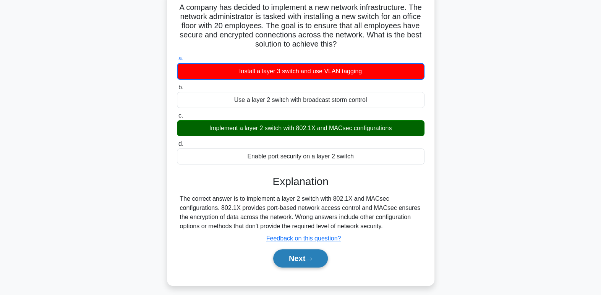
click at [319, 255] on button "Next" at bounding box center [300, 258] width 55 height 18
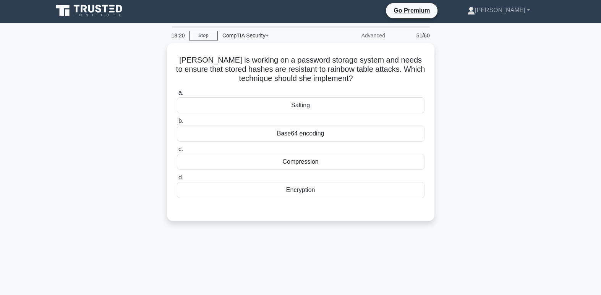
scroll to position [0, 0]
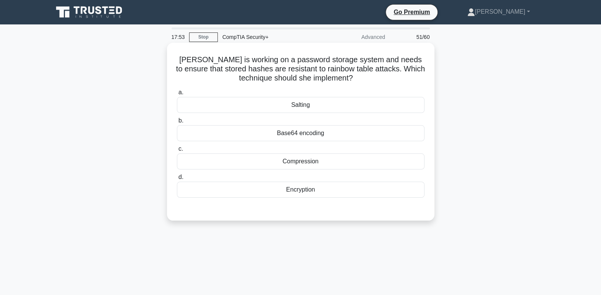
click at [354, 105] on div "Salting" at bounding box center [300, 105] width 247 height 16
click at [177, 95] on input "a. Salting" at bounding box center [177, 92] width 0 height 5
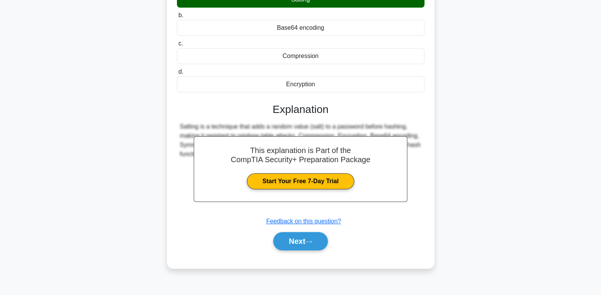
scroll to position [117, 0]
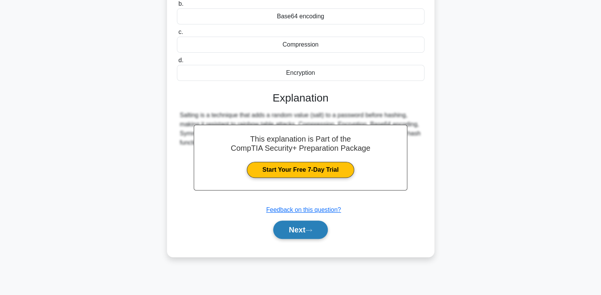
click at [320, 233] on button "Next" at bounding box center [300, 230] width 55 height 18
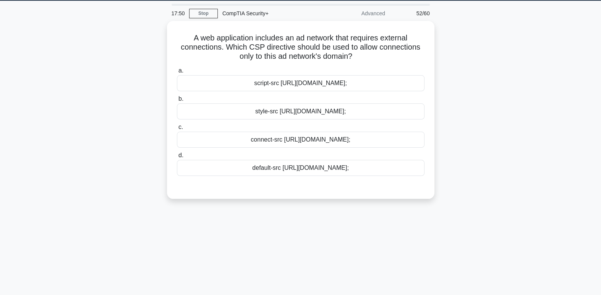
scroll to position [0, 0]
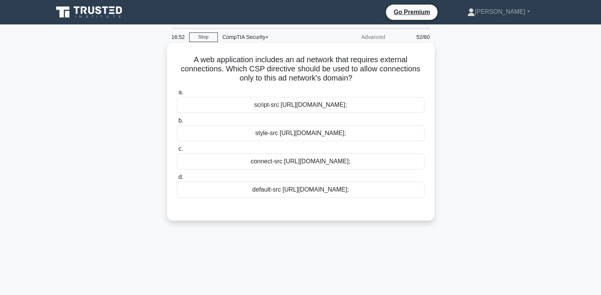
click at [360, 105] on div "script-src [URL][DOMAIN_NAME];" at bounding box center [300, 105] width 247 height 16
click at [177, 95] on input "a. script-src [URL][DOMAIN_NAME];" at bounding box center [177, 92] width 0 height 5
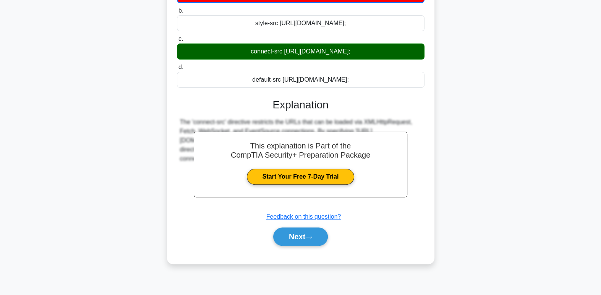
scroll to position [117, 0]
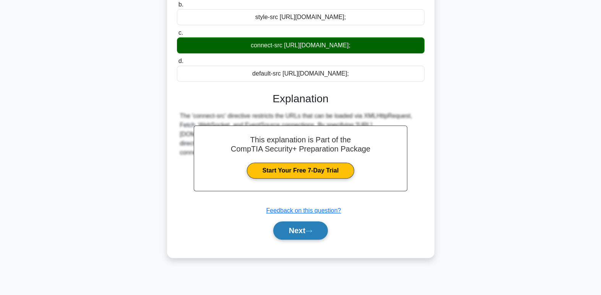
click at [325, 223] on button "Next" at bounding box center [300, 231] width 55 height 18
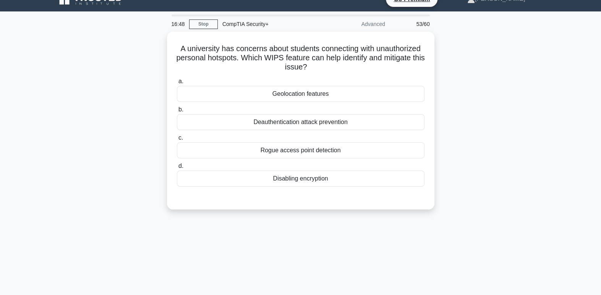
scroll to position [0, 0]
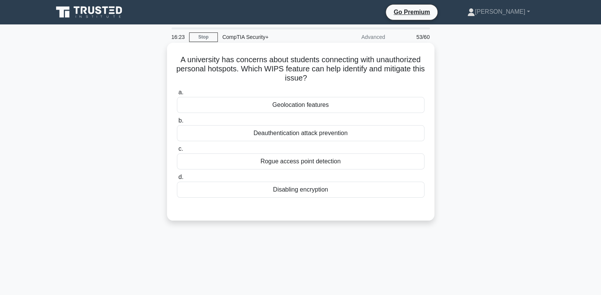
click at [361, 162] on div "Rogue access point detection" at bounding box center [300, 162] width 247 height 16
click at [177, 152] on input "c. Rogue access point detection" at bounding box center [177, 149] width 0 height 5
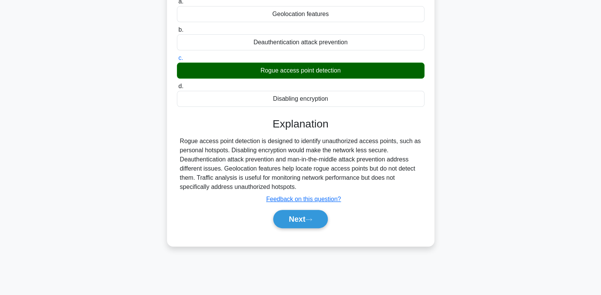
scroll to position [117, 0]
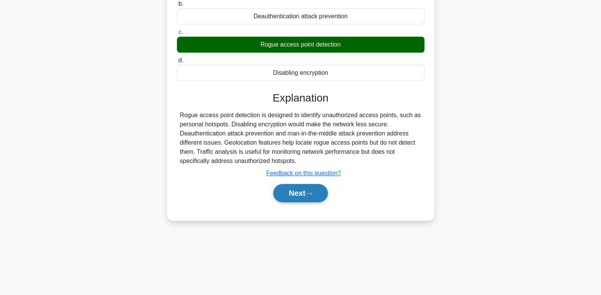
click at [309, 198] on button "Next" at bounding box center [300, 193] width 55 height 18
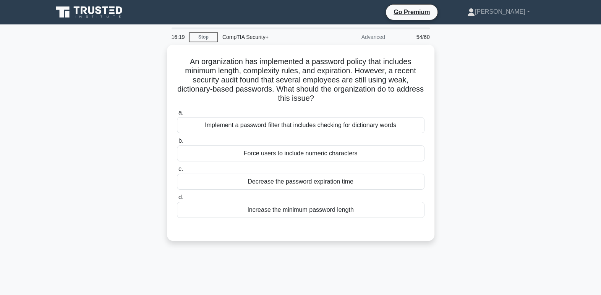
scroll to position [0, 0]
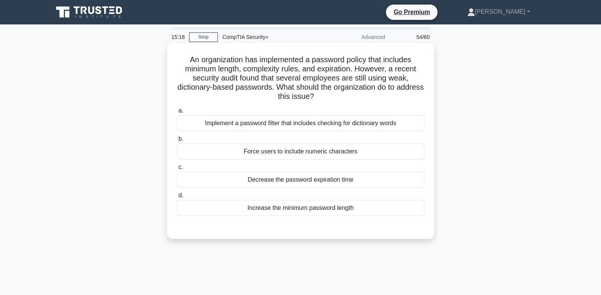
click at [404, 121] on div "Implement a password filter that includes checking for dictionary words" at bounding box center [300, 123] width 247 height 16
click at [177, 113] on input "a. Implement a password filter that includes checking for dictionary words" at bounding box center [177, 110] width 0 height 5
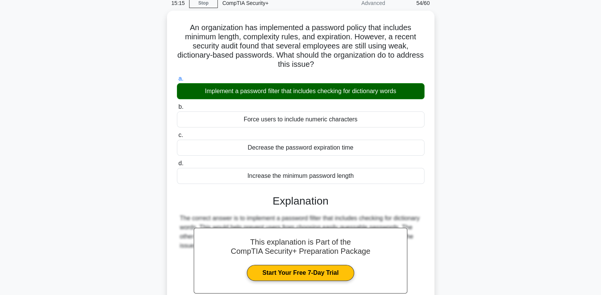
scroll to position [117, 0]
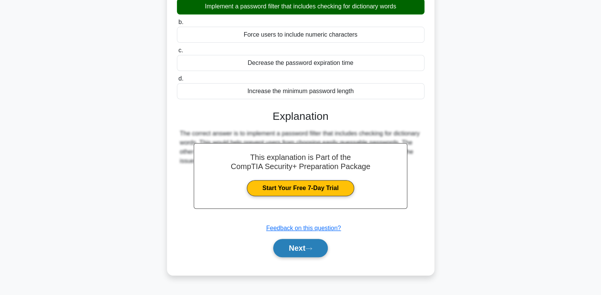
click at [319, 242] on button "Next" at bounding box center [300, 248] width 55 height 18
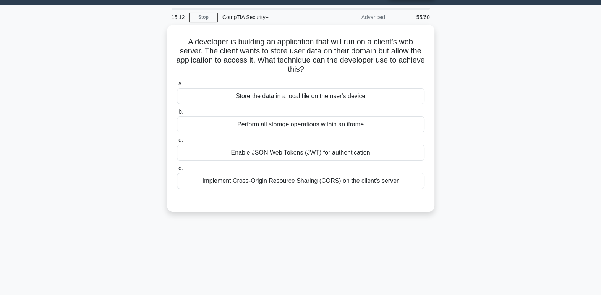
scroll to position [0, 0]
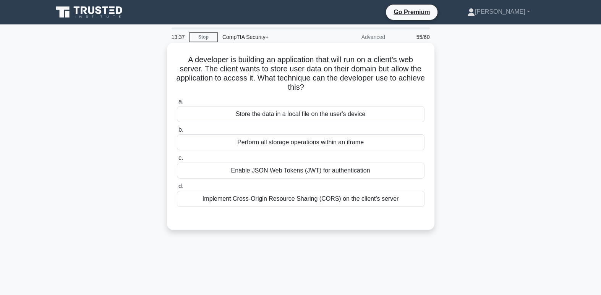
click at [411, 196] on div "Implement Cross-Origin Resource Sharing (CORS) on the client's server" at bounding box center [300, 199] width 247 height 16
click at [177, 189] on input "d. Implement Cross-Origin Resource Sharing (CORS) on the client's server" at bounding box center [177, 186] width 0 height 5
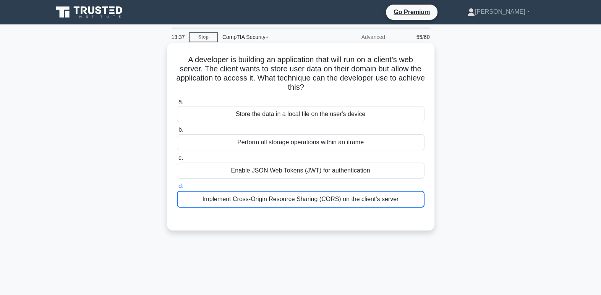
click at [411, 196] on div "Implement Cross-Origin Resource Sharing (CORS) on the client's server" at bounding box center [300, 199] width 247 height 17
click at [177, 189] on input "d. Implement Cross-Origin Resource Sharing (CORS) on the client's server" at bounding box center [177, 186] width 0 height 5
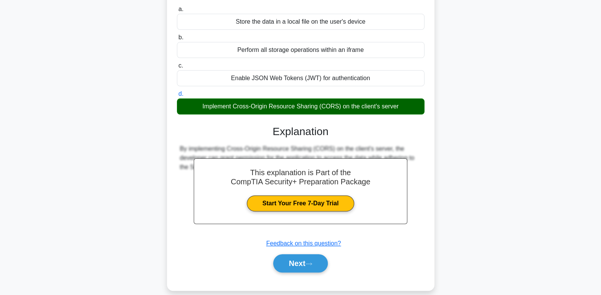
scroll to position [117, 0]
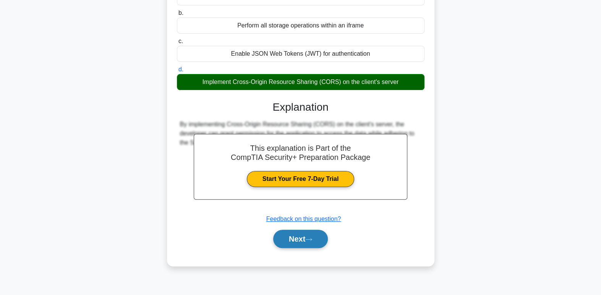
click at [312, 241] on icon at bounding box center [308, 240] width 7 height 4
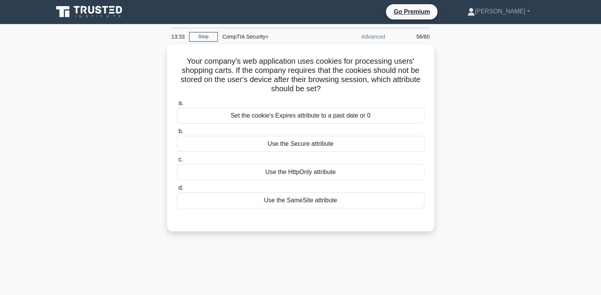
scroll to position [0, 0]
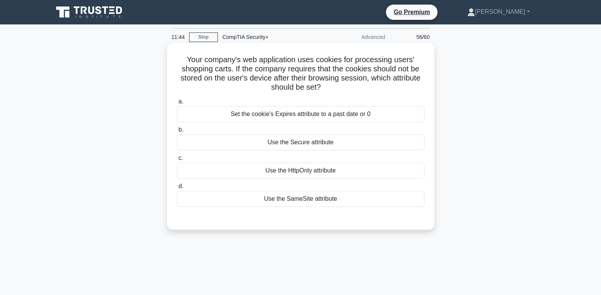
click at [405, 145] on div "Use the Secure attribute" at bounding box center [300, 142] width 247 height 16
click at [177, 133] on input "b. Use the Secure attribute" at bounding box center [177, 130] width 0 height 5
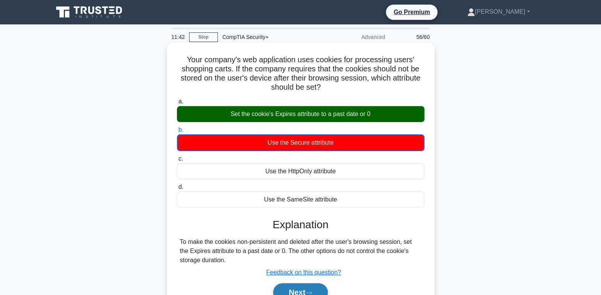
click at [290, 291] on button "Next" at bounding box center [300, 292] width 55 height 18
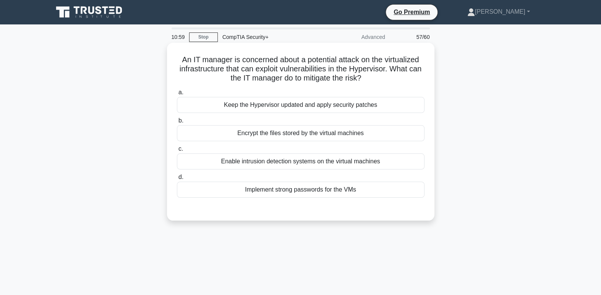
click at [347, 105] on div "Keep the Hypervisor updated and apply security patches" at bounding box center [300, 105] width 247 height 16
click at [177, 95] on input "a. Keep the Hypervisor updated and apply security patches" at bounding box center [177, 92] width 0 height 5
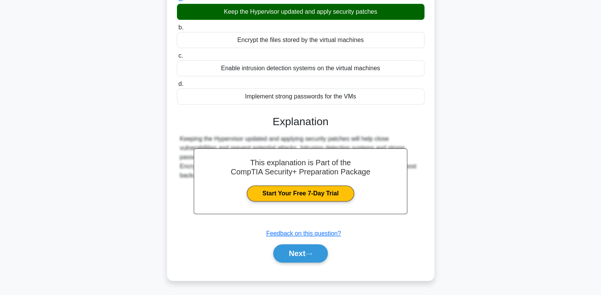
scroll to position [117, 0]
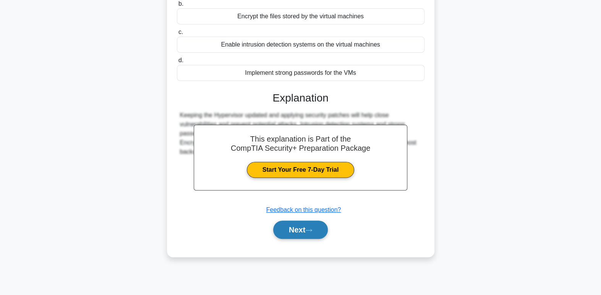
click at [321, 232] on button "Next" at bounding box center [300, 230] width 55 height 18
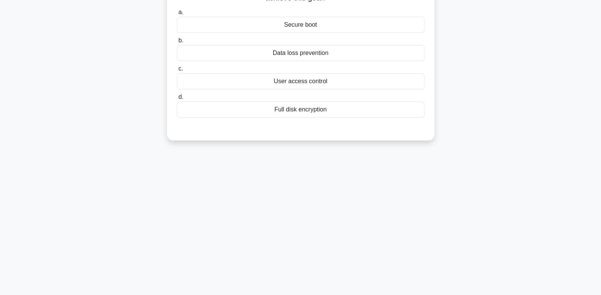
scroll to position [0, 0]
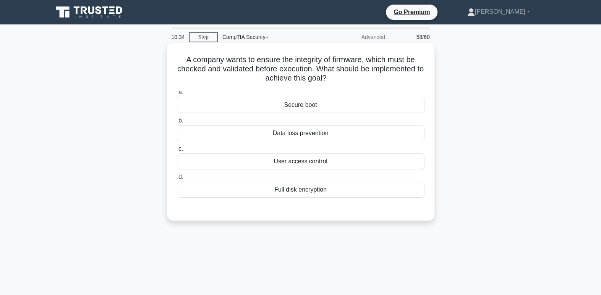
click at [351, 105] on div "Secure boot" at bounding box center [300, 105] width 247 height 16
click at [177, 95] on input "a. Secure boot" at bounding box center [177, 92] width 0 height 5
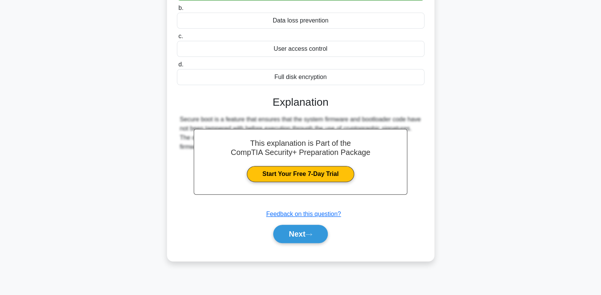
scroll to position [117, 0]
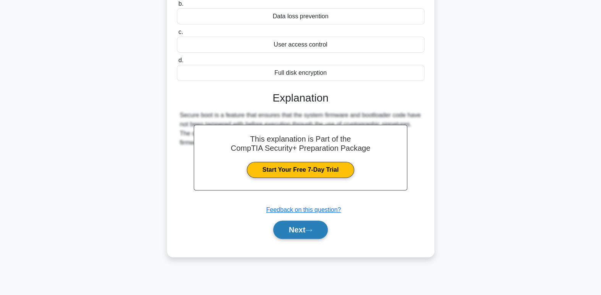
click at [319, 238] on button "Next" at bounding box center [300, 230] width 55 height 18
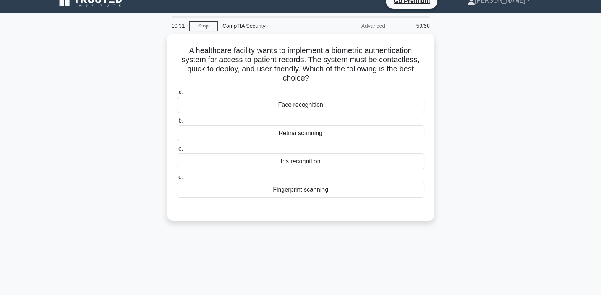
scroll to position [0, 0]
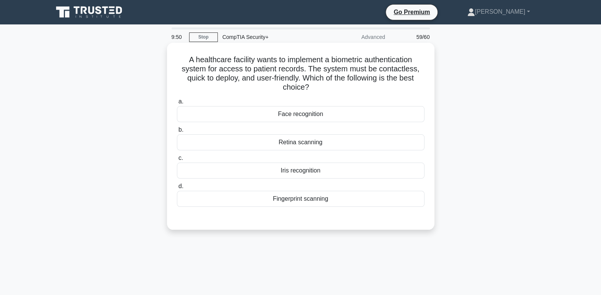
click at [360, 111] on div "Face recognition" at bounding box center [300, 114] width 247 height 16
click at [177, 104] on input "a. Face recognition" at bounding box center [177, 101] width 0 height 5
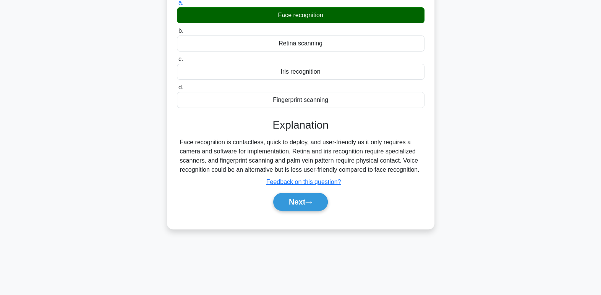
scroll to position [117, 0]
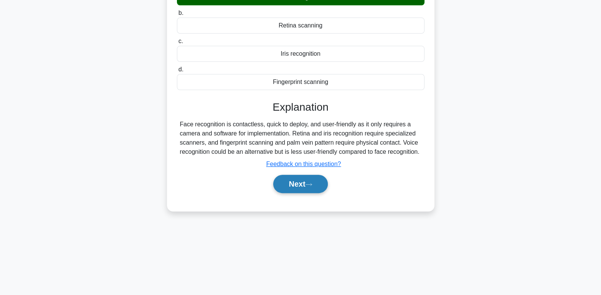
click at [314, 187] on button "Next" at bounding box center [300, 184] width 55 height 18
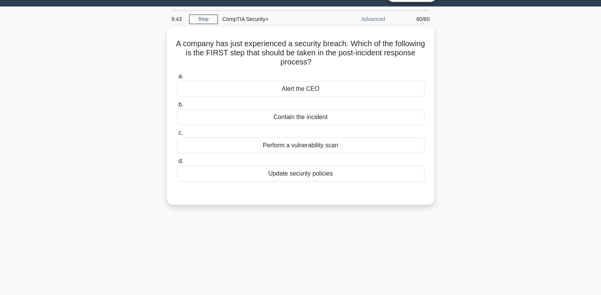
scroll to position [0, 0]
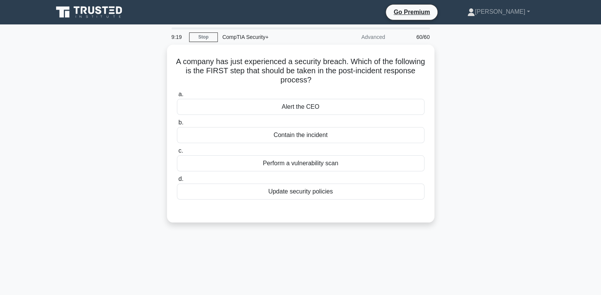
drag, startPoint x: 387, startPoint y: 157, endPoint x: 494, endPoint y: 137, distance: 109.1
click at [494, 137] on div "A company has just experienced a security breach. Which of the following is the…" at bounding box center [301, 138] width 504 height 187
click at [496, 141] on div "A company has just experienced a security breach. Which of the following is the…" at bounding box center [301, 138] width 504 height 187
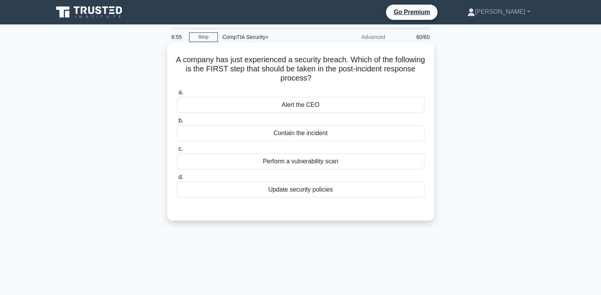
click at [369, 163] on div "Perform a vulnerability scan" at bounding box center [300, 162] width 247 height 16
click at [177, 152] on input "c. Perform a vulnerability scan" at bounding box center [177, 149] width 0 height 5
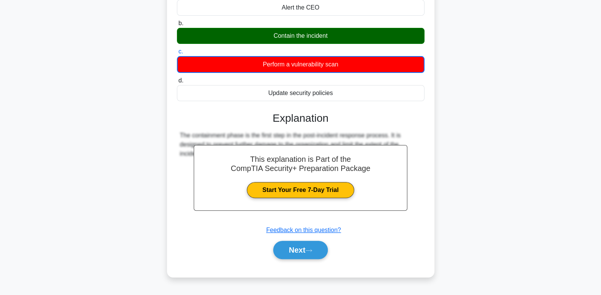
scroll to position [99, 0]
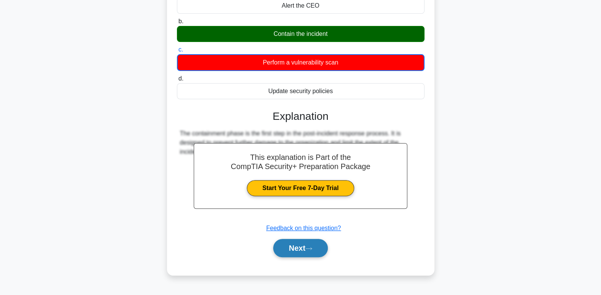
click at [323, 251] on button "Next" at bounding box center [300, 248] width 55 height 18
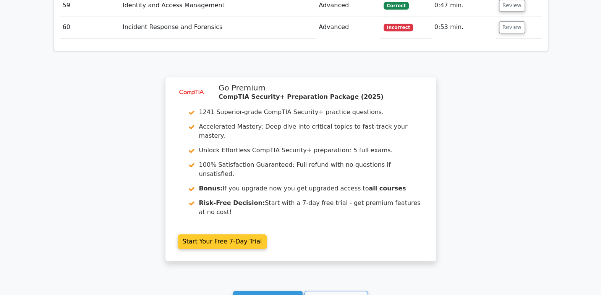
scroll to position [2507, 0]
